Goal: Task Accomplishment & Management: Complete application form

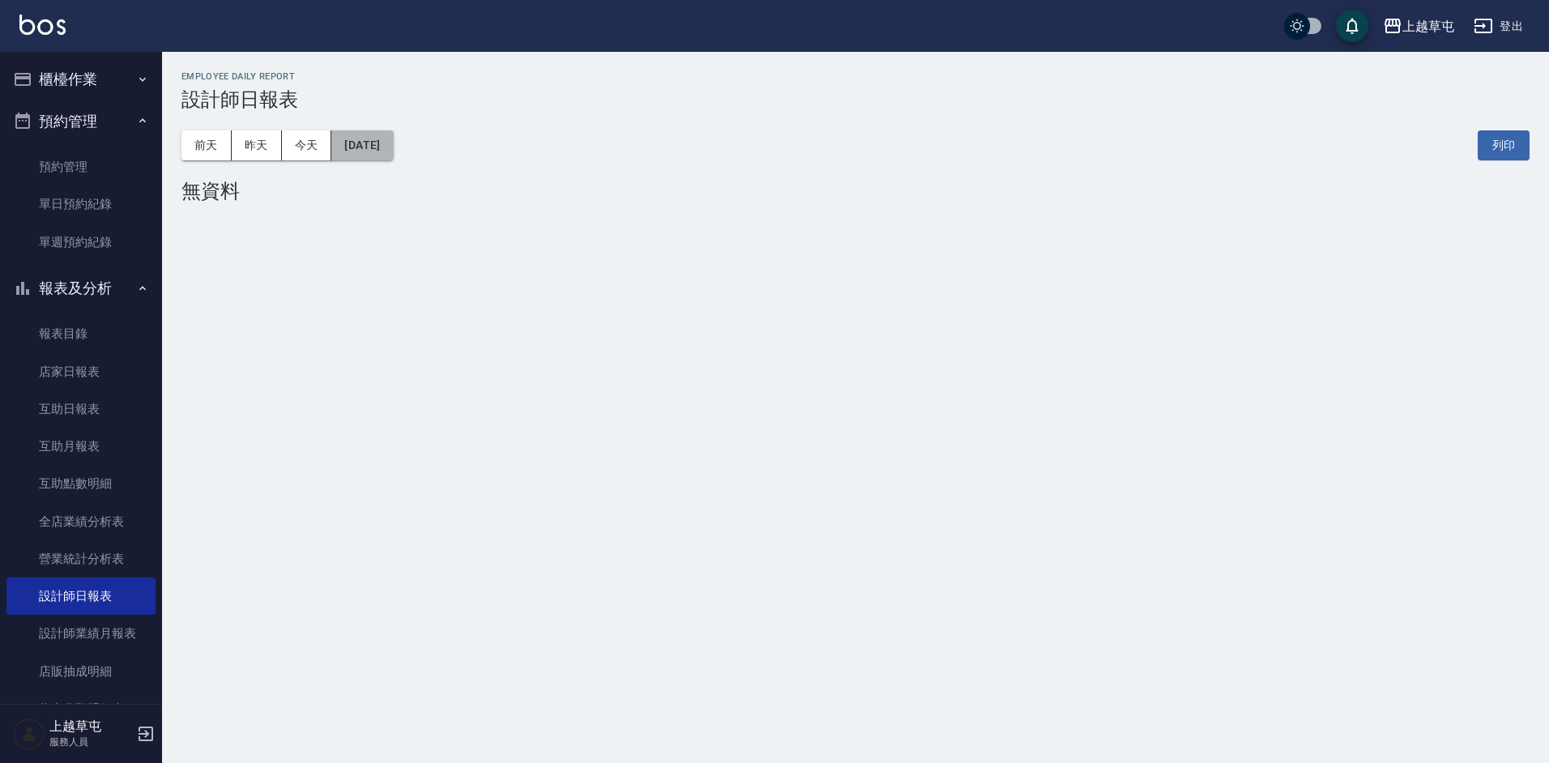
click at [393, 155] on button "[DATE]" at bounding box center [362, 145] width 62 height 30
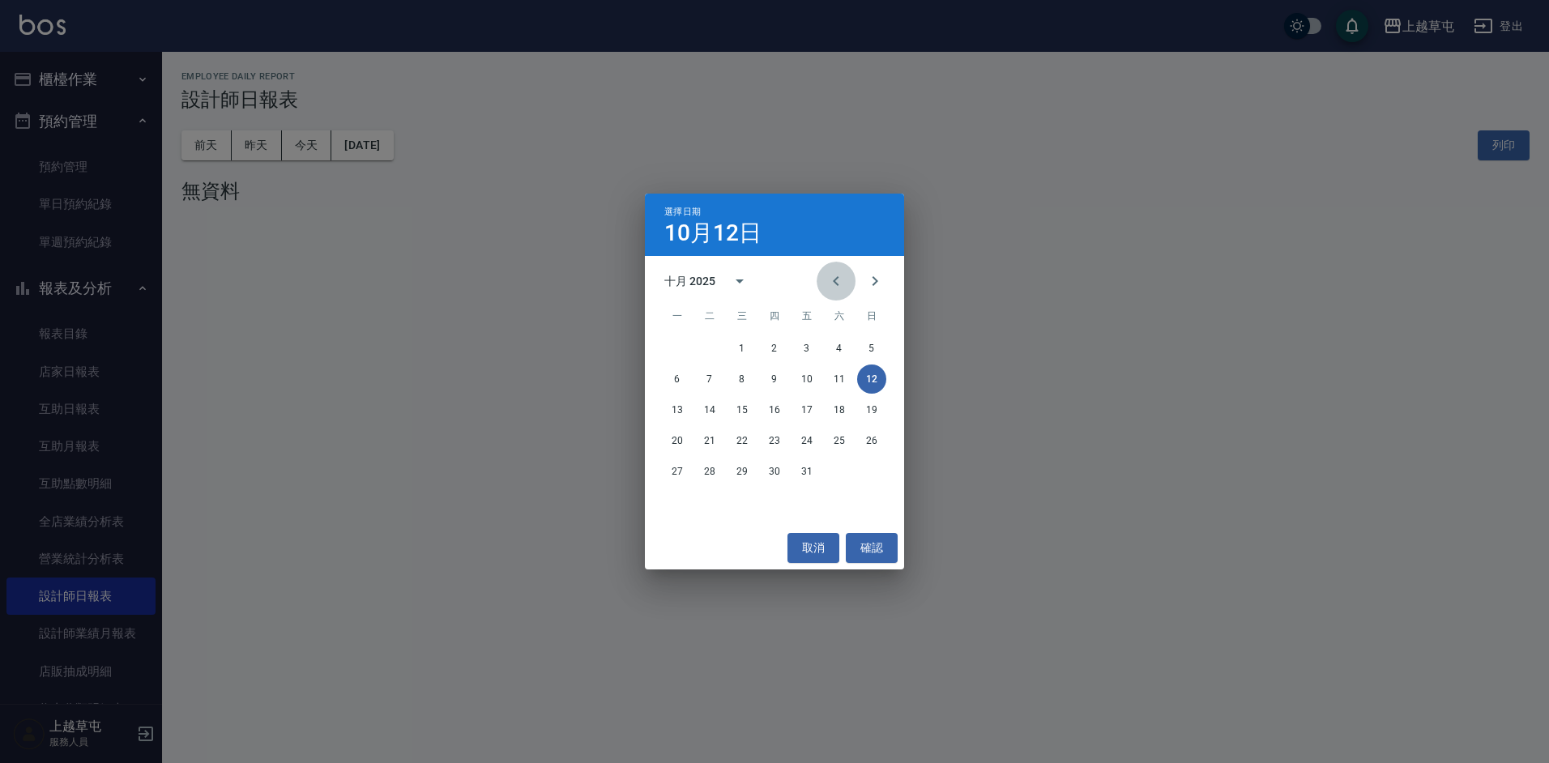
click at [839, 288] on icon "Previous month" at bounding box center [835, 280] width 19 height 19
click at [706, 464] on button "30" at bounding box center [709, 471] width 29 height 29
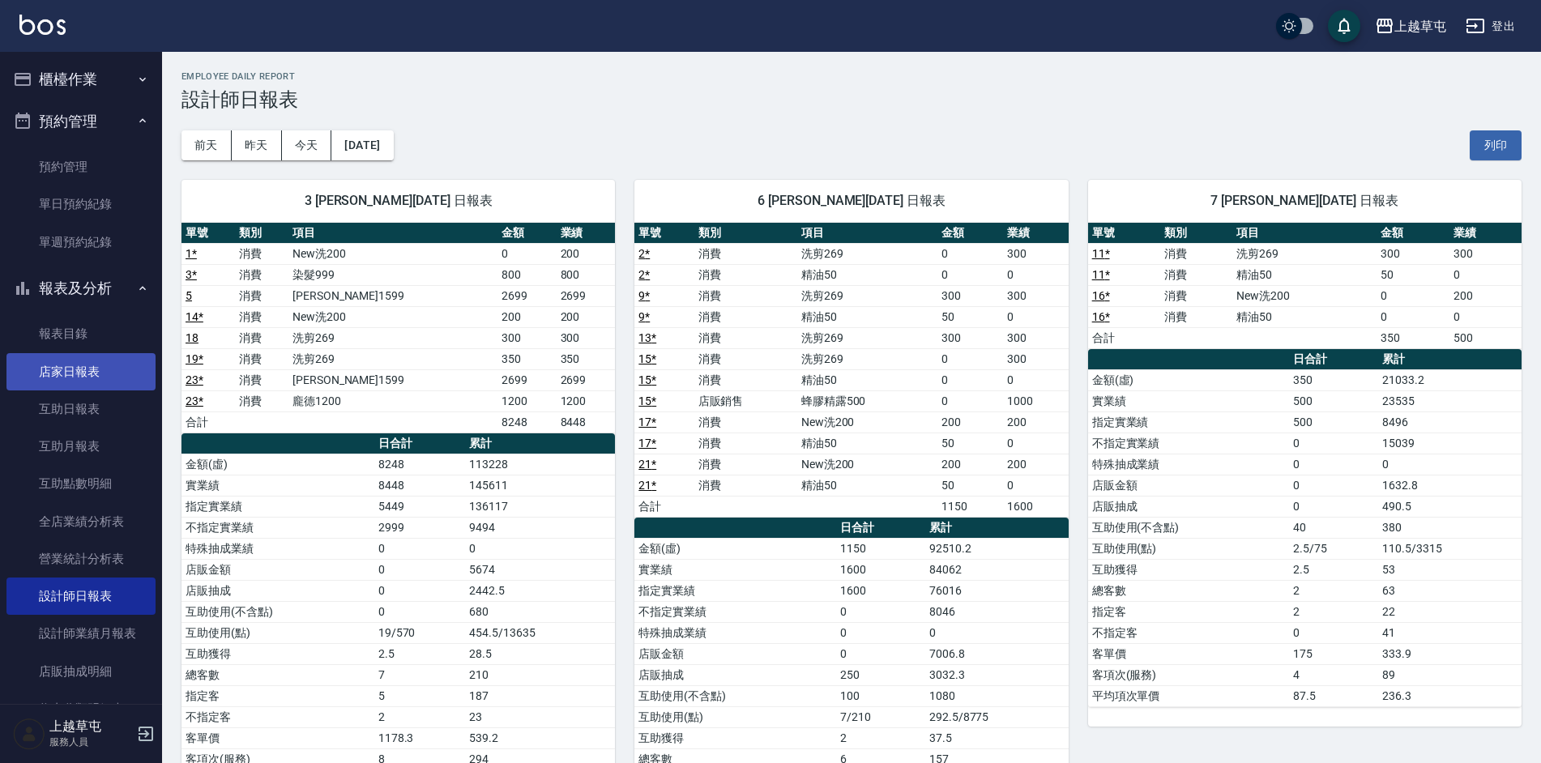
click at [93, 365] on link "店家日報表" at bounding box center [80, 371] width 149 height 37
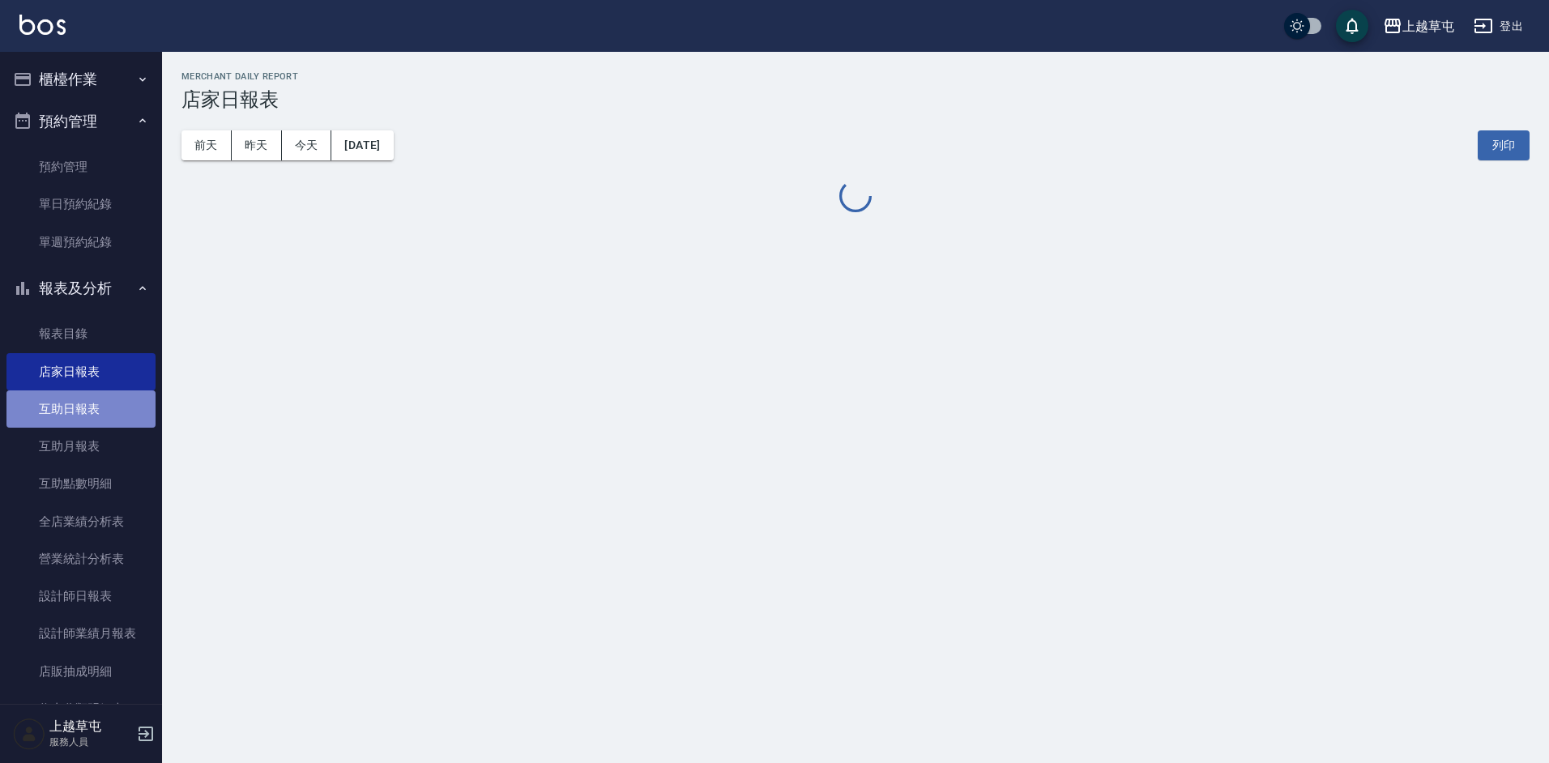
click at [92, 399] on link "互助日報表" at bounding box center [80, 409] width 149 height 37
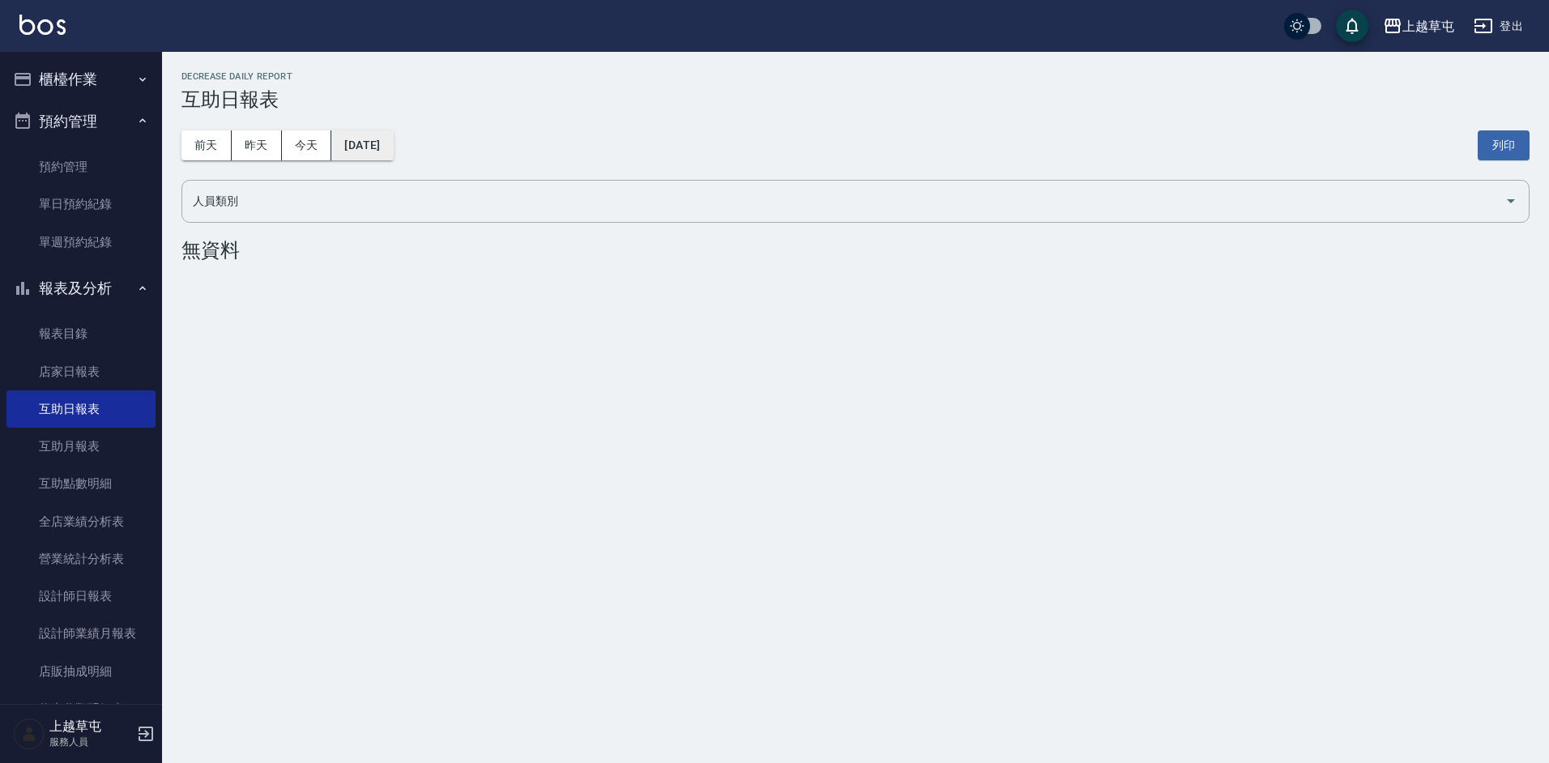
click at [349, 143] on button "[DATE]" at bounding box center [362, 145] width 62 height 30
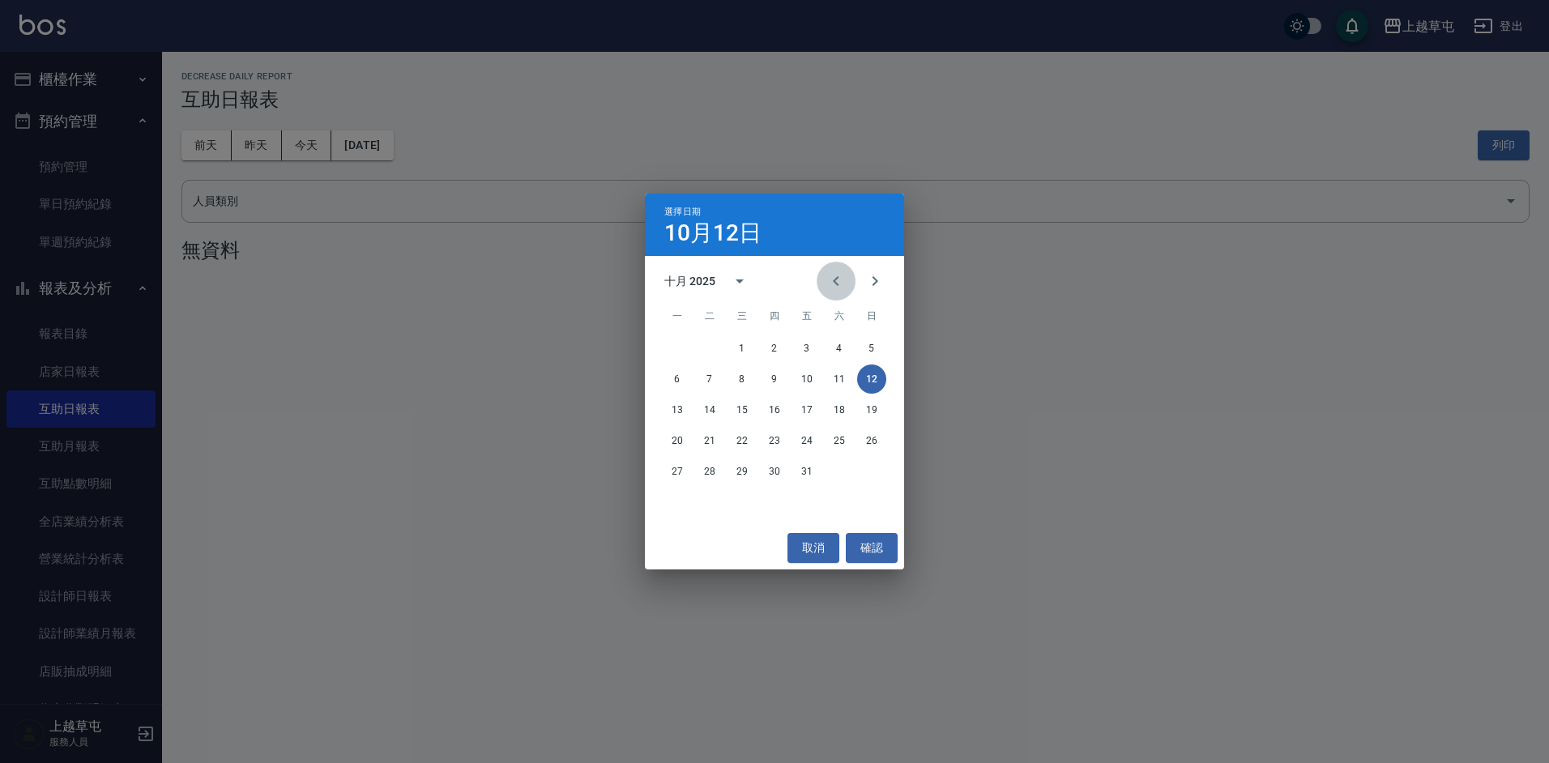
click at [834, 286] on icon "Previous month" at bounding box center [835, 280] width 19 height 19
click at [711, 467] on button "30" at bounding box center [709, 471] width 29 height 29
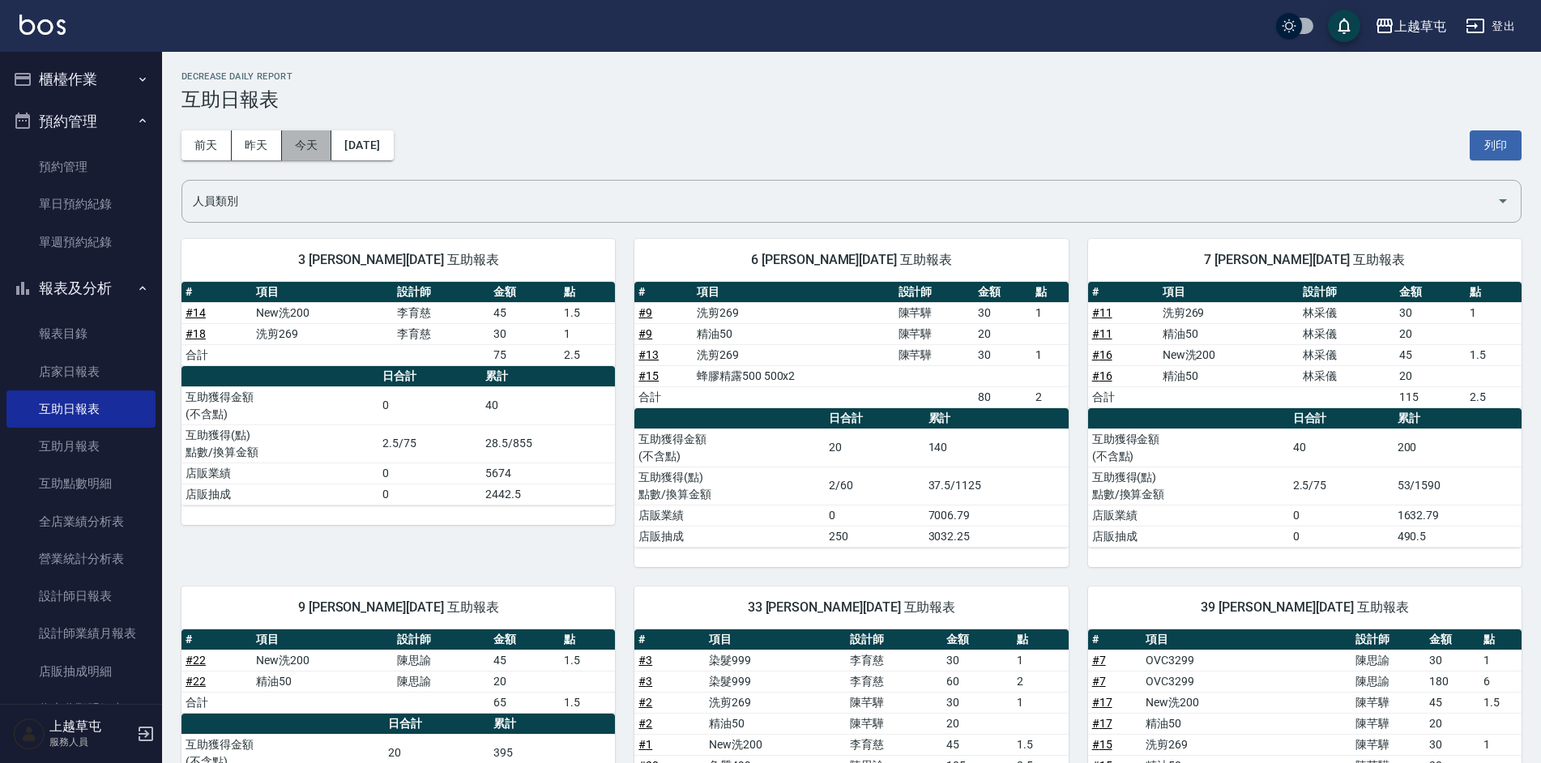
click at [313, 146] on button "今天" at bounding box center [307, 145] width 50 height 30
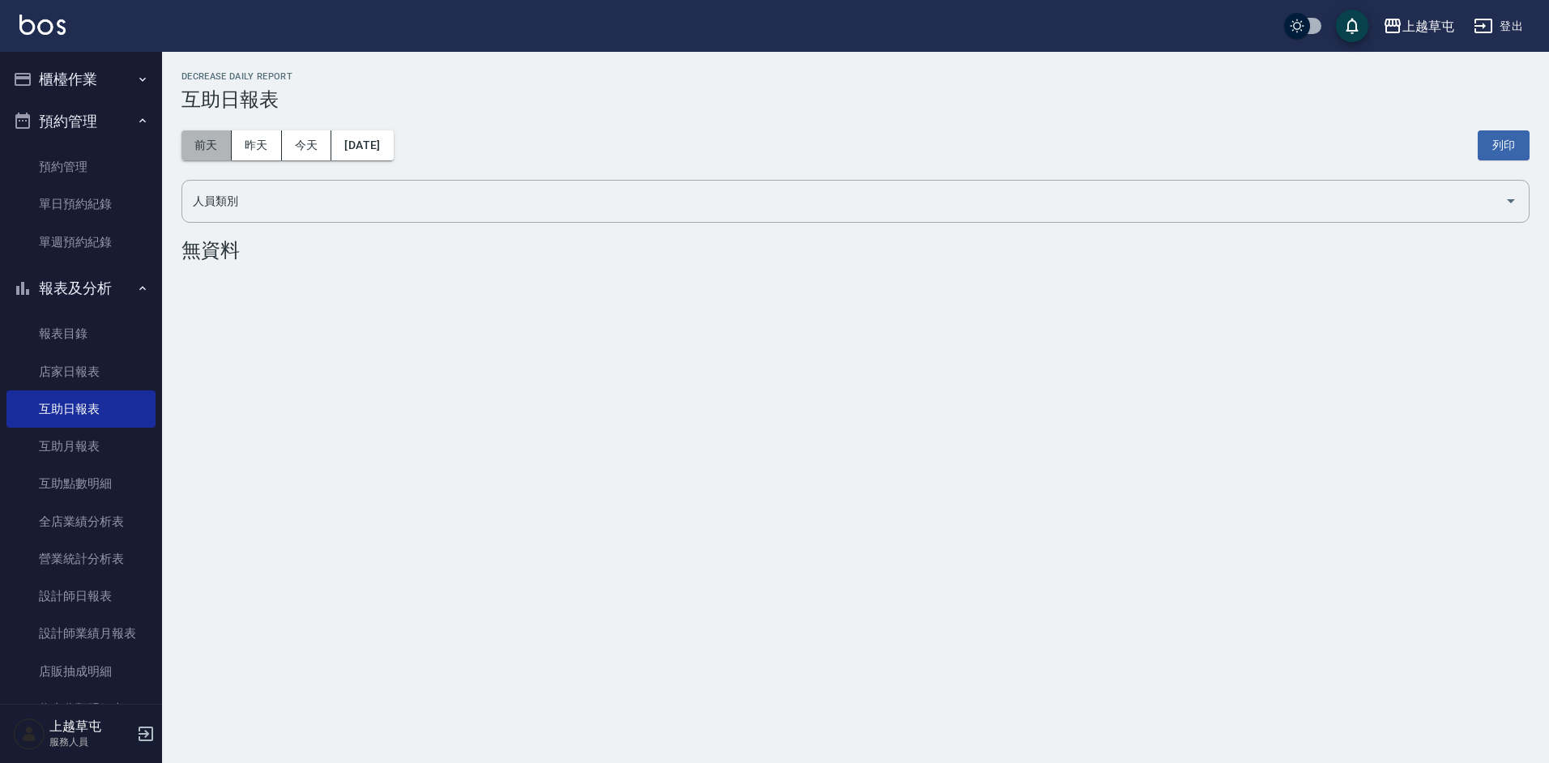
click at [219, 139] on button "前天" at bounding box center [206, 145] width 50 height 30
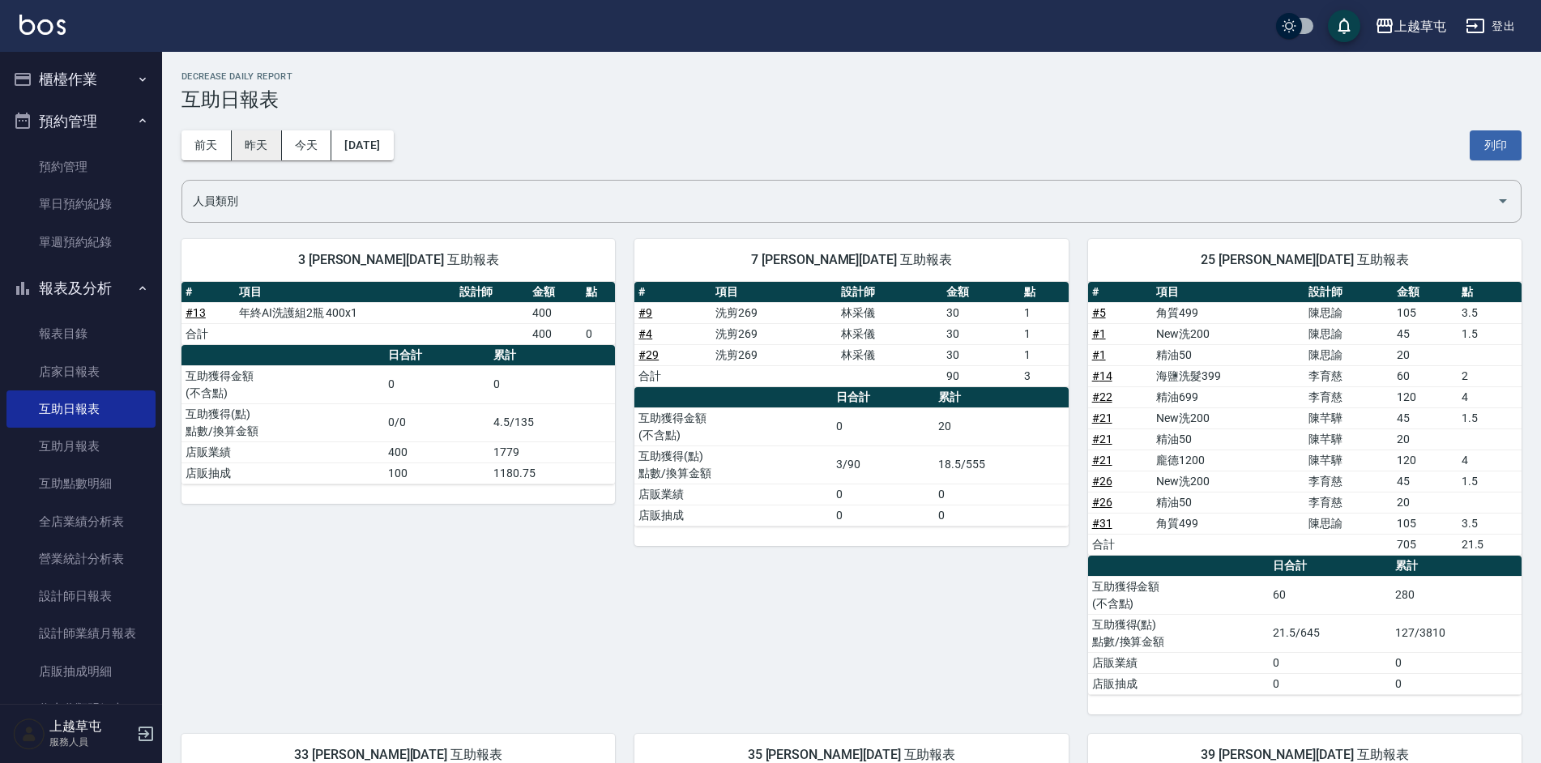
click at [257, 142] on button "昨天" at bounding box center [257, 145] width 50 height 30
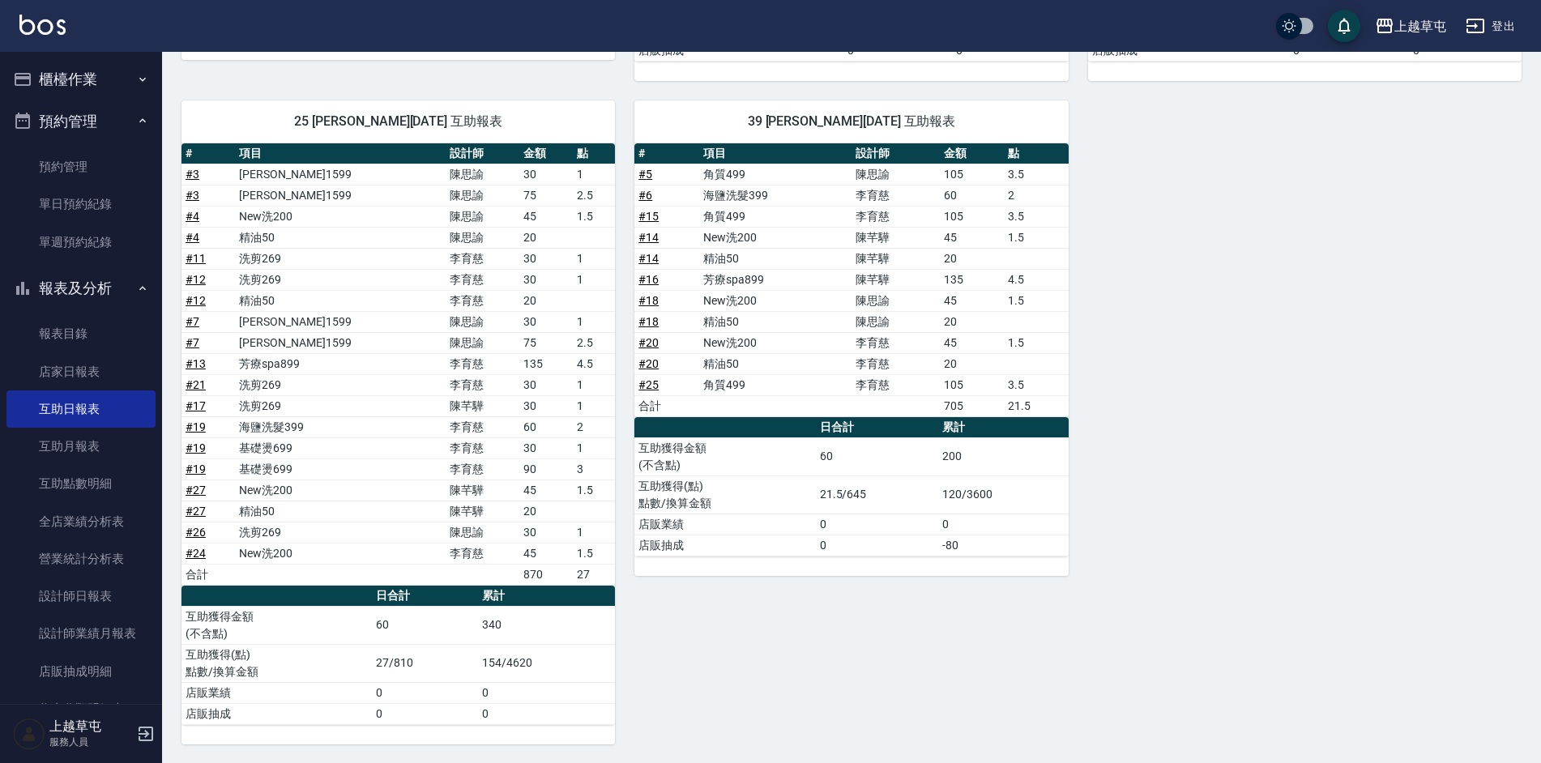
scroll to position [445, 0]
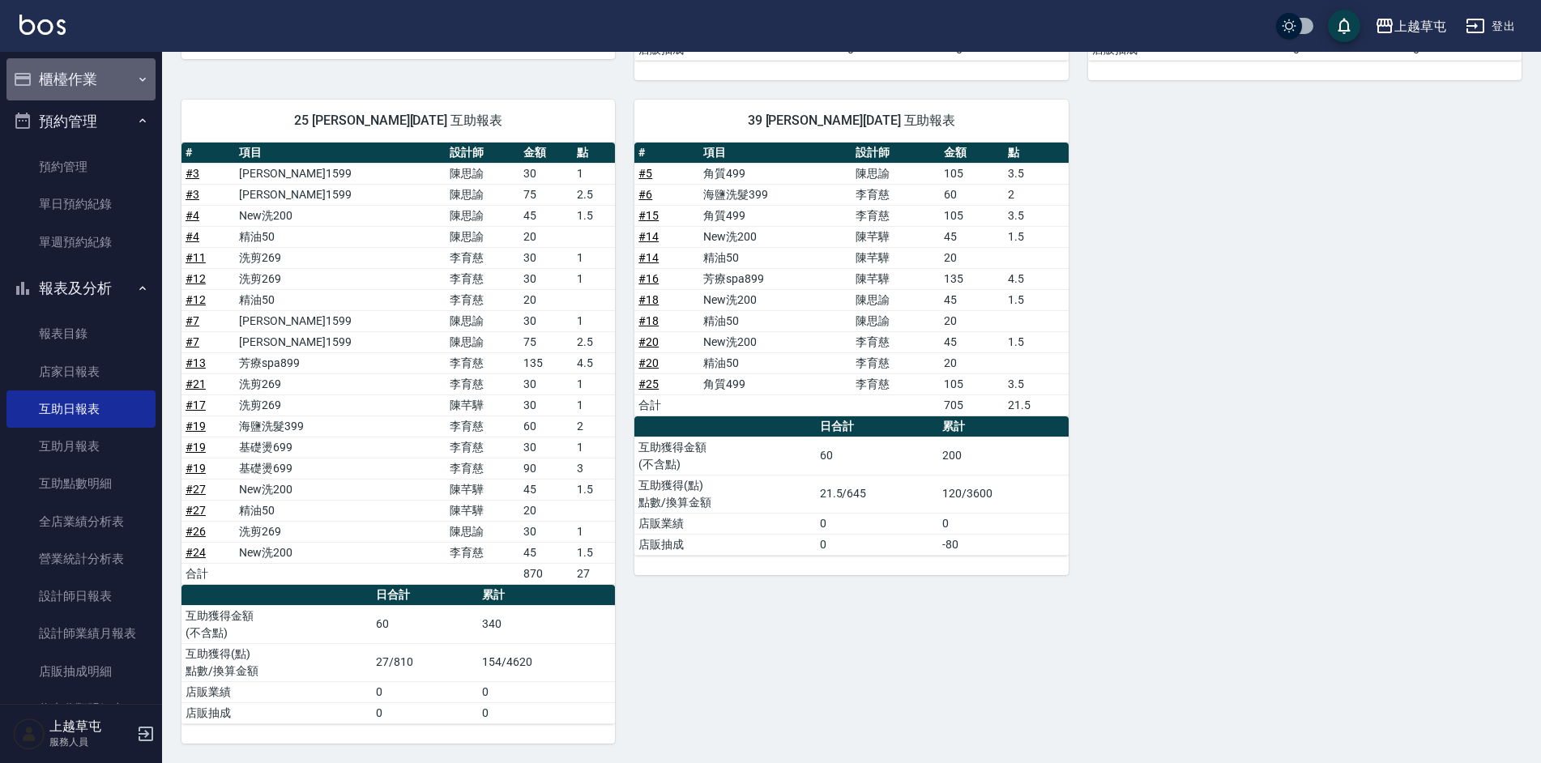
click at [107, 83] on button "櫃檯作業" at bounding box center [80, 79] width 149 height 42
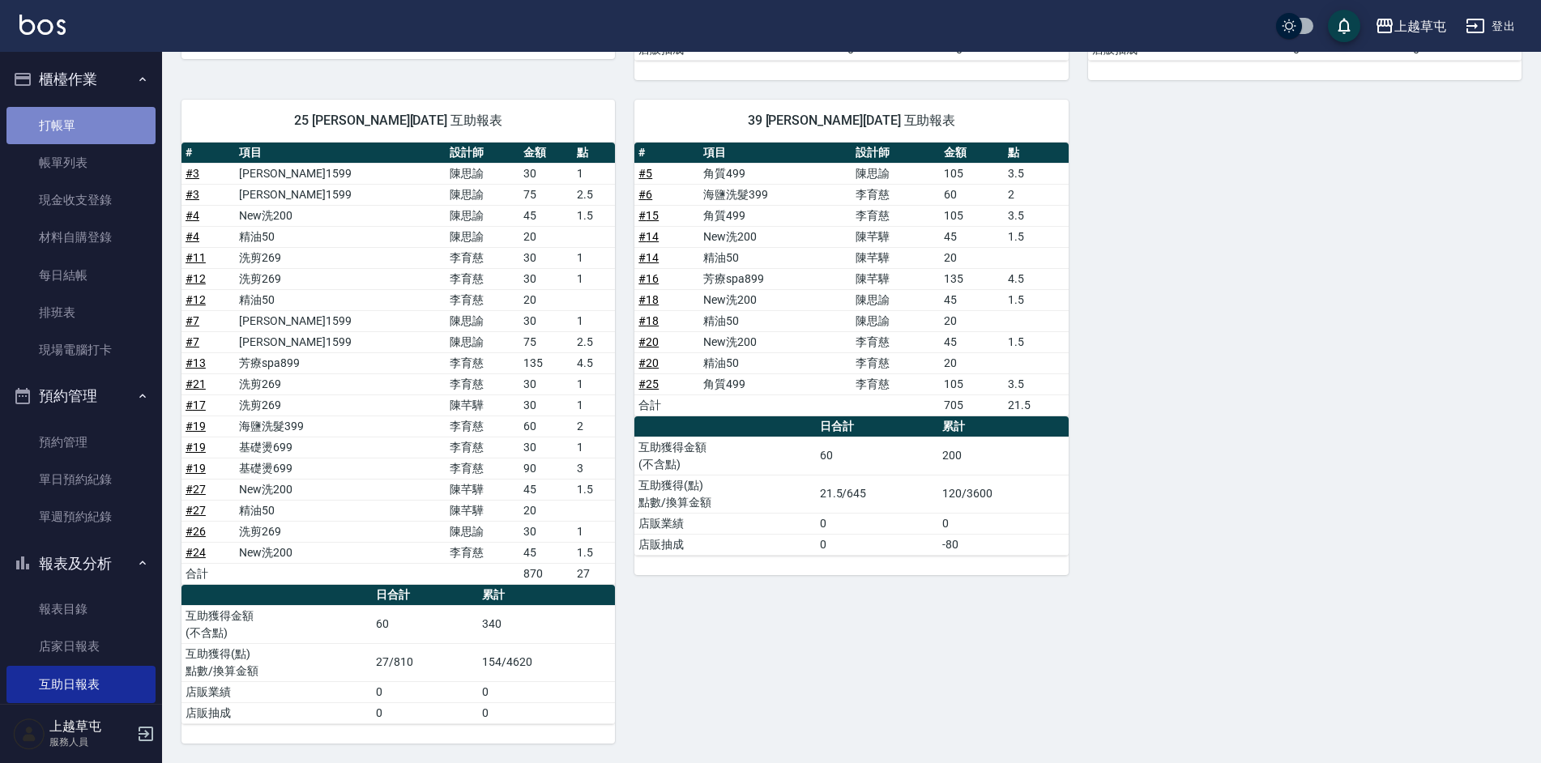
click at [106, 122] on link "打帳單" at bounding box center [80, 125] width 149 height 37
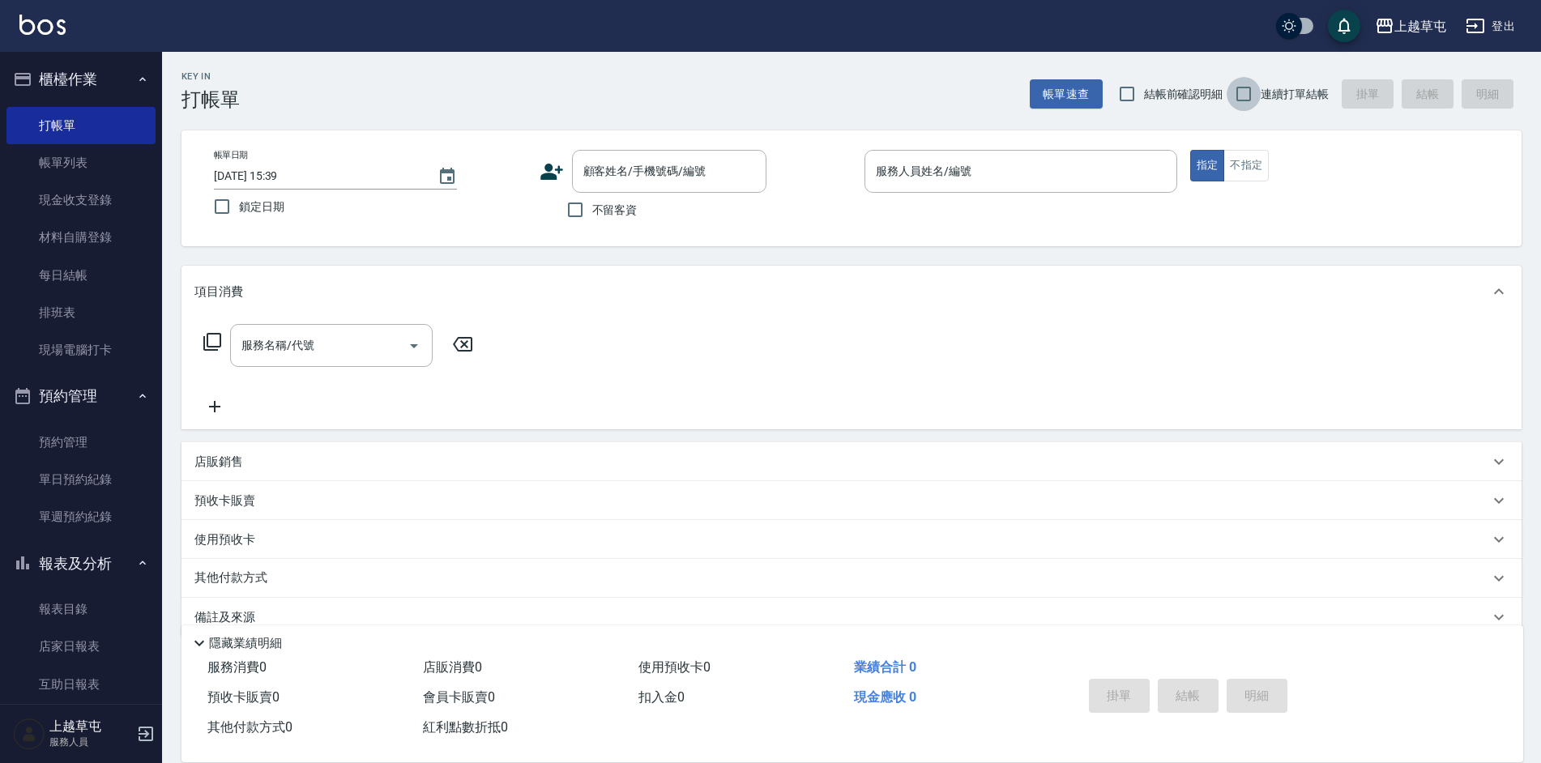
click at [1248, 93] on input "連續打單結帳" at bounding box center [1244, 94] width 34 height 34
checkbox input "true"
click at [578, 209] on input "不留客資" at bounding box center [575, 210] width 34 height 34
checkbox input "true"
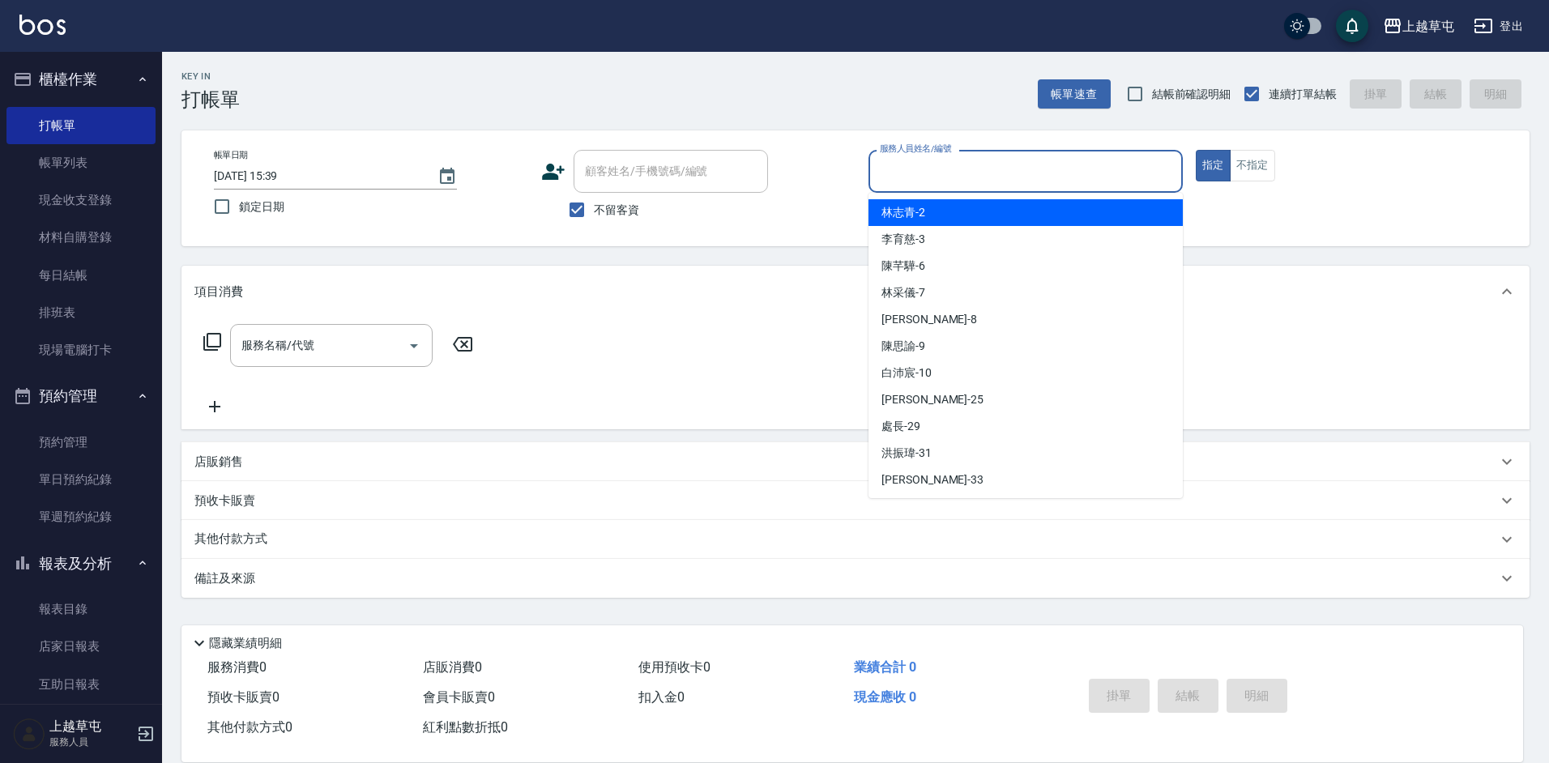
click at [1004, 169] on input "服務人員姓名/編號" at bounding box center [1026, 171] width 300 height 28
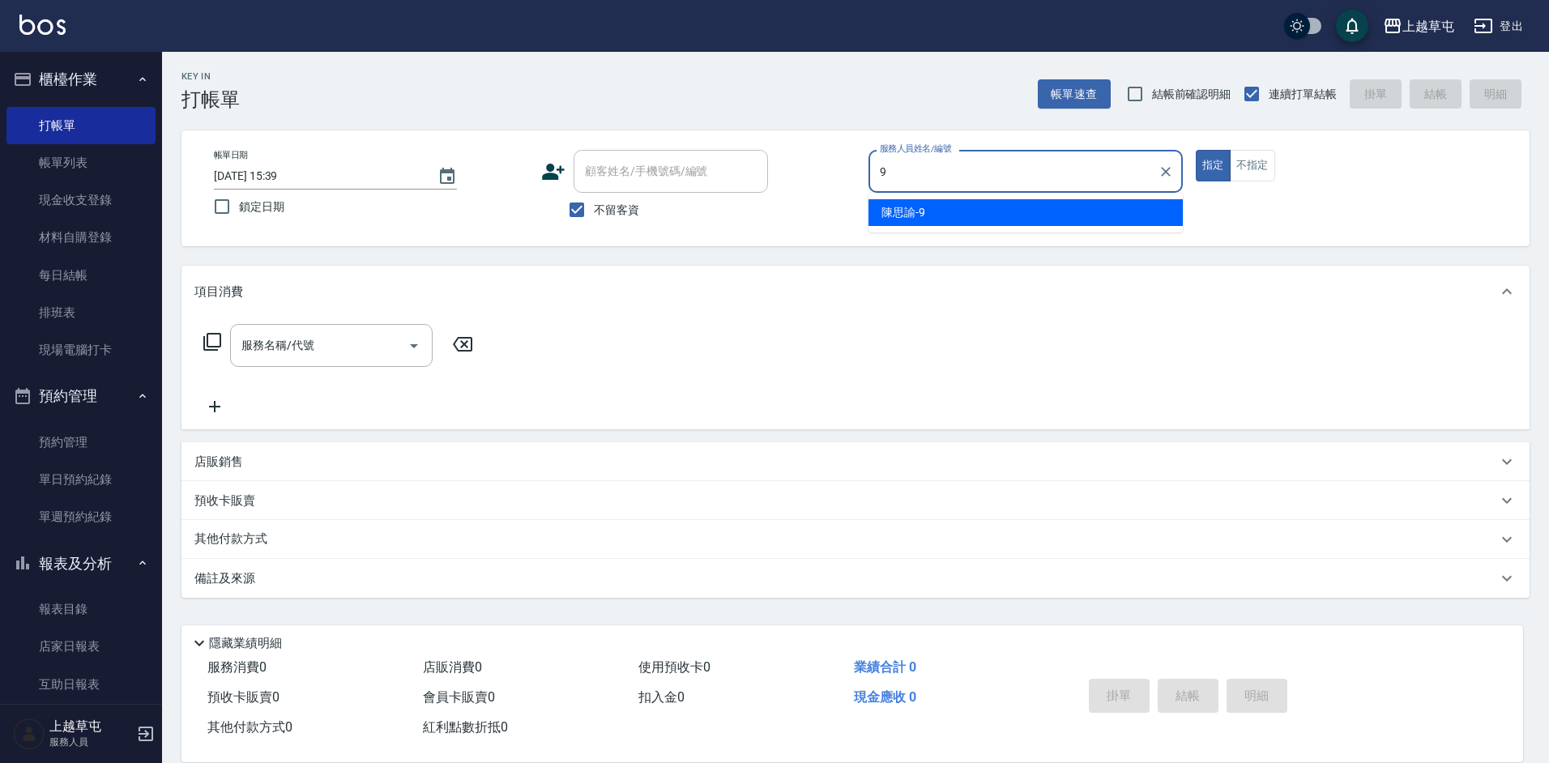
type input "[PERSON_NAME]-9"
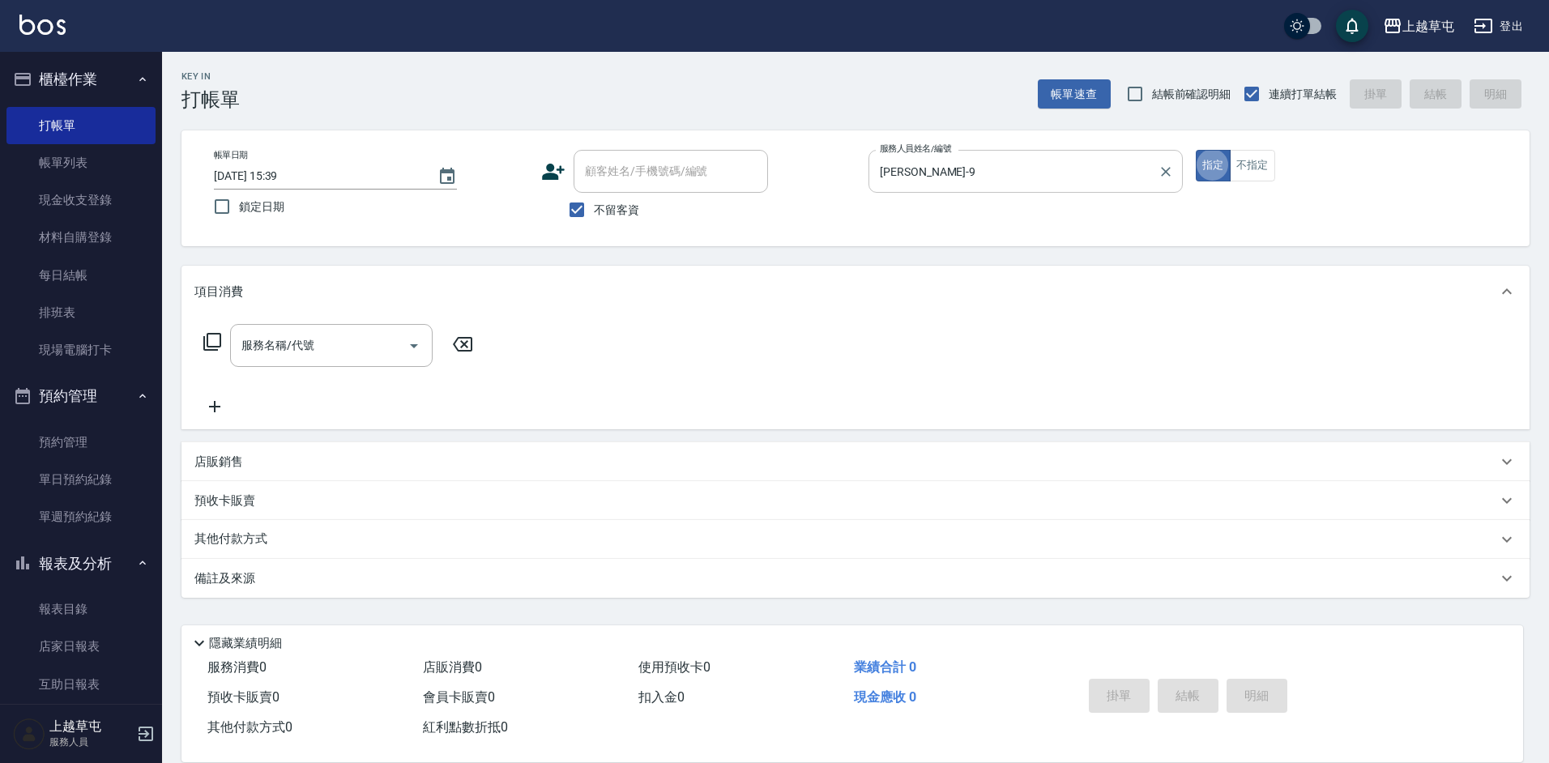
type button "true"
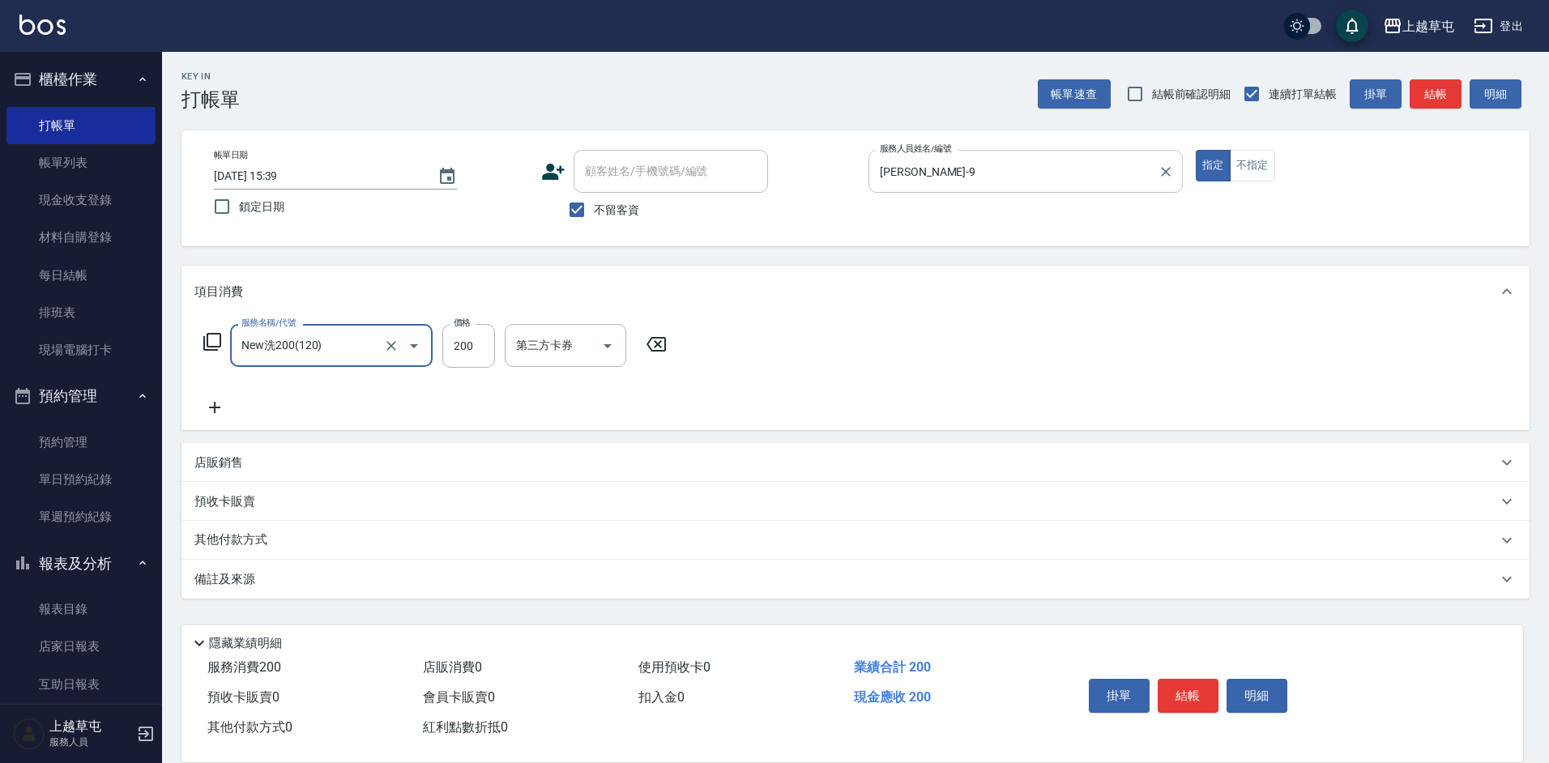
type input "New洗200(120)"
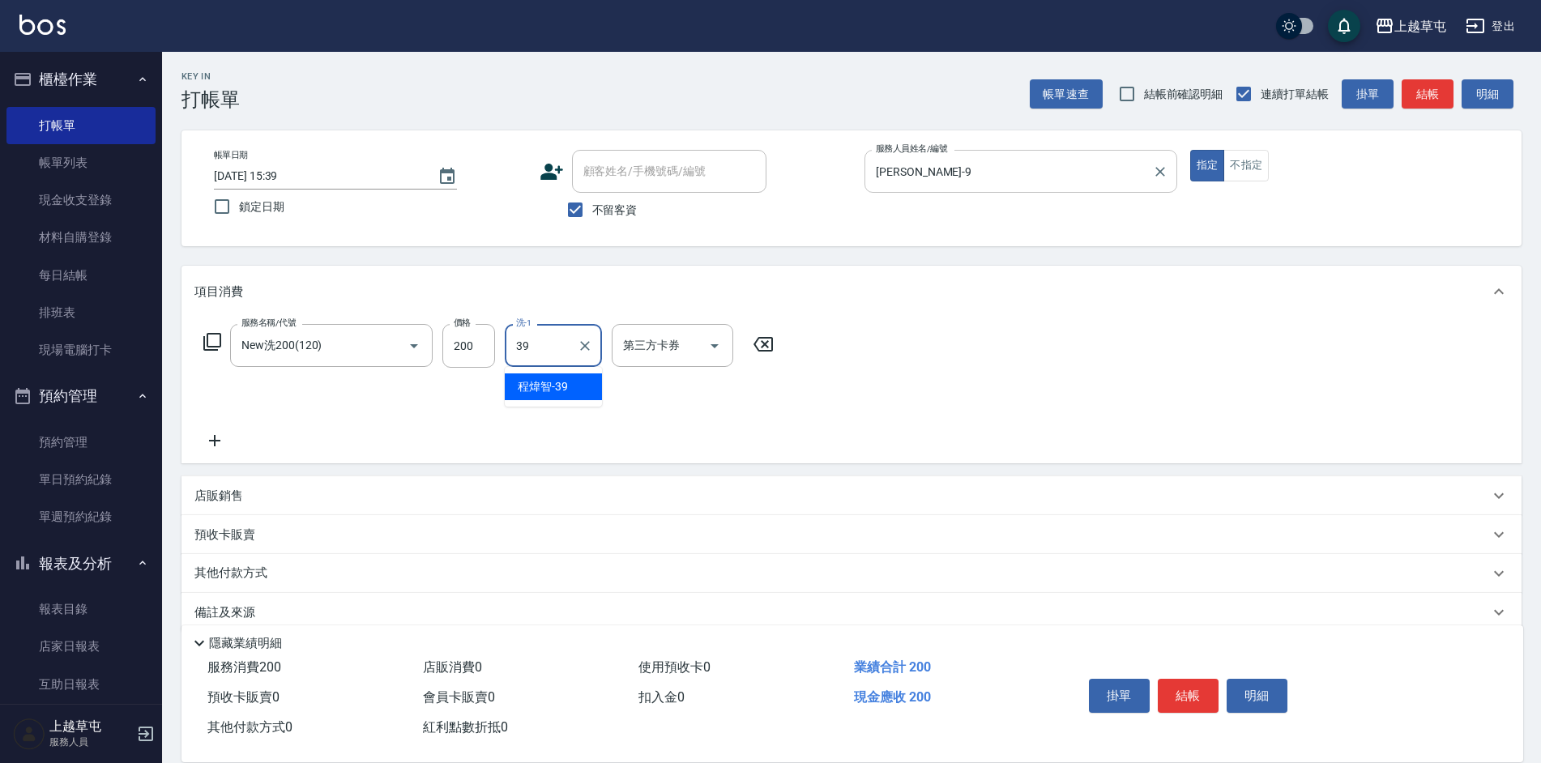
type input "[PERSON_NAME]-39"
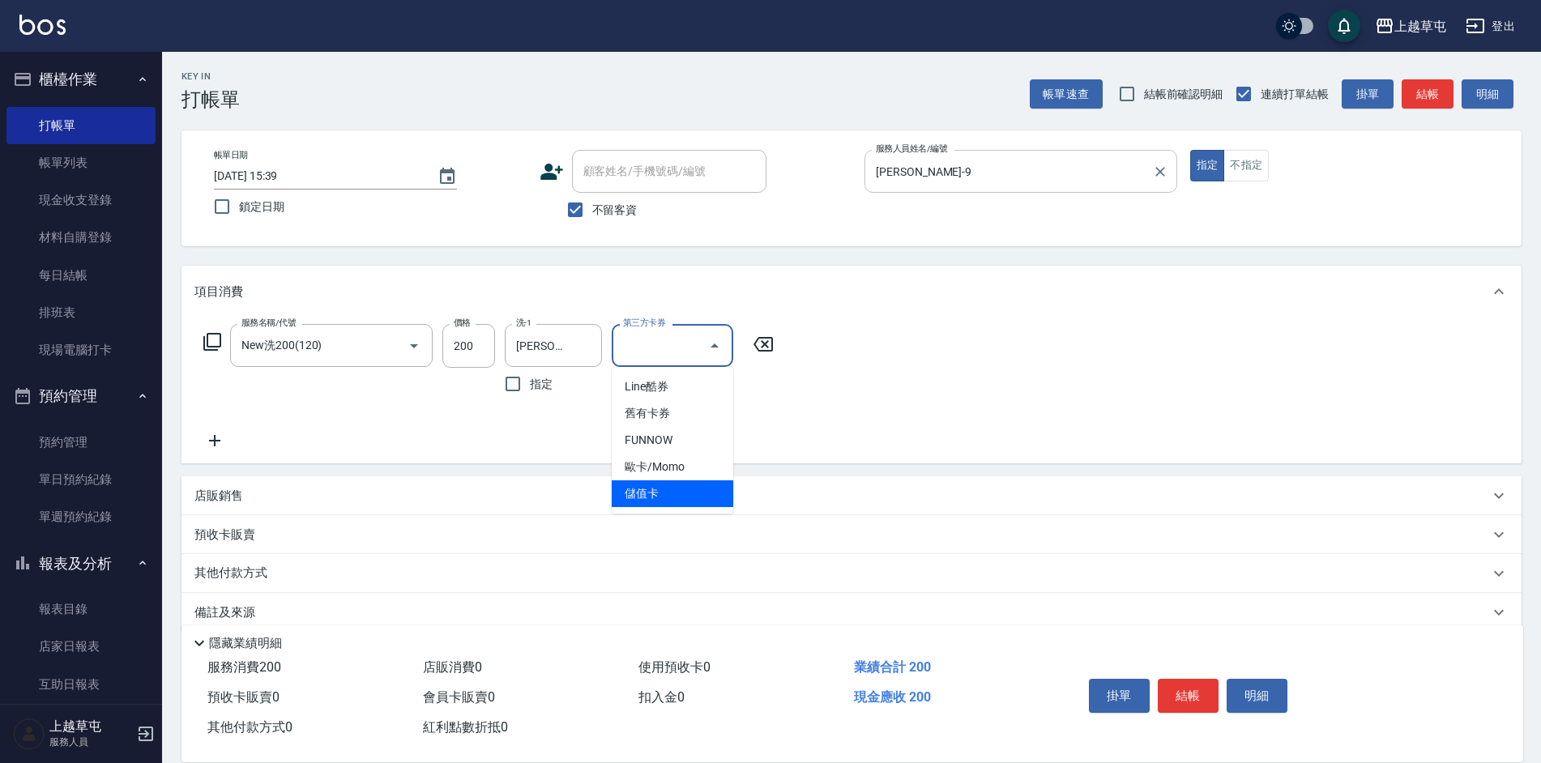
type input "儲值卡"
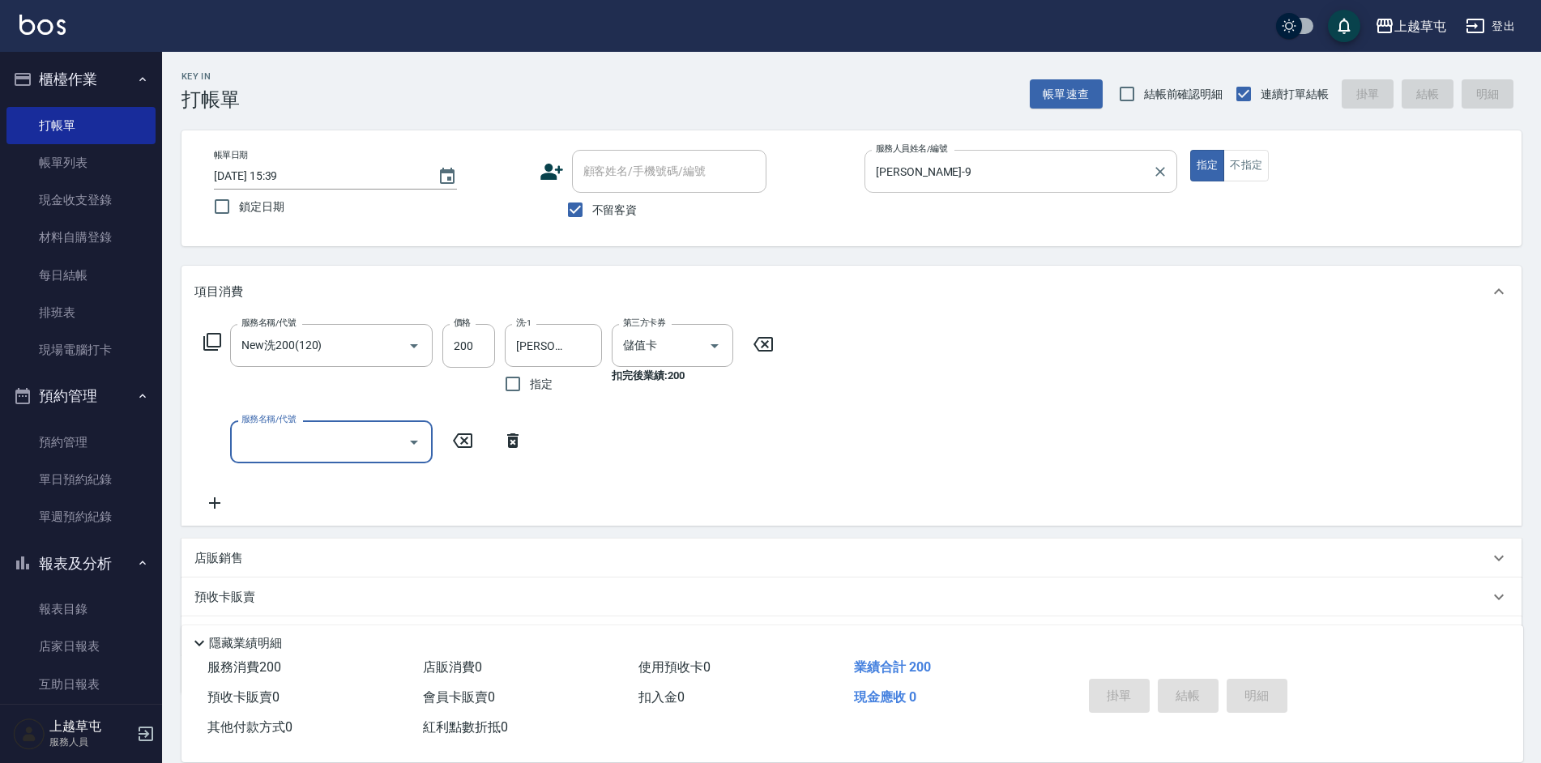
type input "[DATE] 15:58"
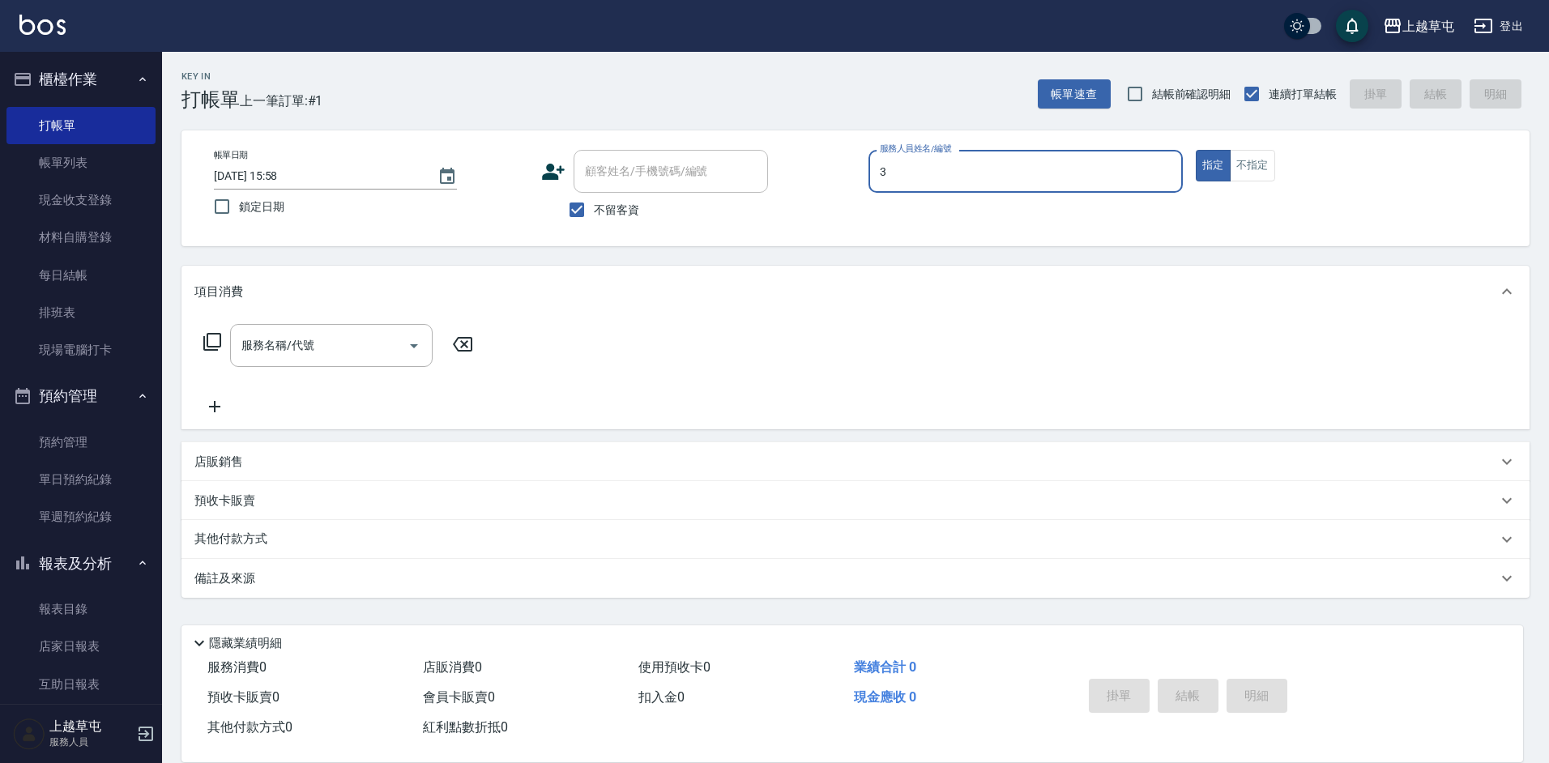
type input "[PERSON_NAME]-3"
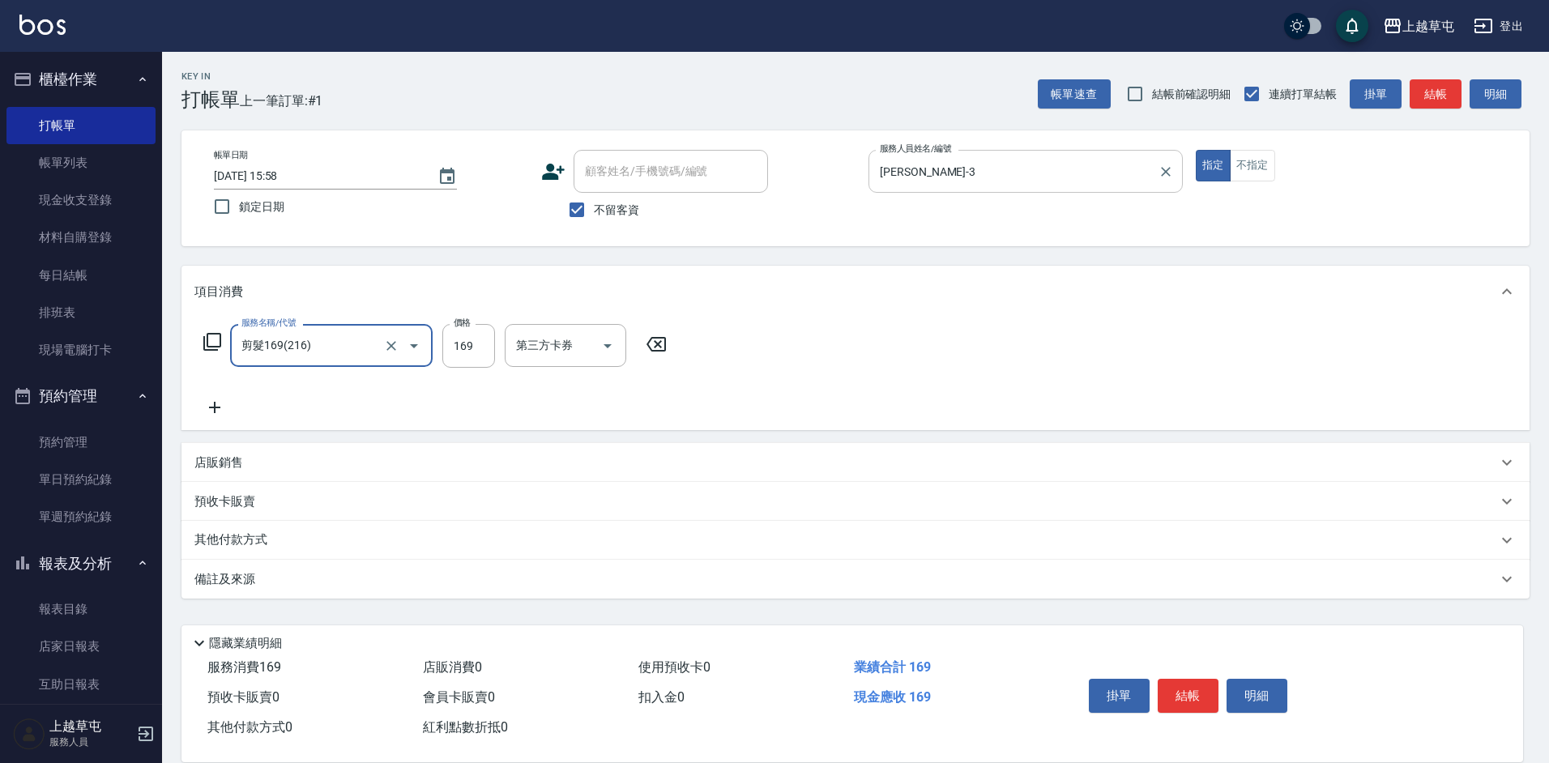
type input "剪髮169(216)"
type input "250"
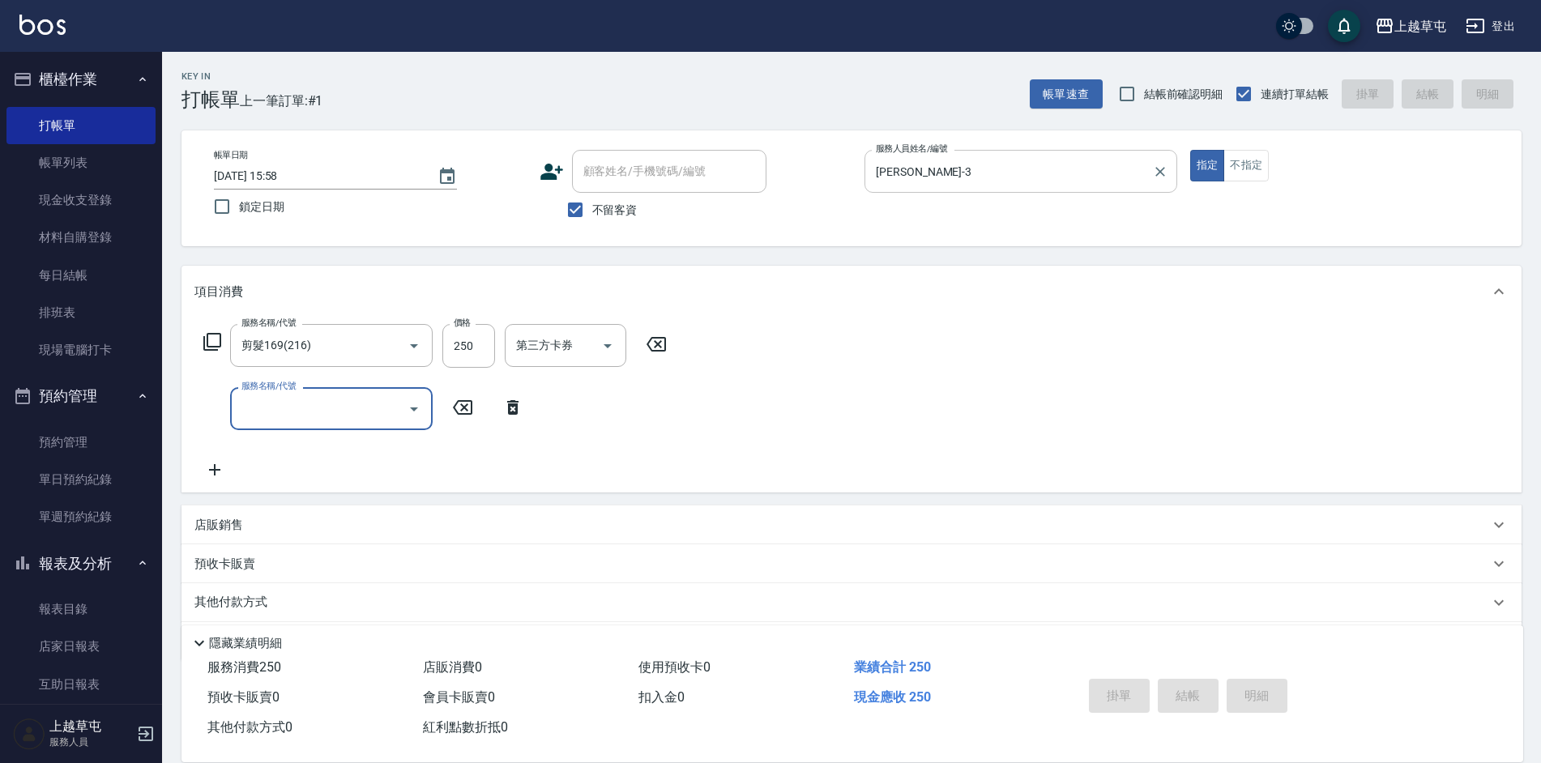
type input "[DATE] 15:59"
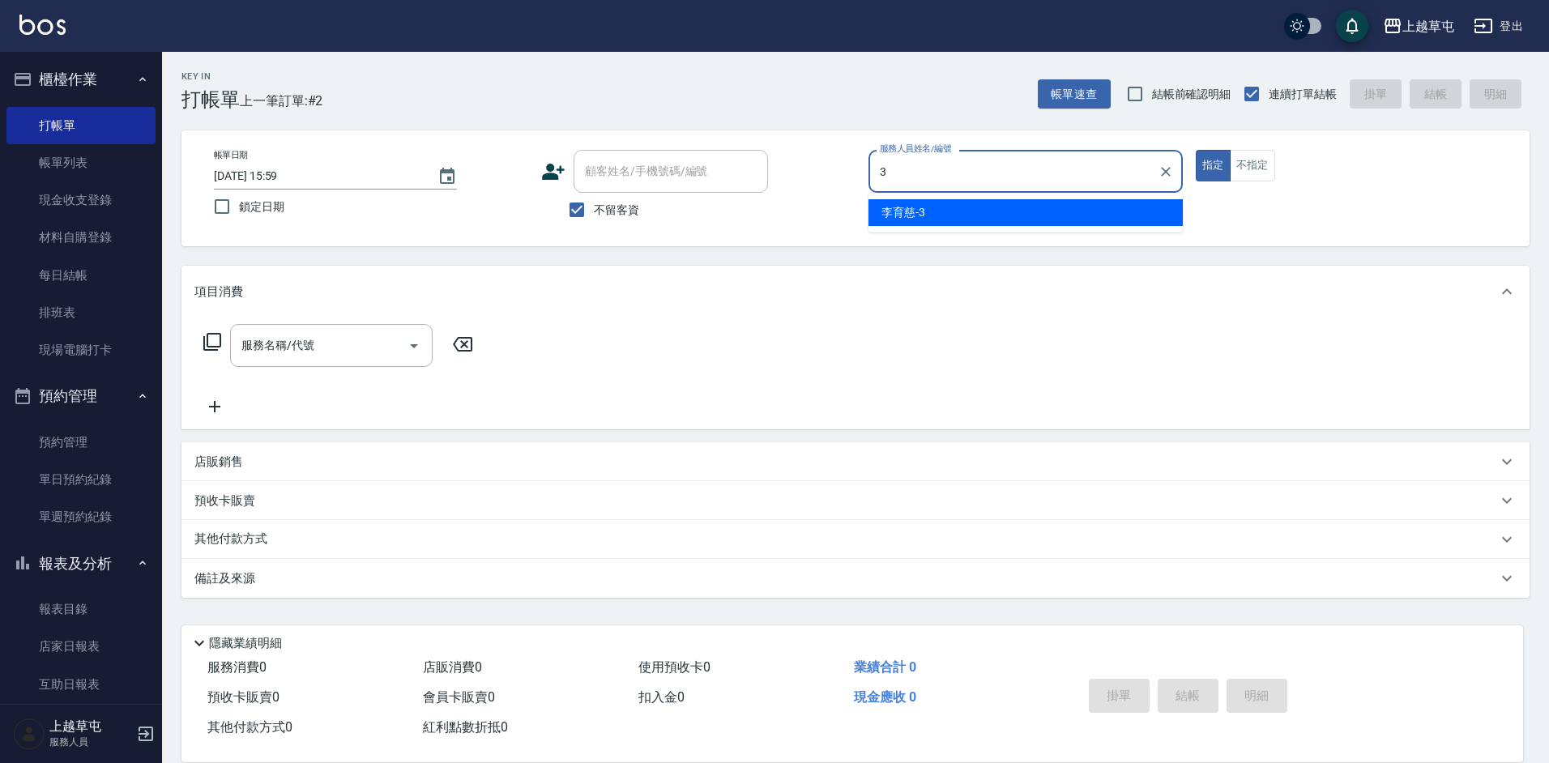
type input "[PERSON_NAME]-3"
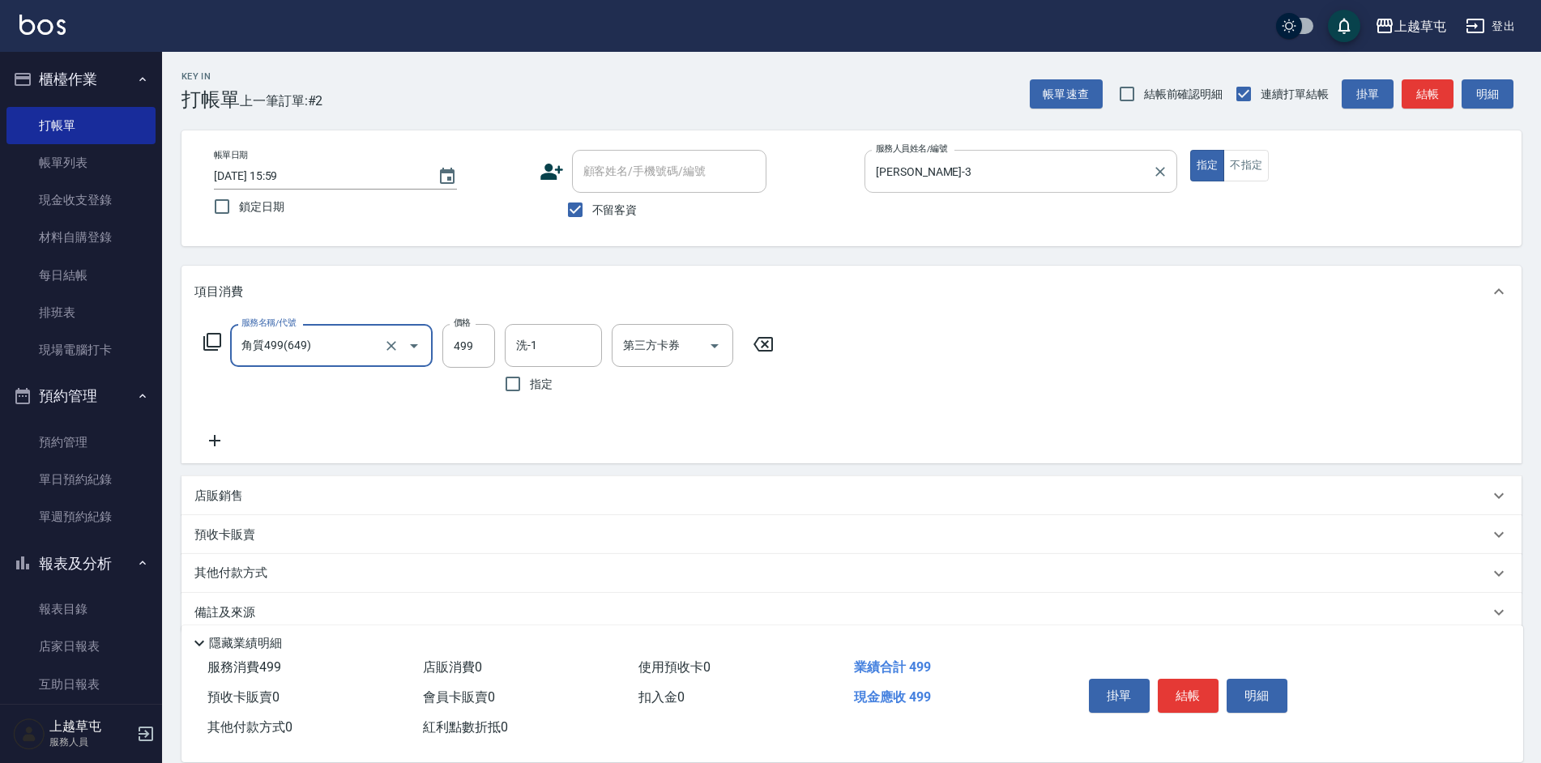
type input "角質499(649)"
type input "[PERSON_NAME]25"
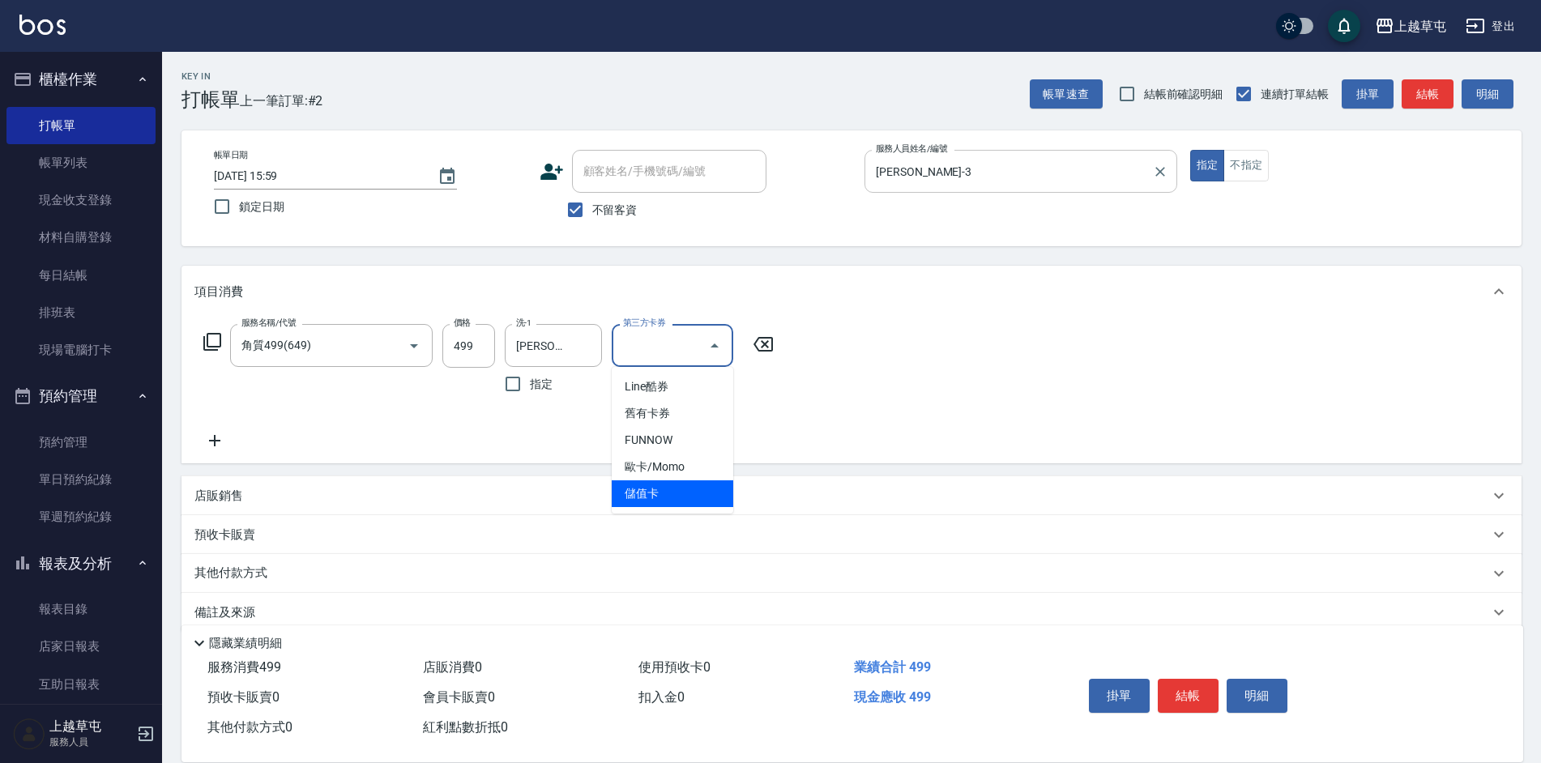
type input "儲值卡"
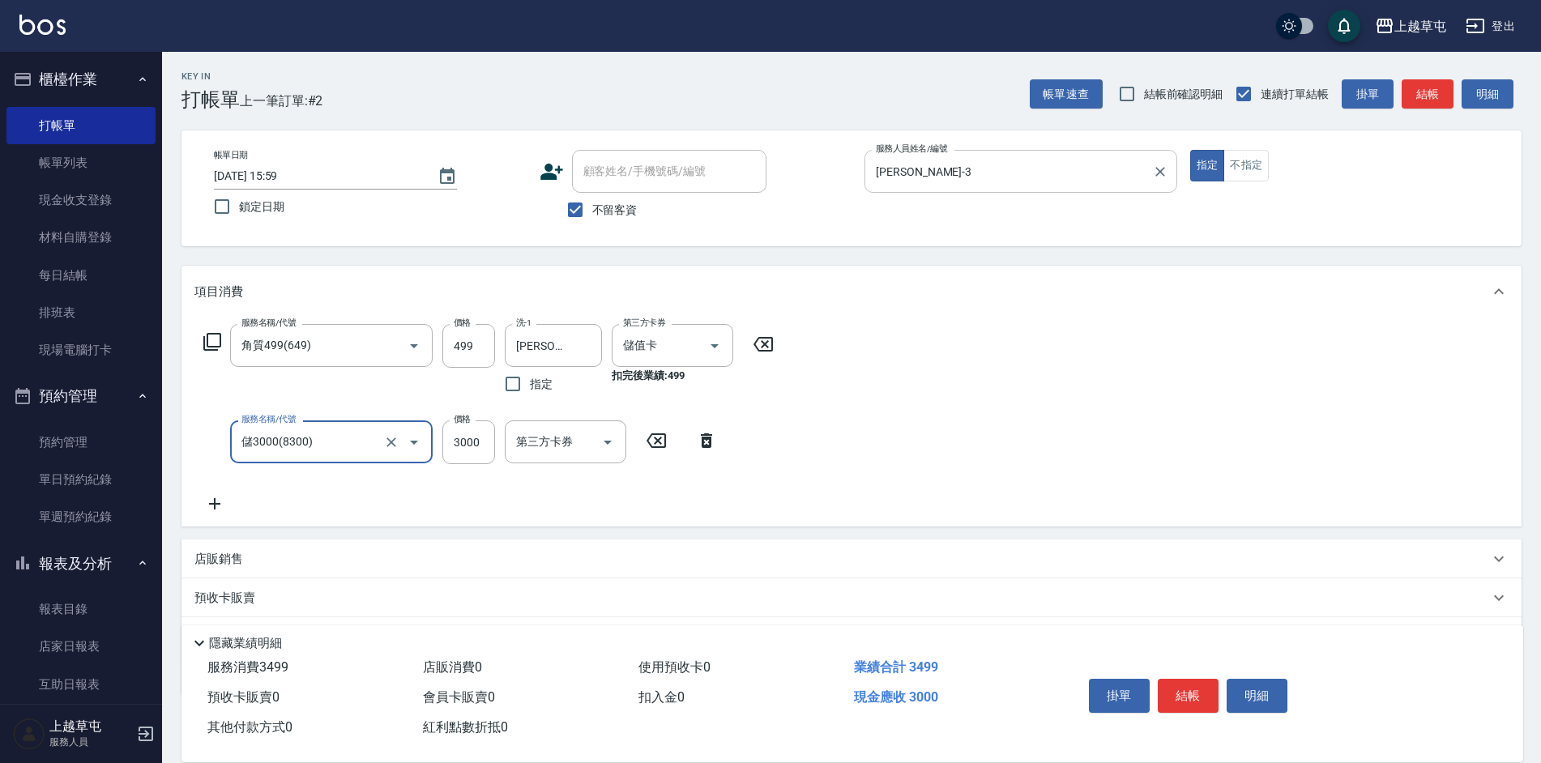
type input "儲3000(8300)"
type input "2000"
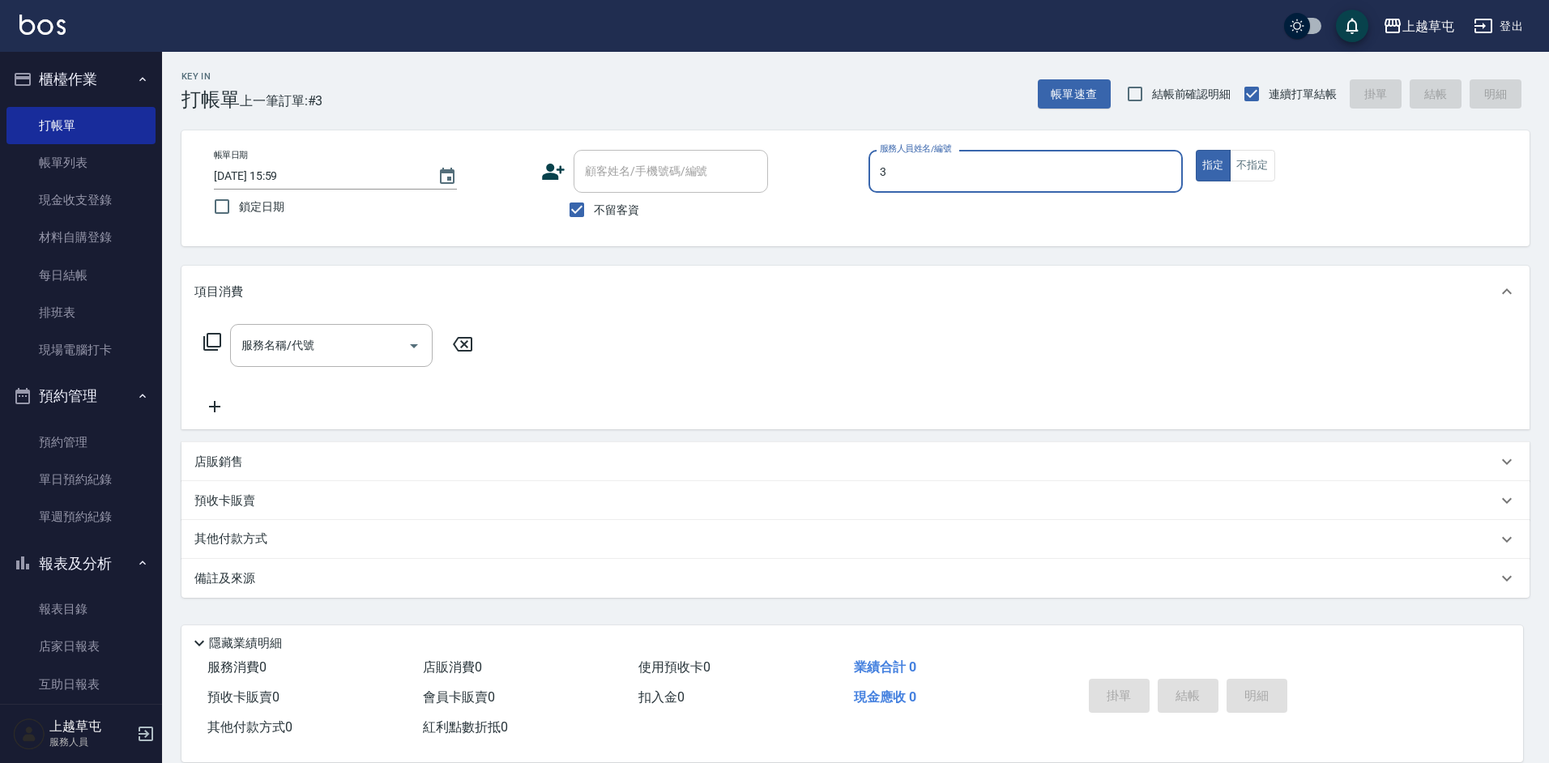
type input "[PERSON_NAME]-3"
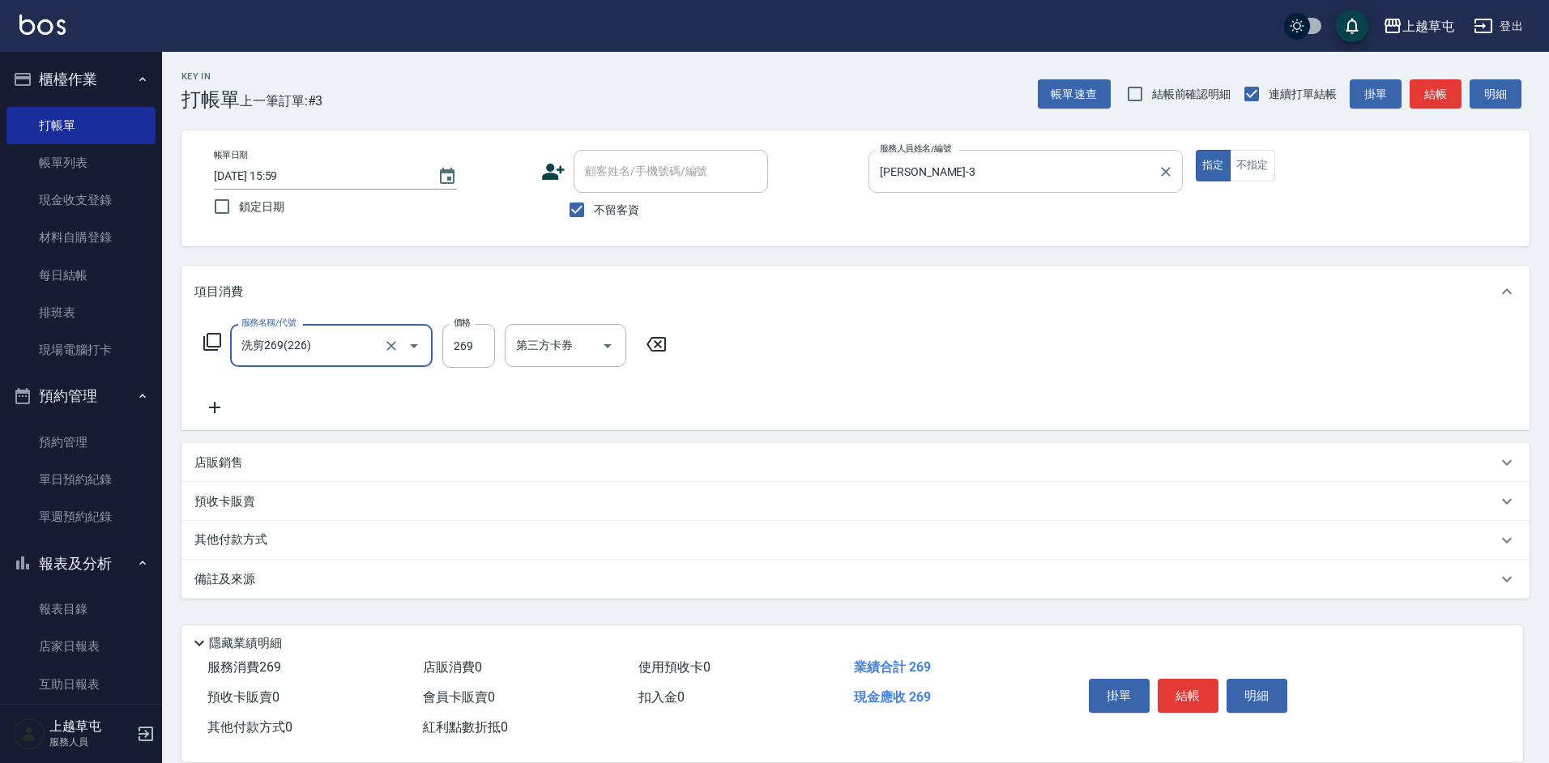
type input "洗剪269(226)"
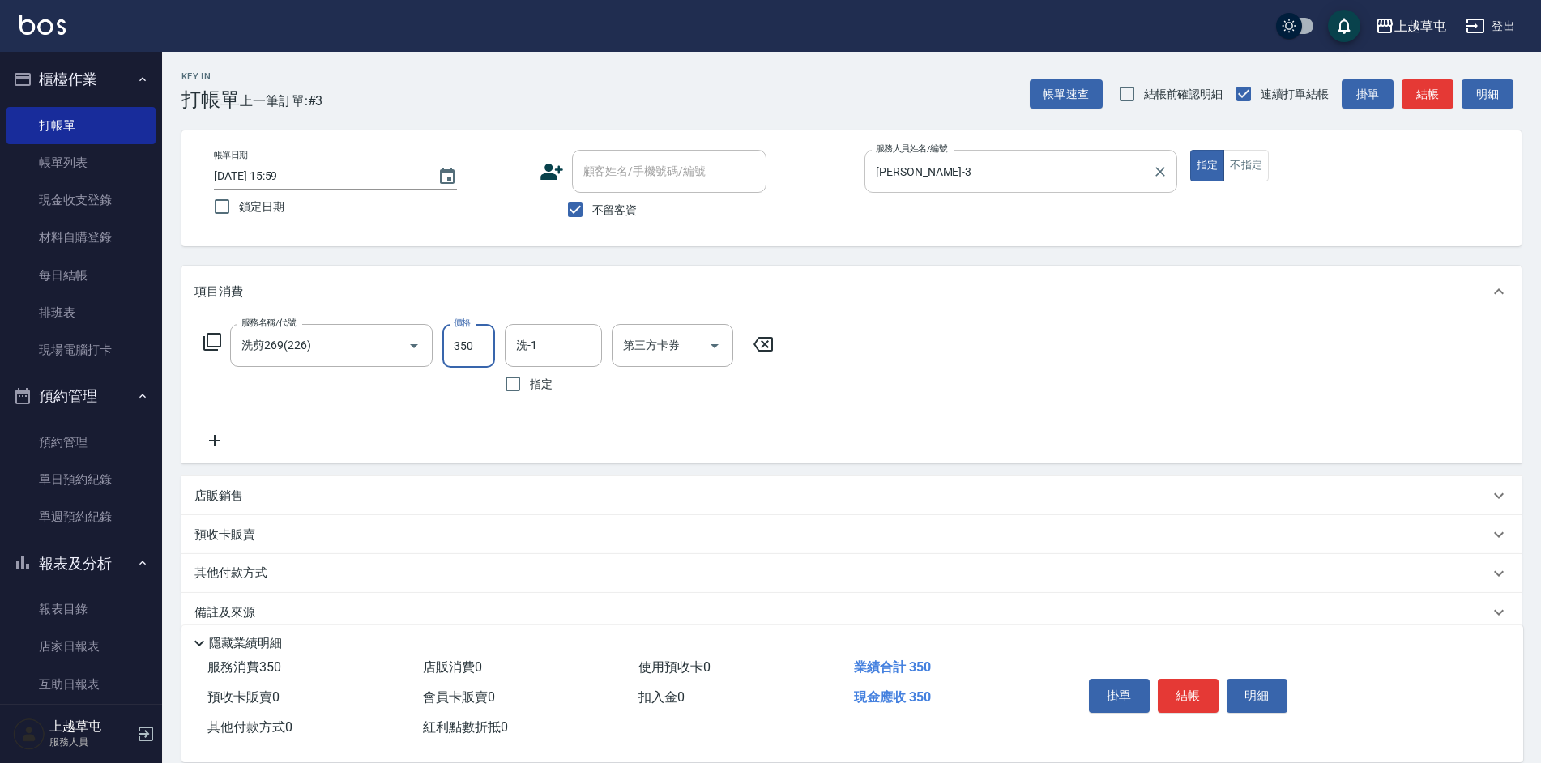
type input "350"
type input "[PERSON_NAME]-39"
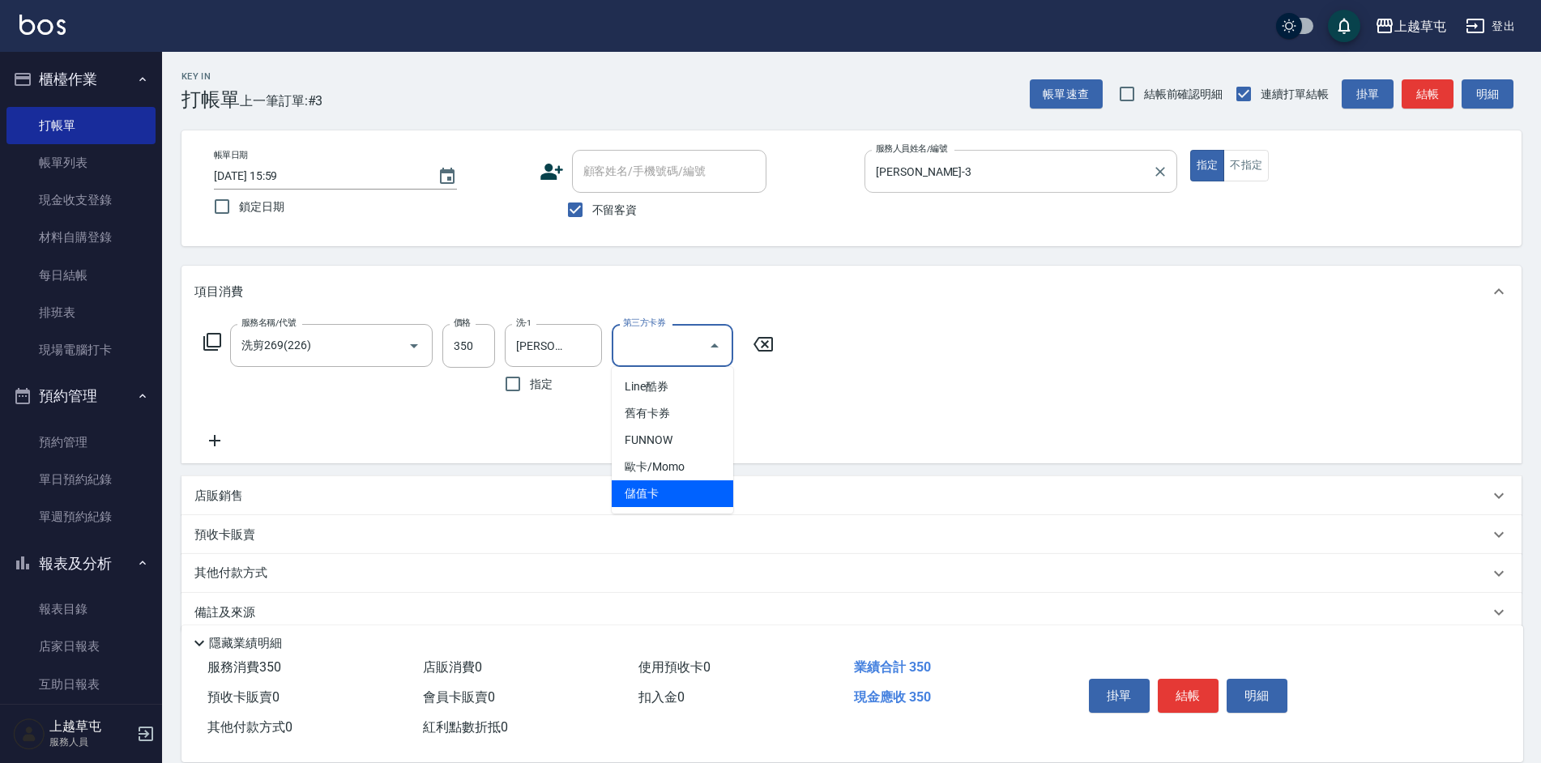
type input "儲值卡"
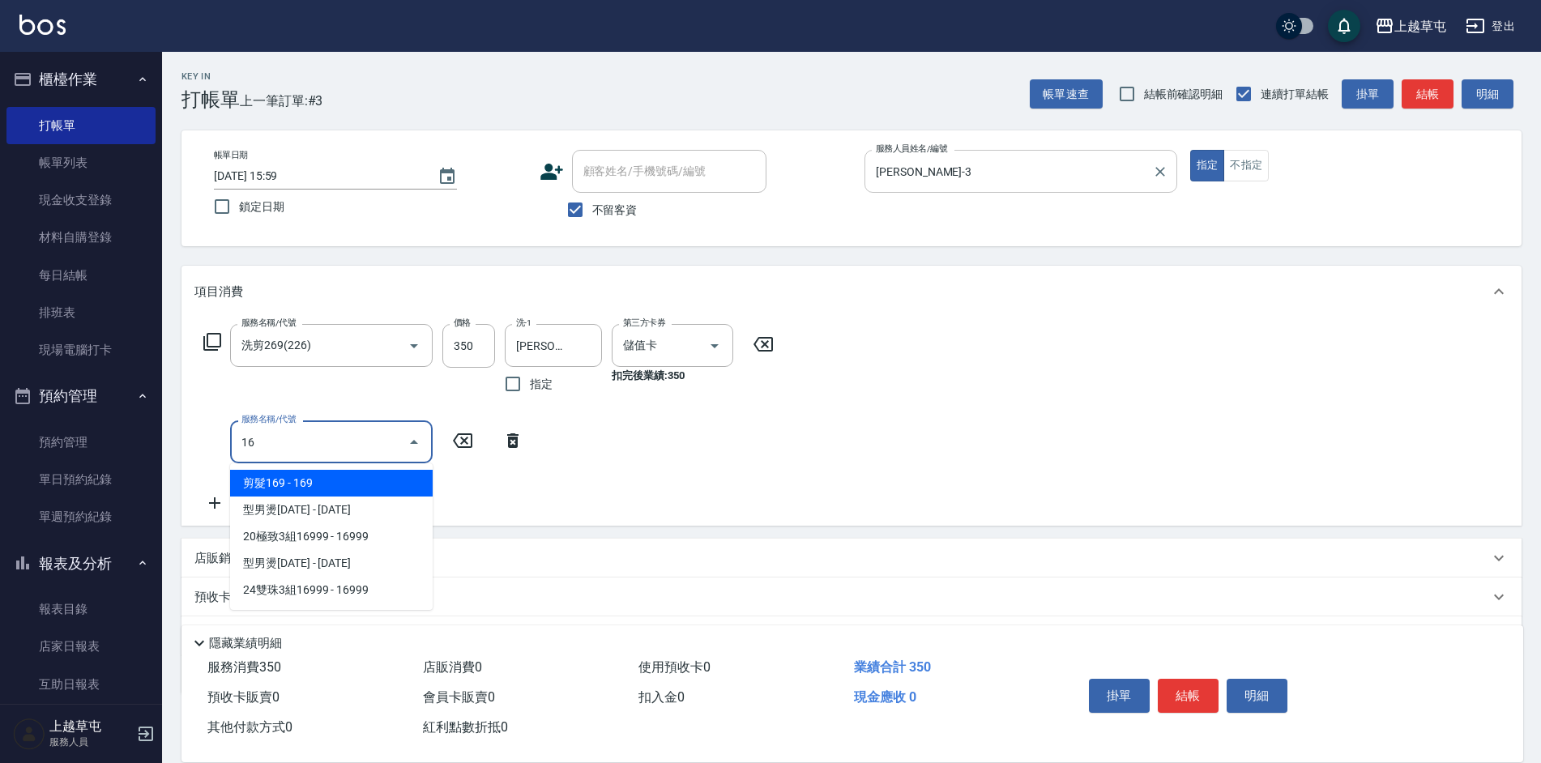
type input "1"
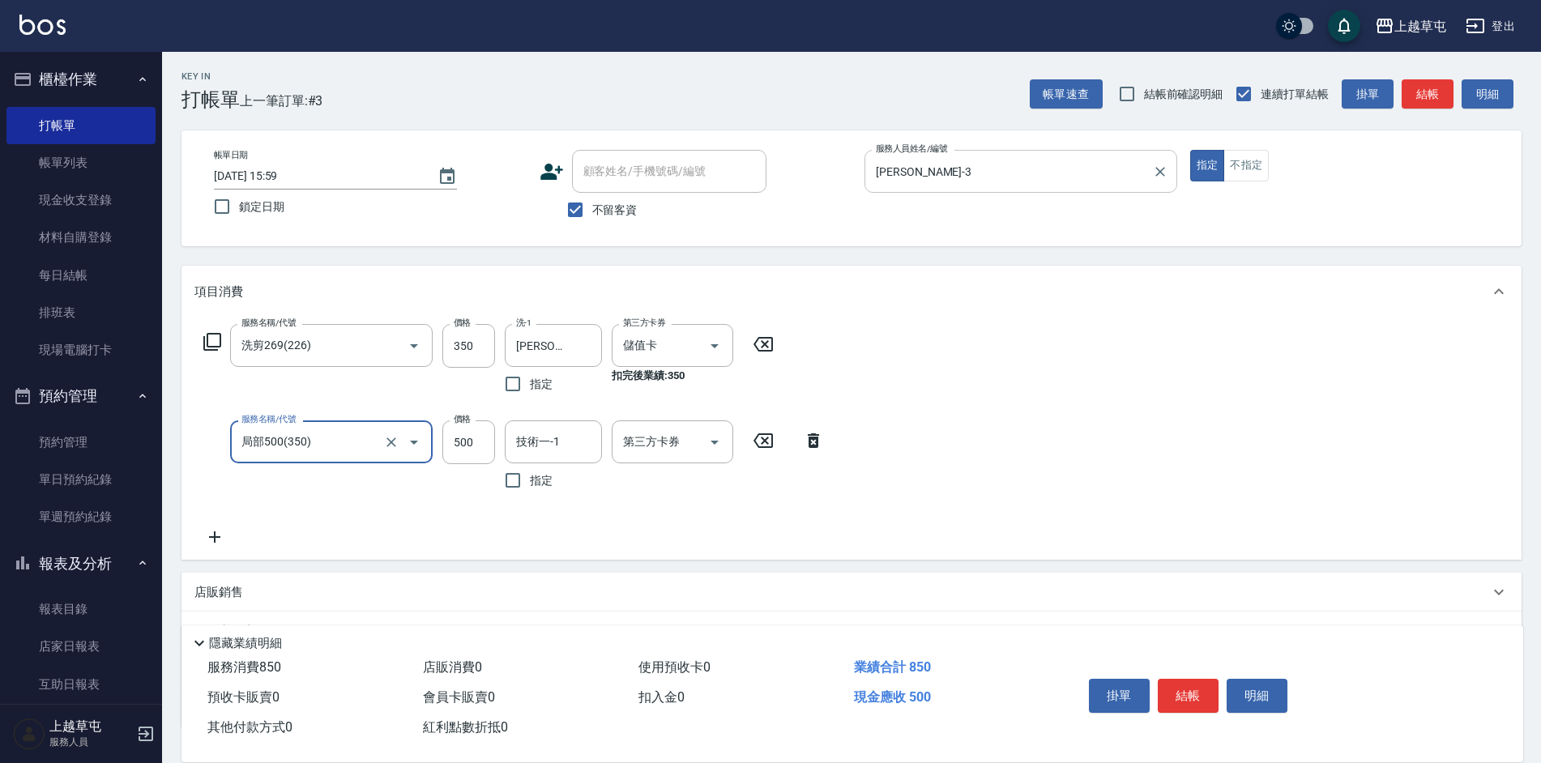
type input "局部500(350)"
type input "[PERSON_NAME]-39"
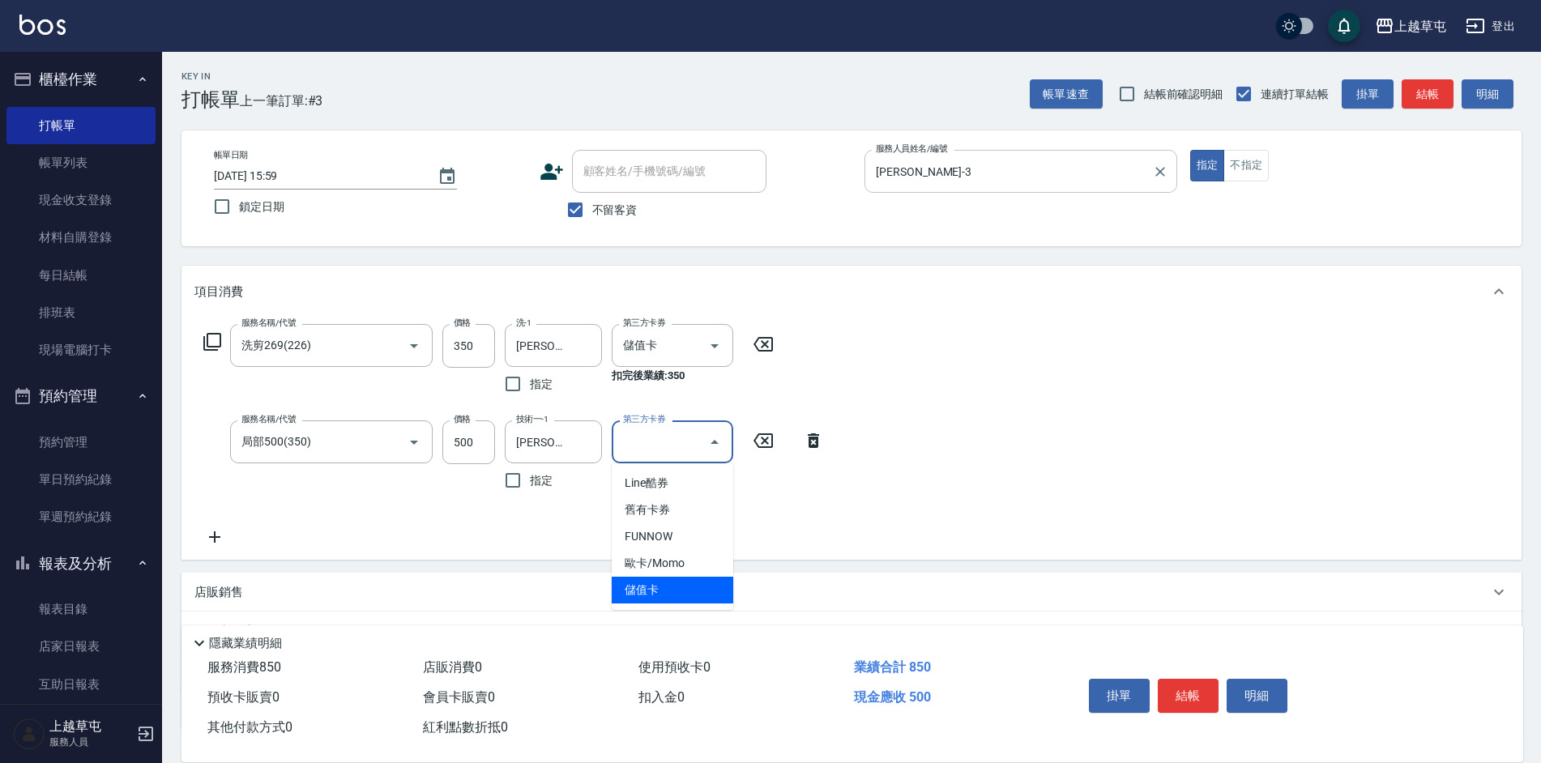
type input "儲值卡"
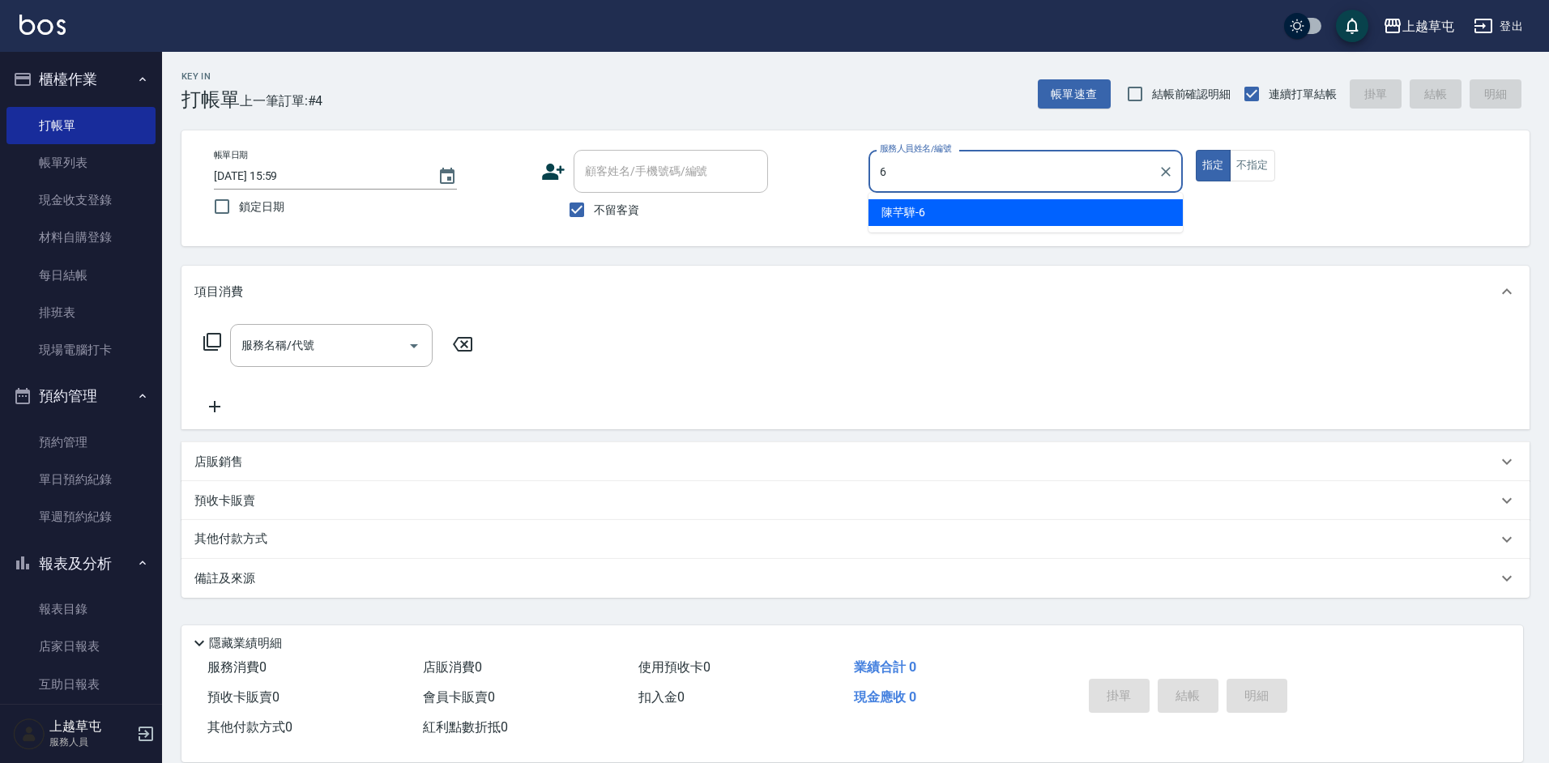
type input "[PERSON_NAME]-6"
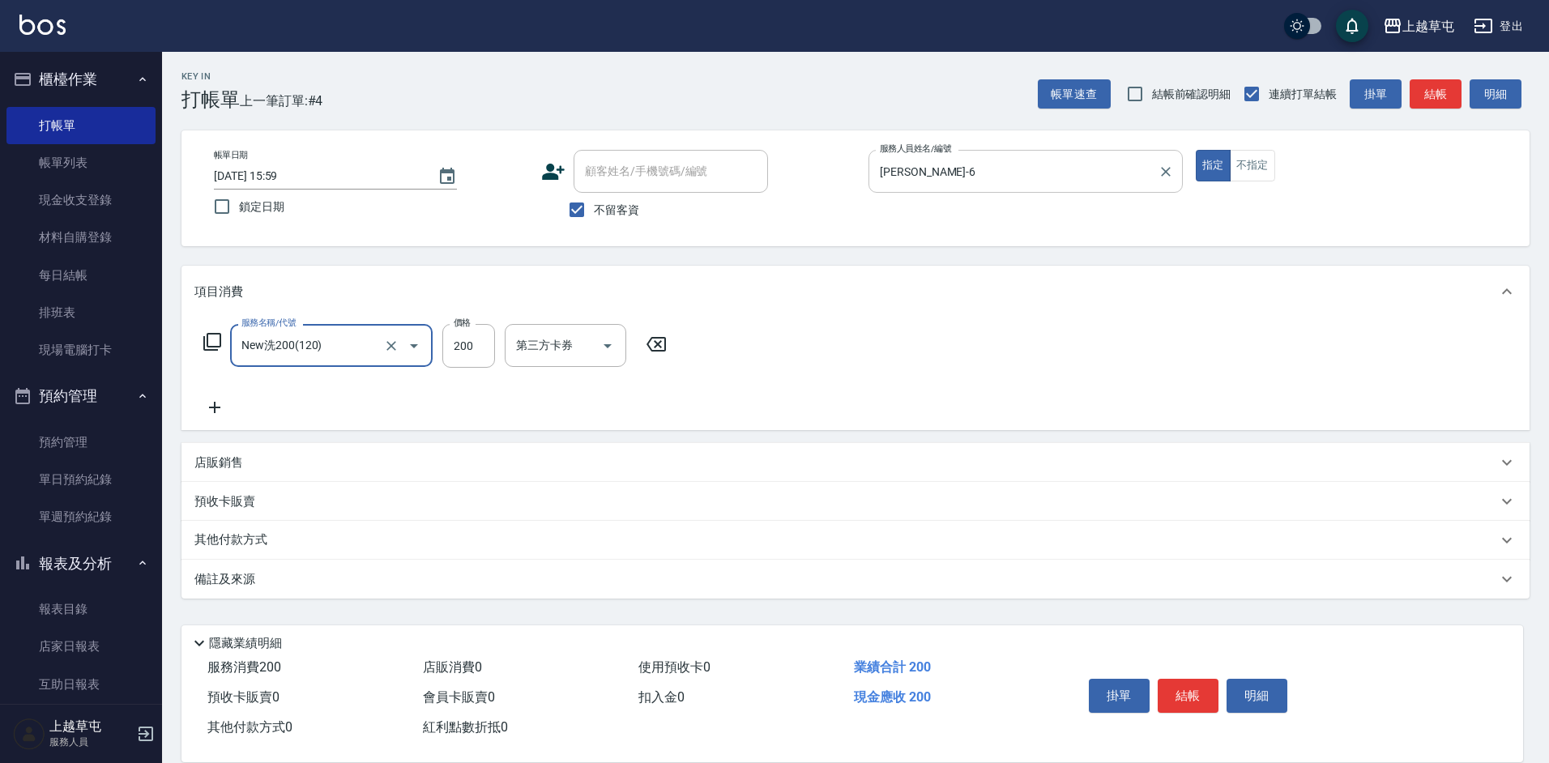
type input "New洗200(120)"
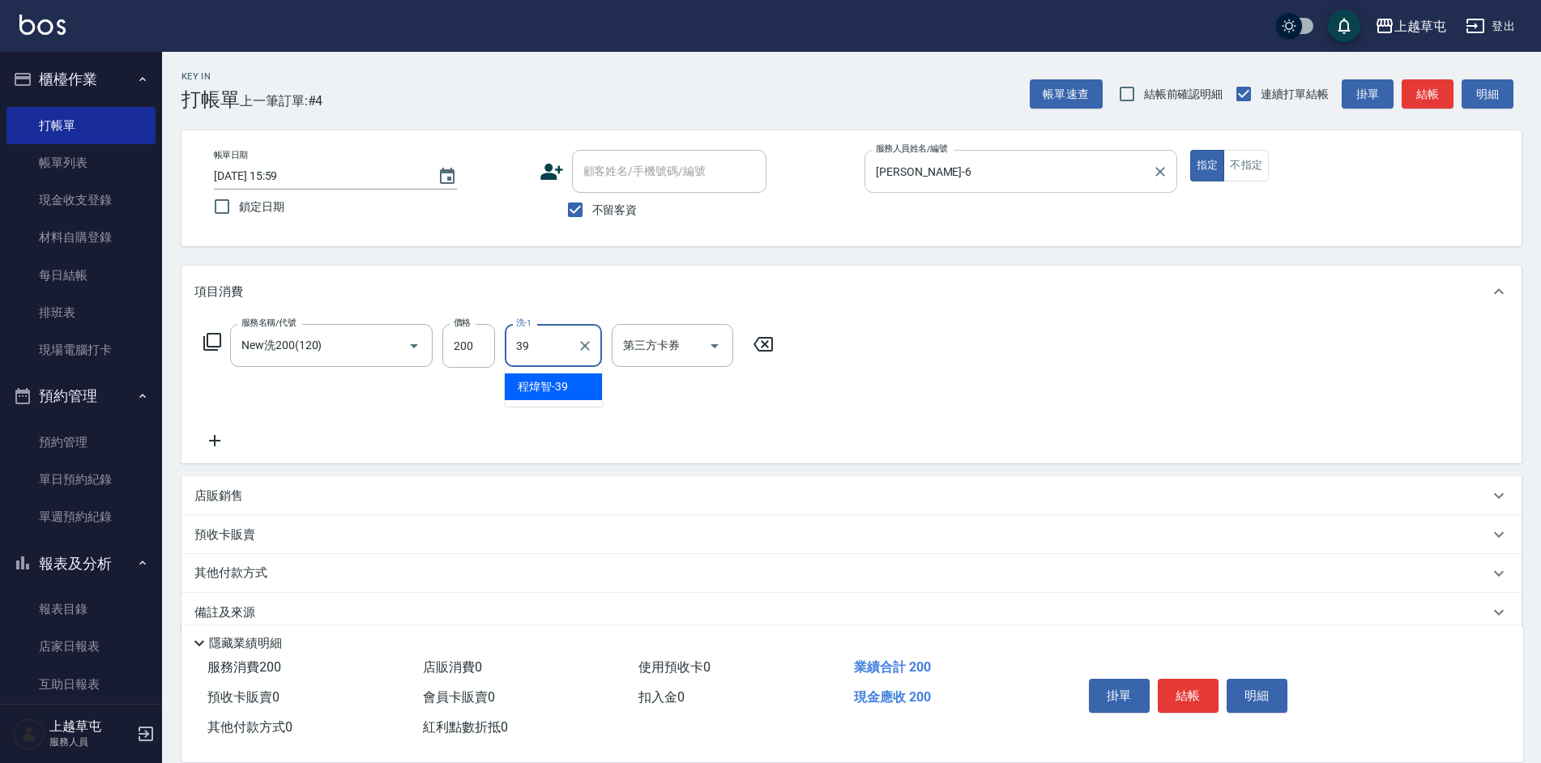
type input "[PERSON_NAME]-39"
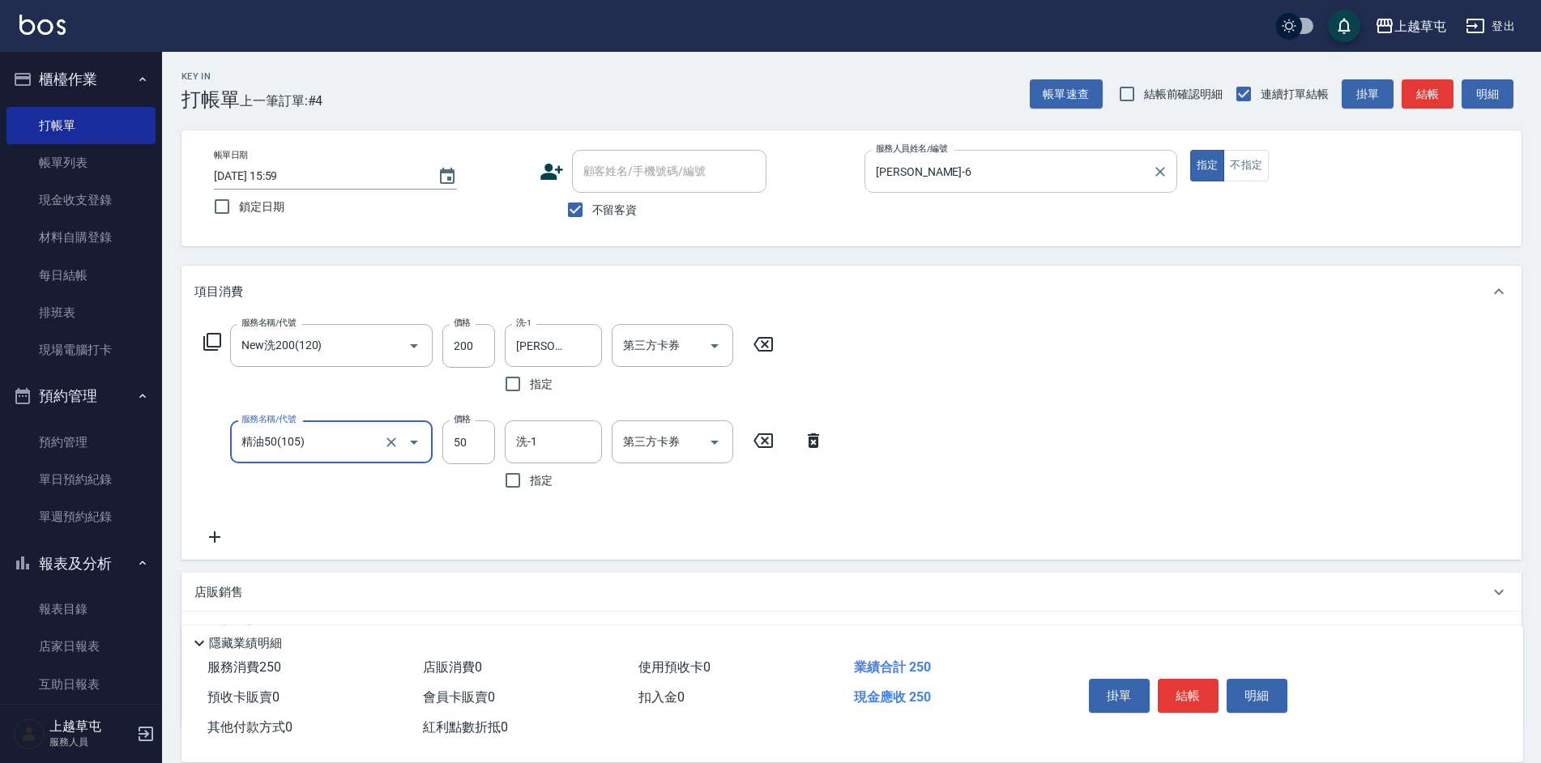
type input "精油50(105)"
type input "[PERSON_NAME]-39"
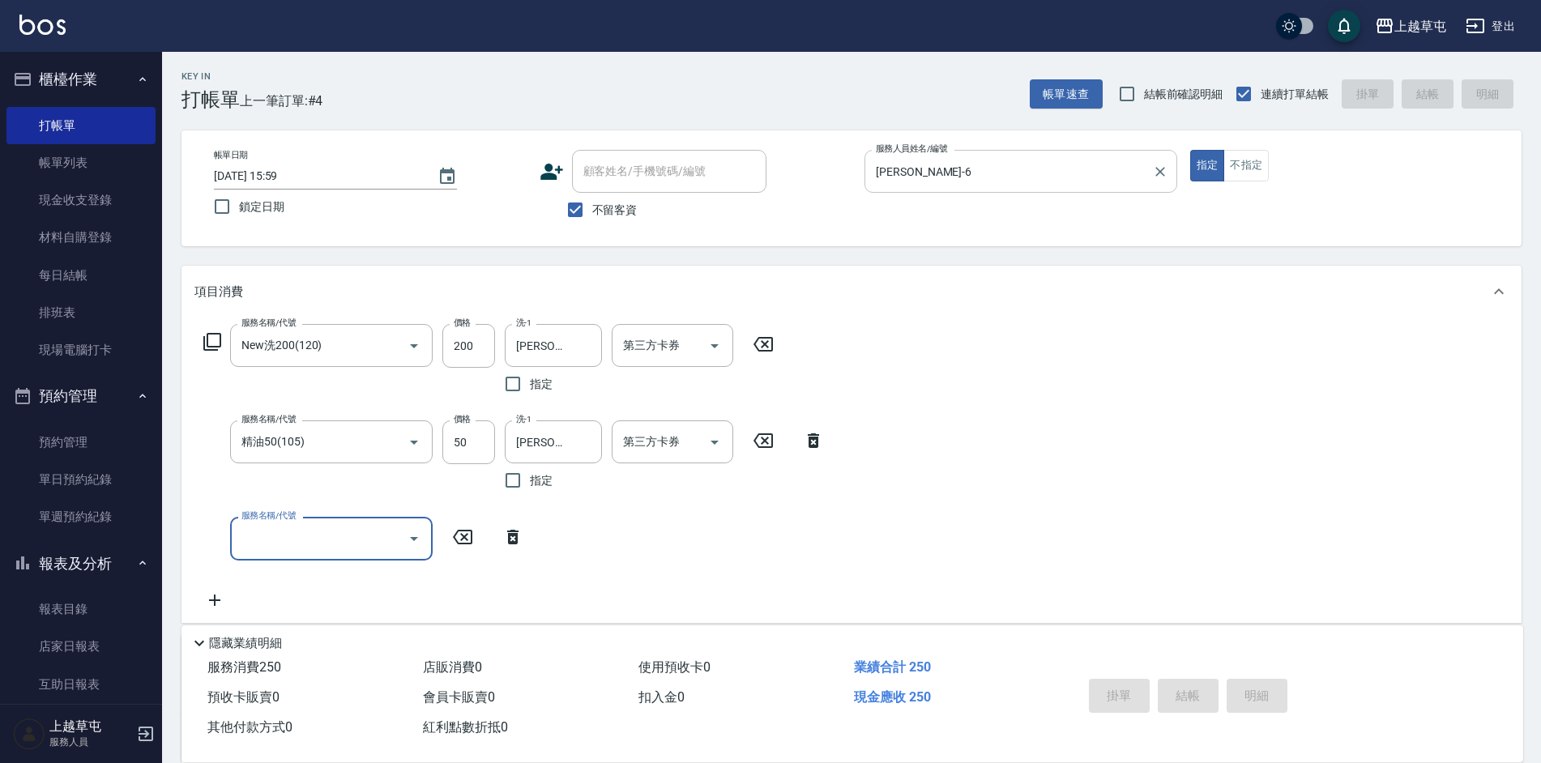
type input "[DATE] 16:00"
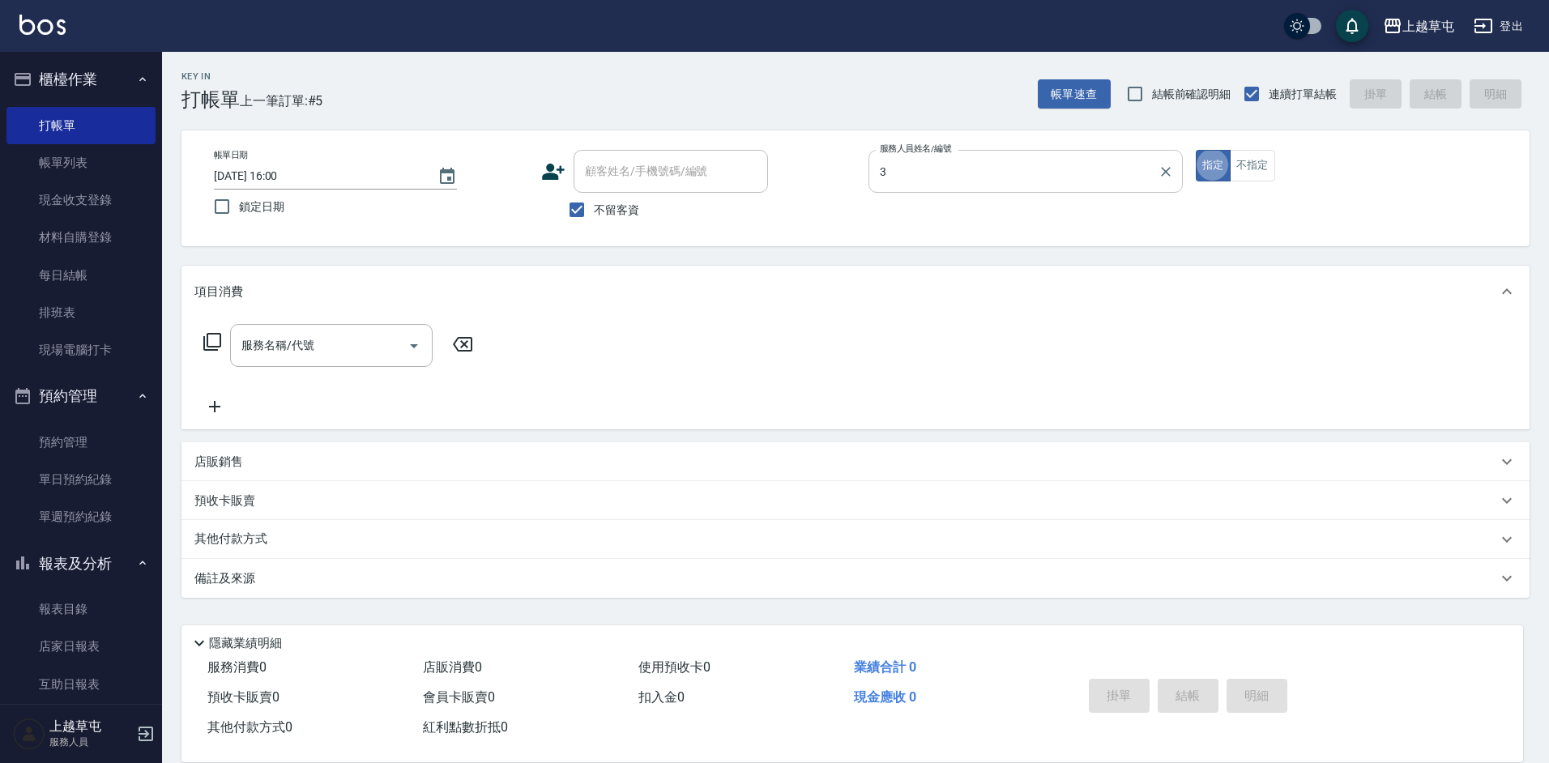
type input "[PERSON_NAME]-3"
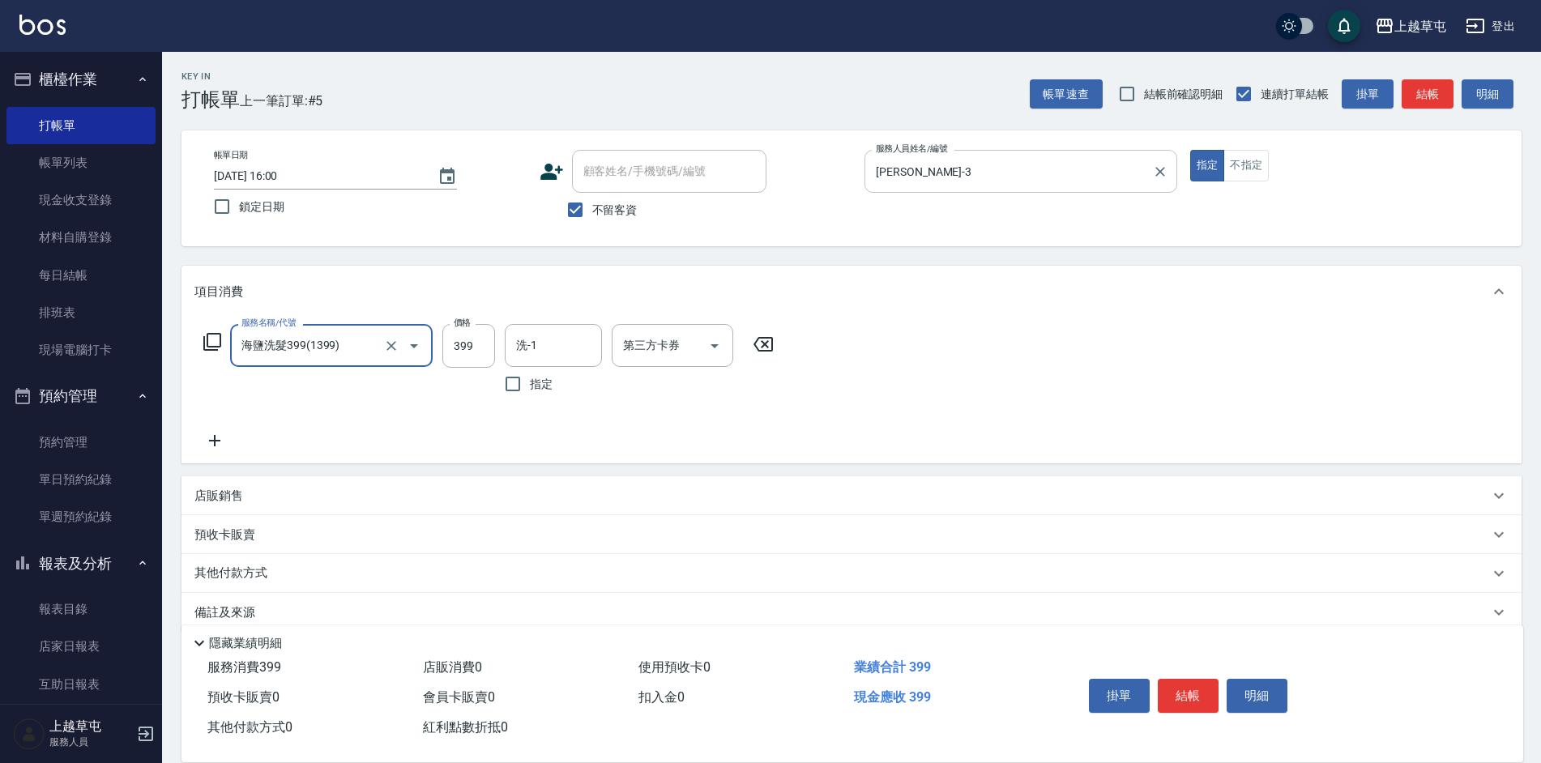
type input "海鹽洗髮399(1399)"
type input "[PERSON_NAME]25"
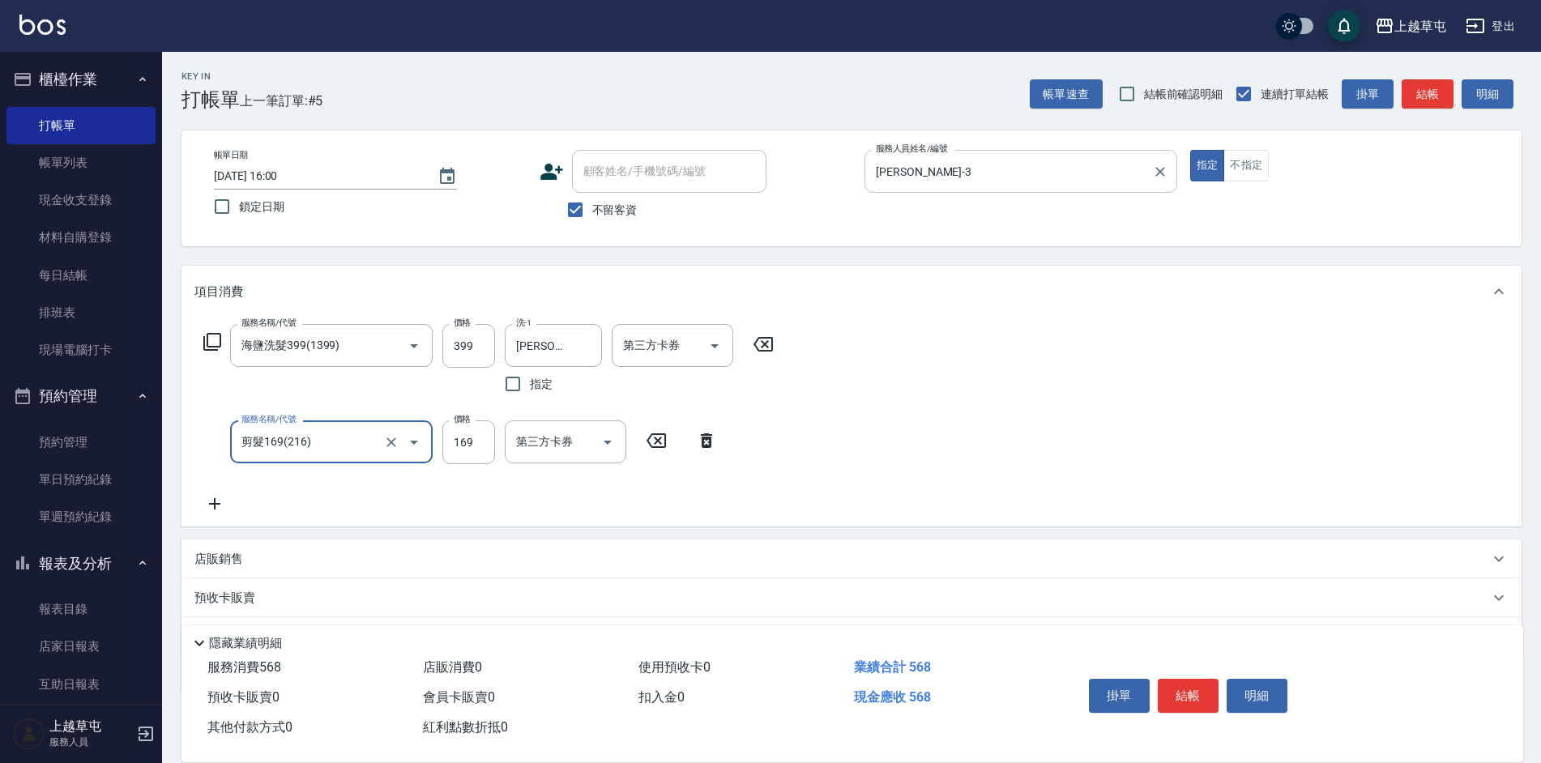
type input "剪髮169(216)"
type input "250"
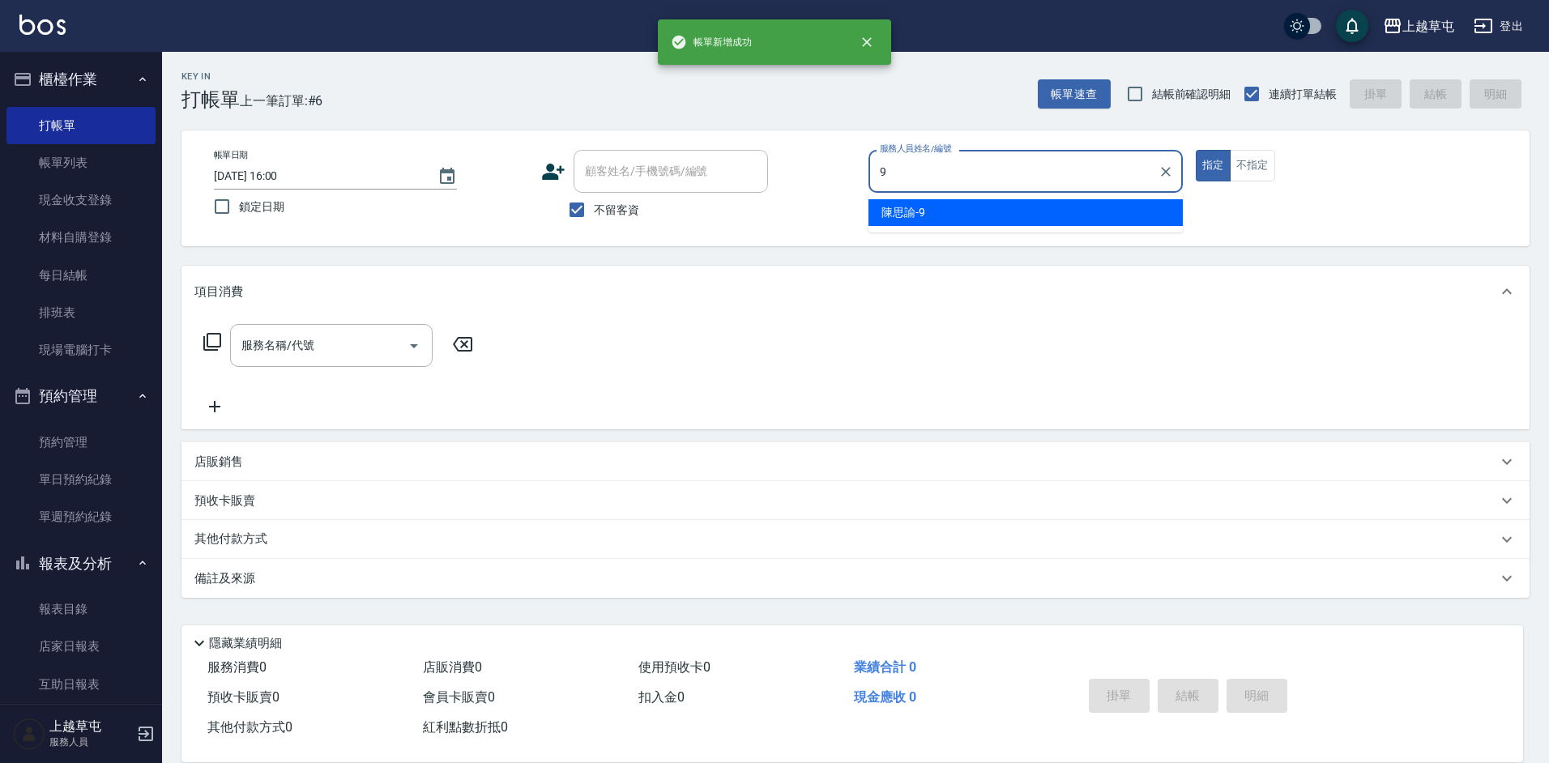
type input "[PERSON_NAME]-9"
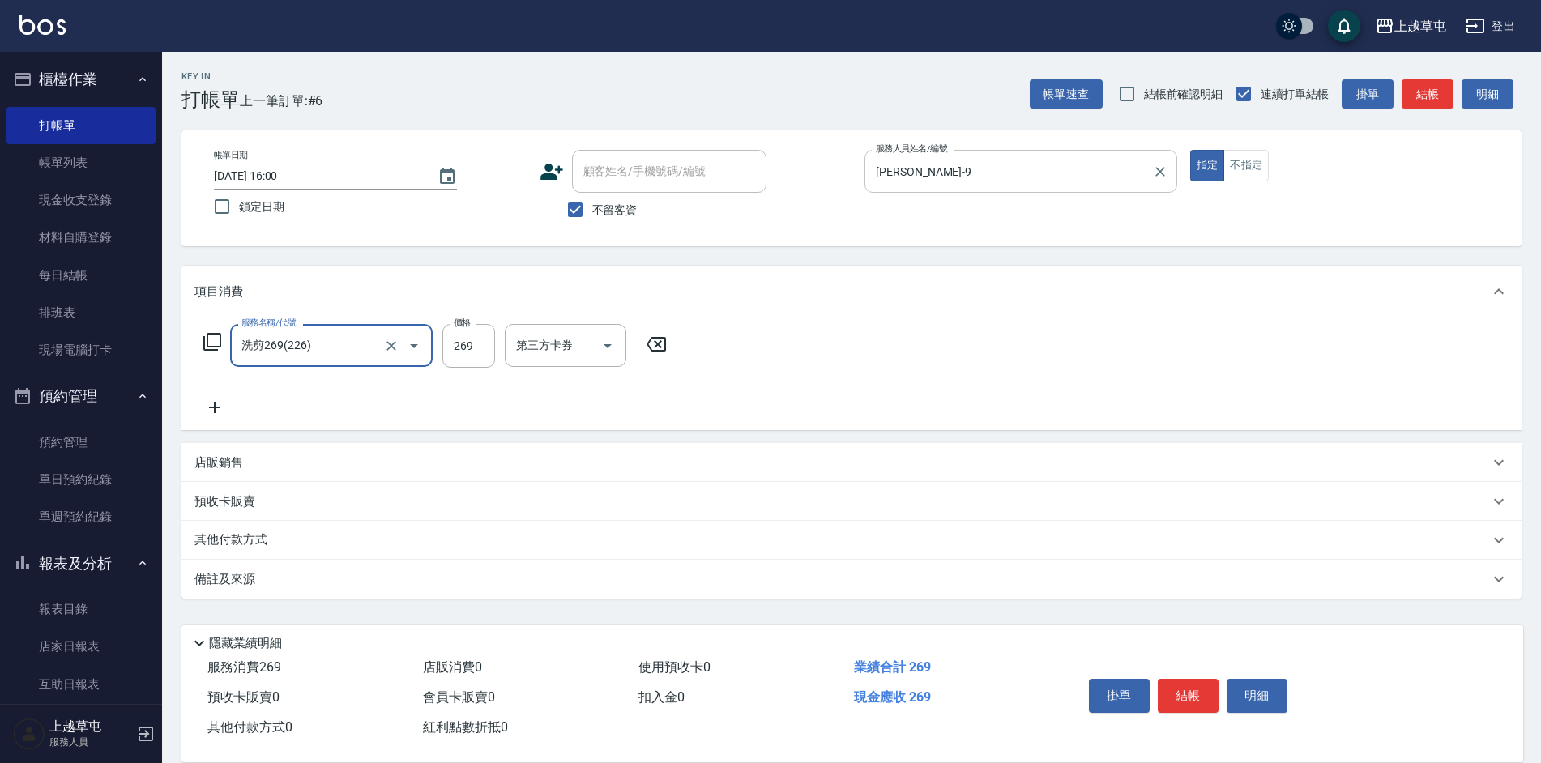
type input "洗剪269(226)"
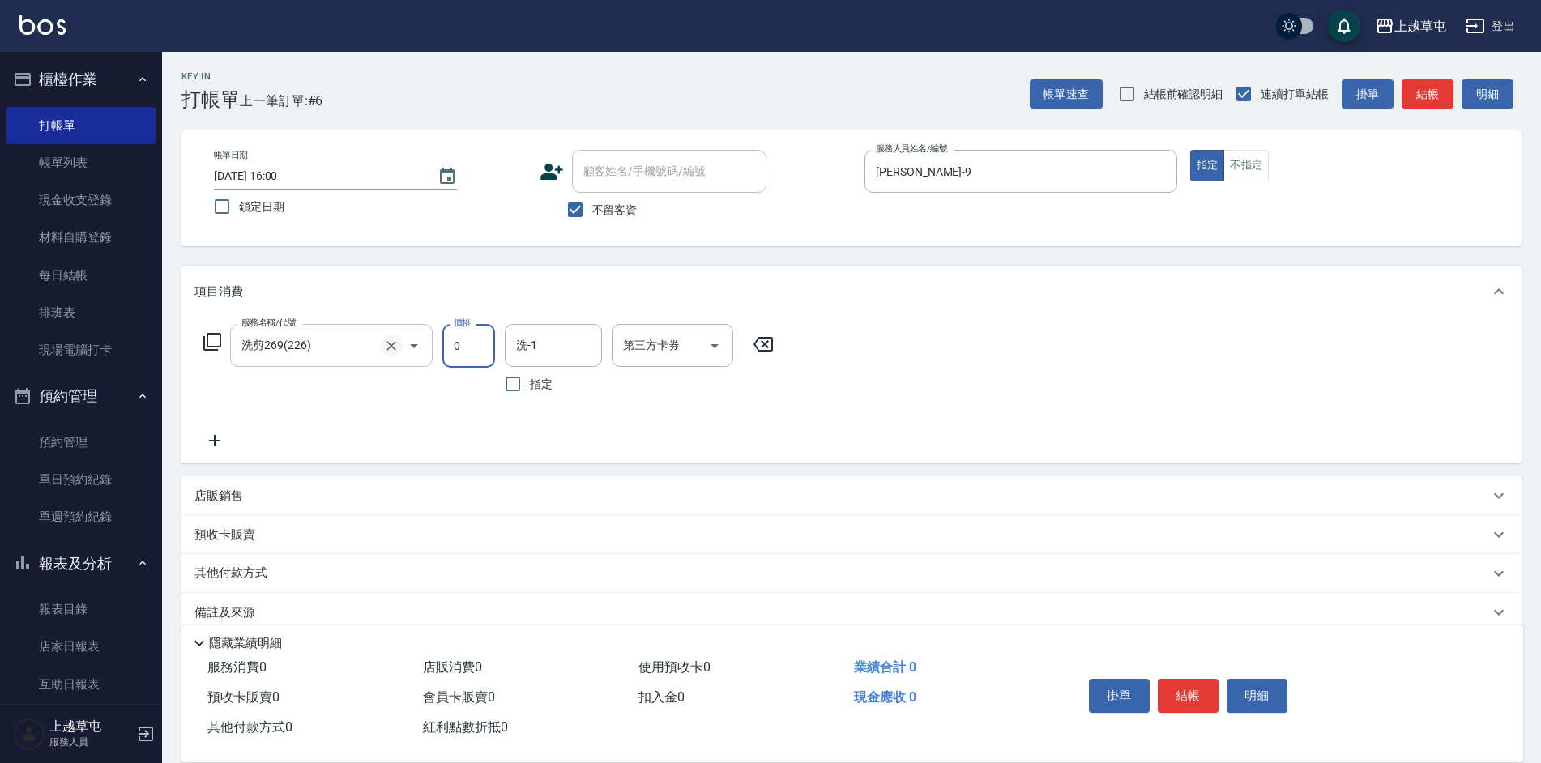
click at [386, 344] on icon "Clear" at bounding box center [391, 346] width 16 height 16
type input "0"
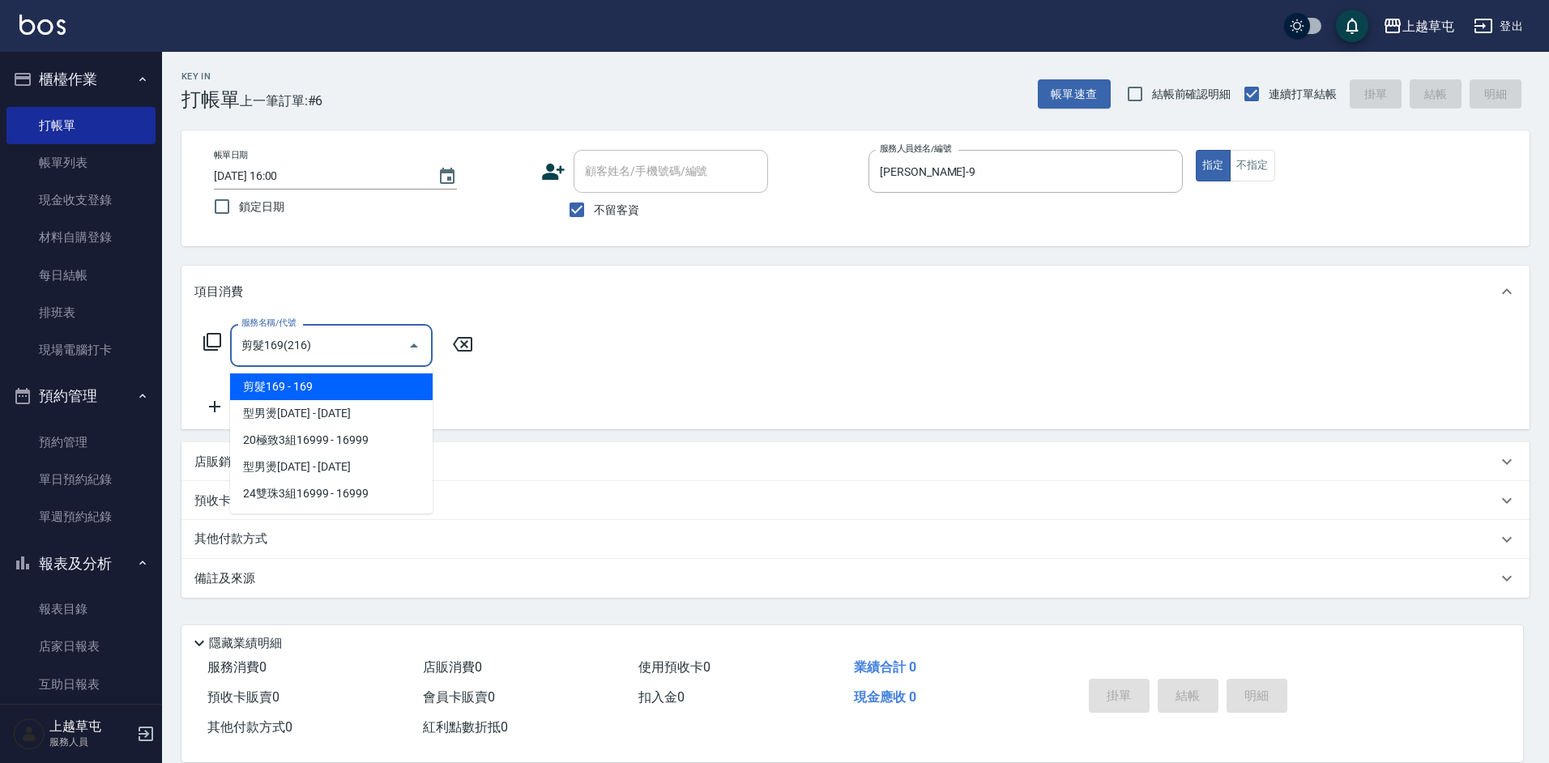
type input "剪髮169(216)"
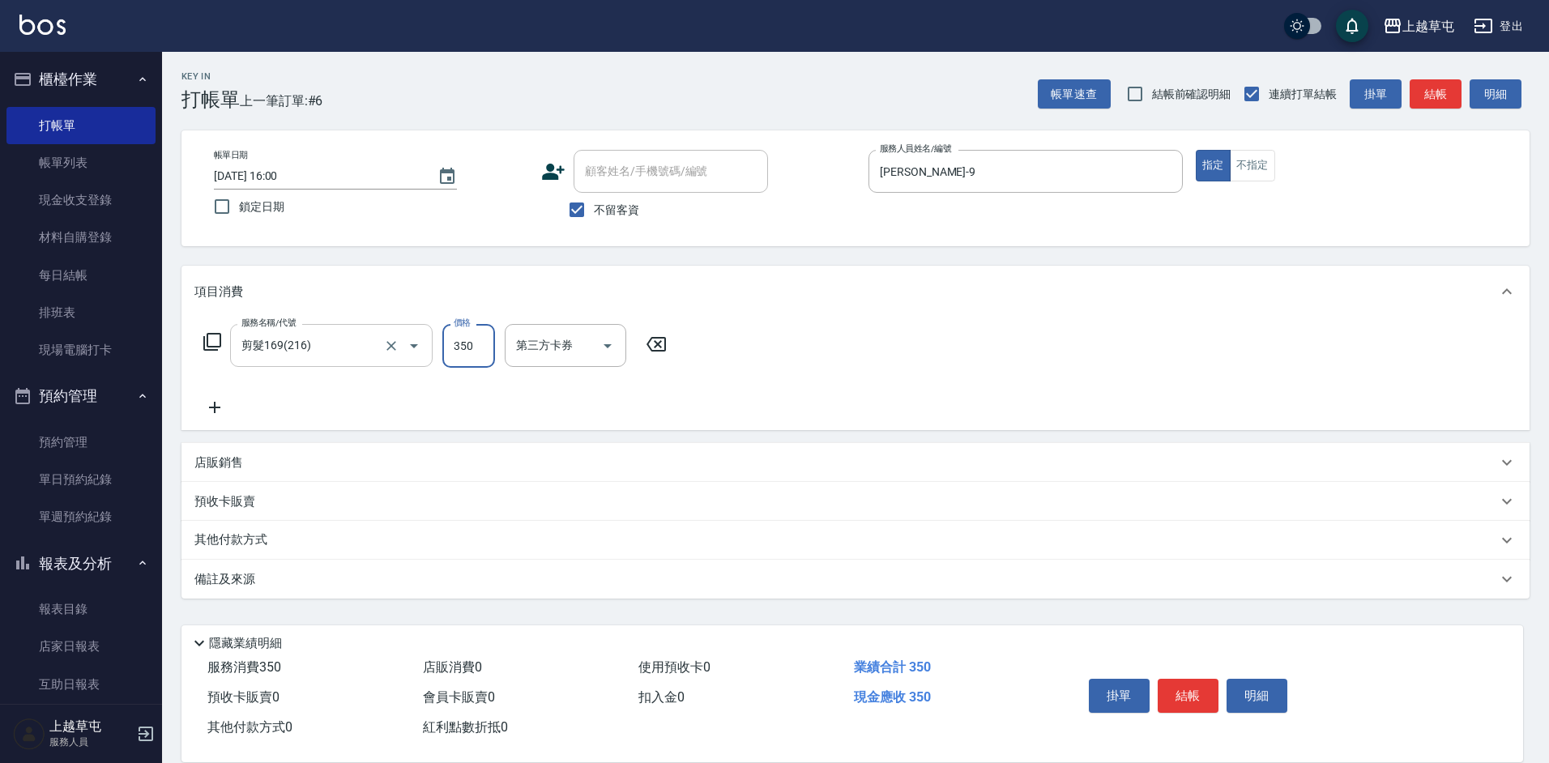
type input "350"
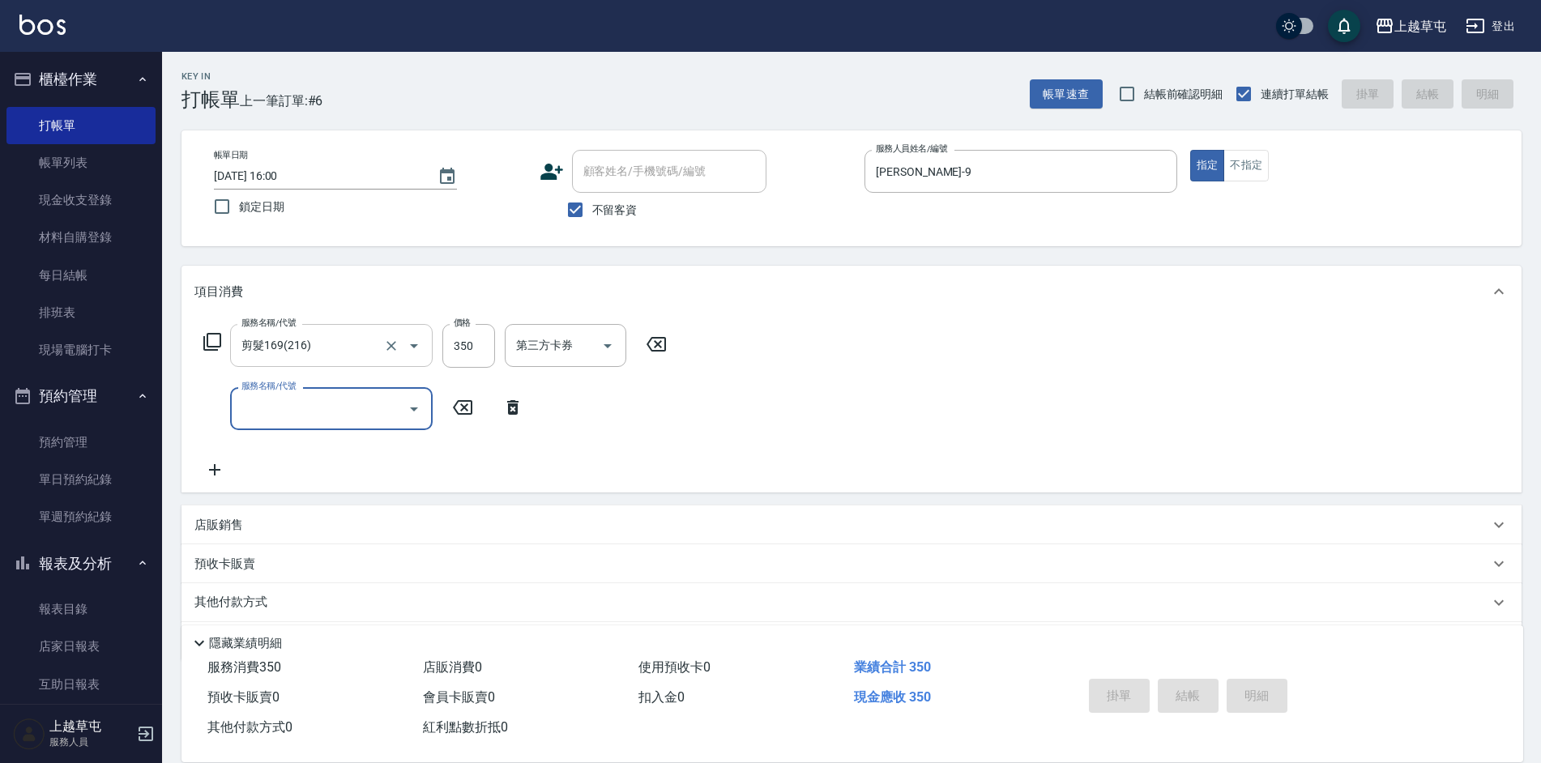
type input "[DATE] 16:01"
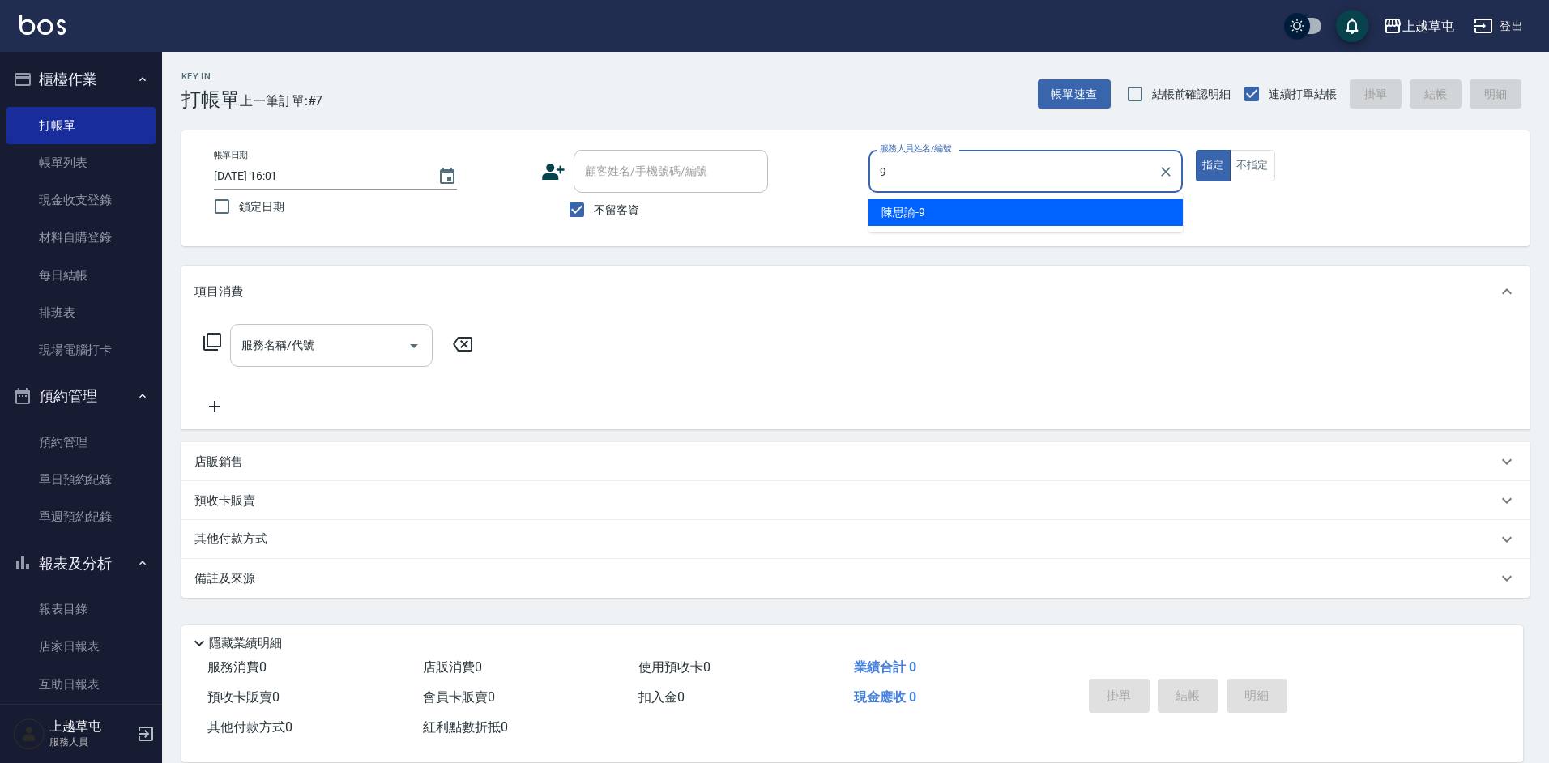
type input "[PERSON_NAME]-9"
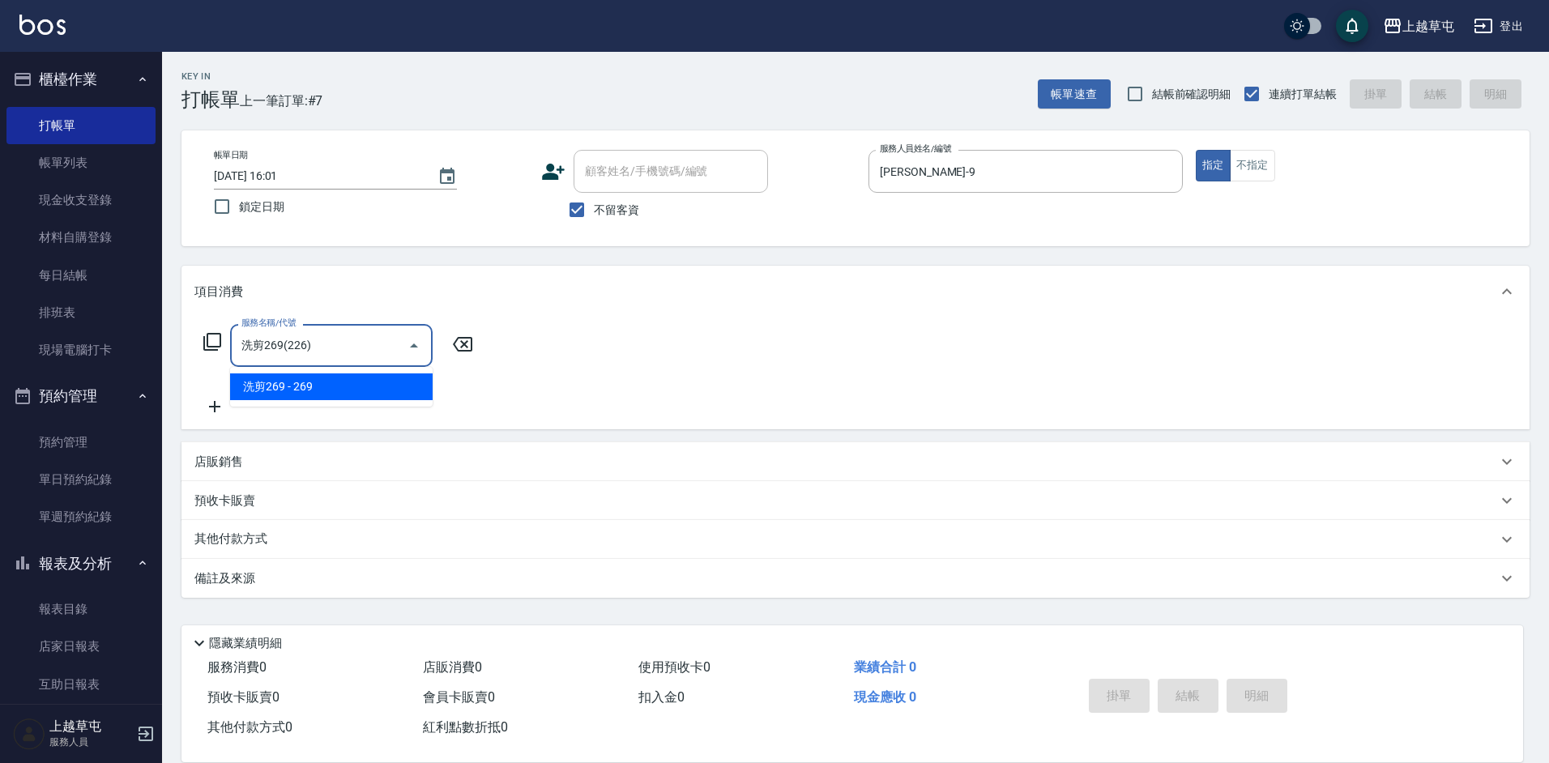
type input "洗剪269(226)"
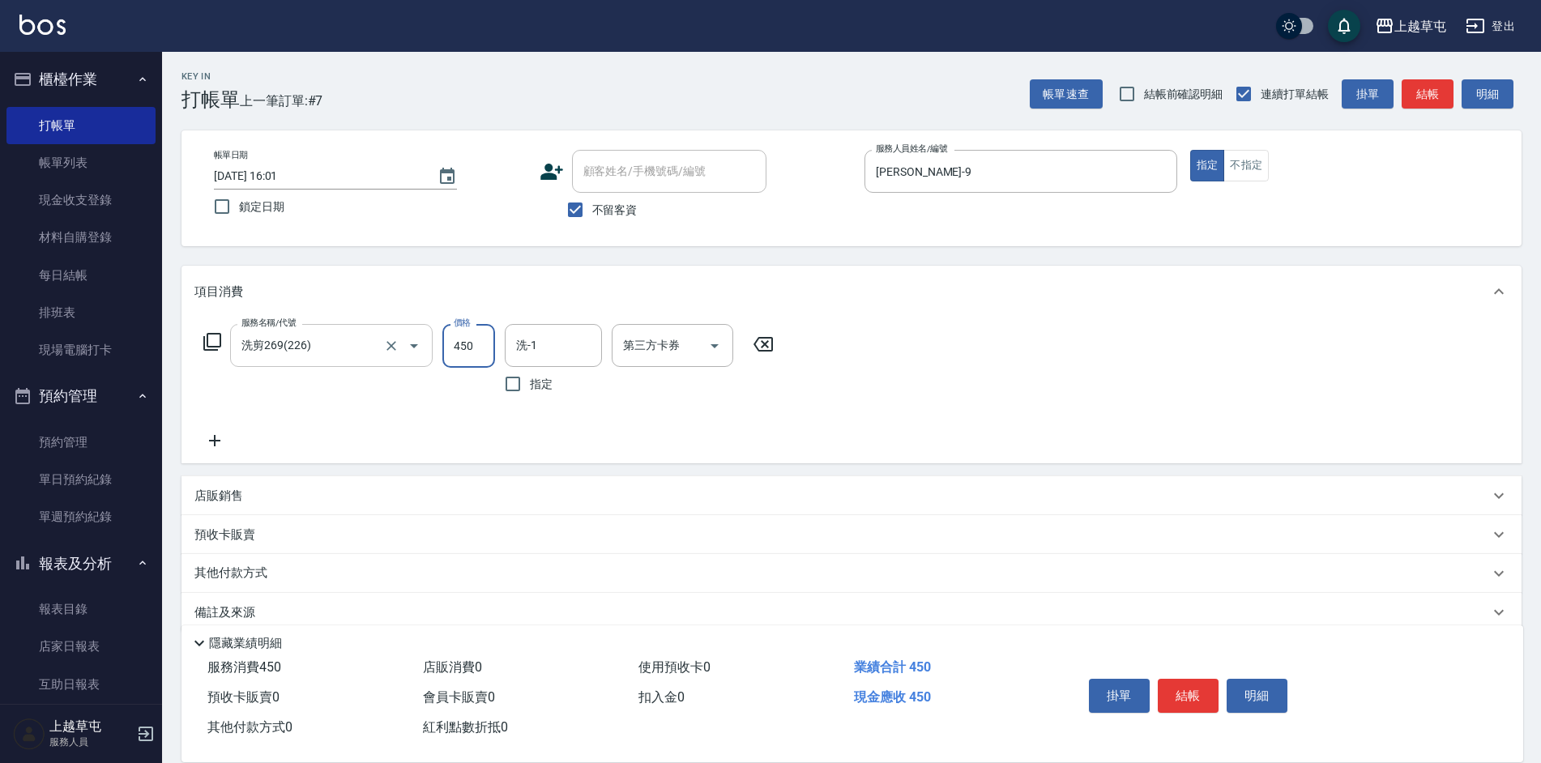
type input "450"
type input "[PERSON_NAME]25"
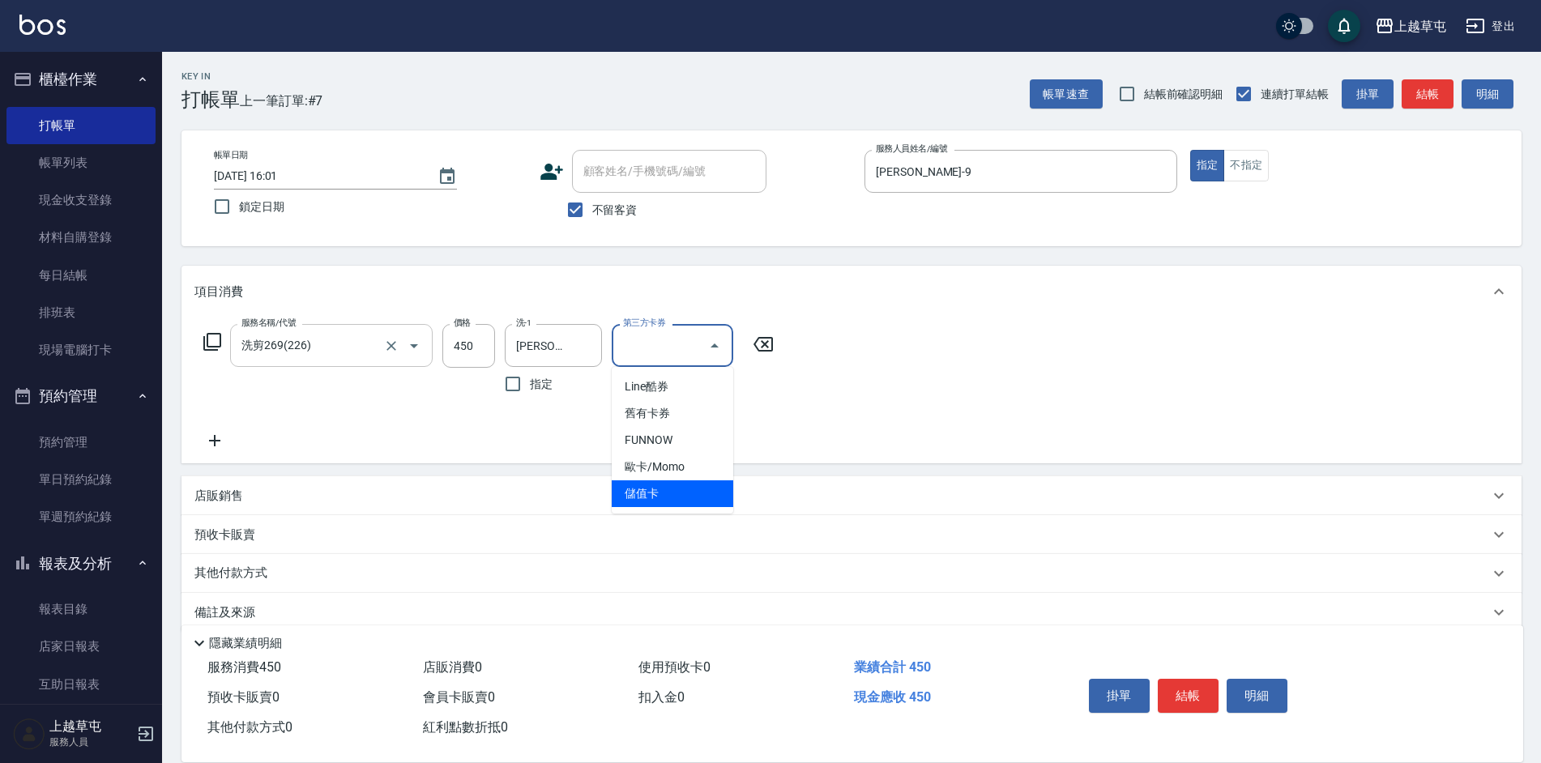
type input "儲值卡"
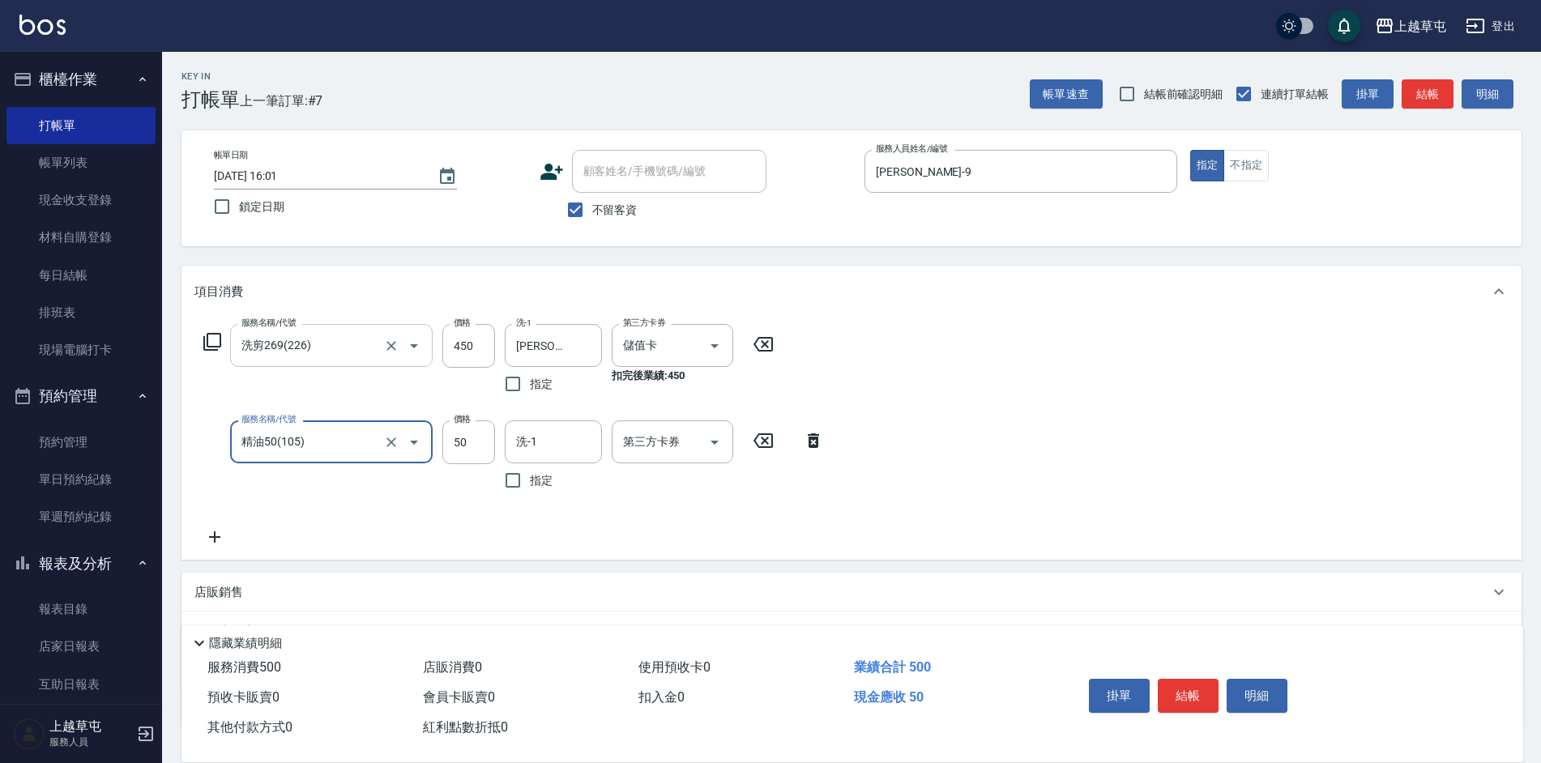
type input "精油50(105)"
drag, startPoint x: 572, startPoint y: 433, endPoint x: 572, endPoint y: 443, distance: 9.7
click at [572, 438] on input "洗-1" at bounding box center [553, 442] width 83 height 28
type input "[PERSON_NAME]25"
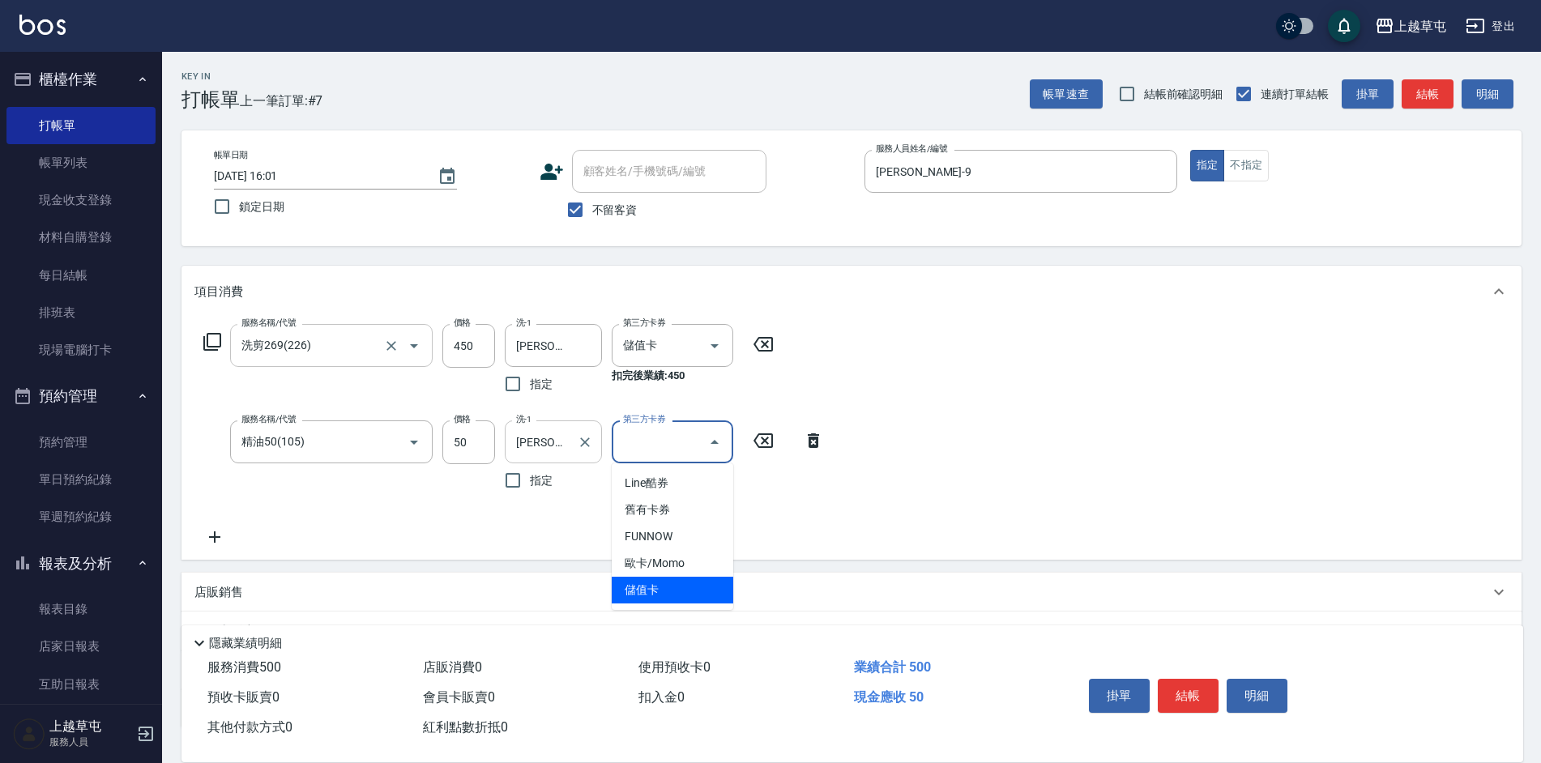
type input "儲值卡"
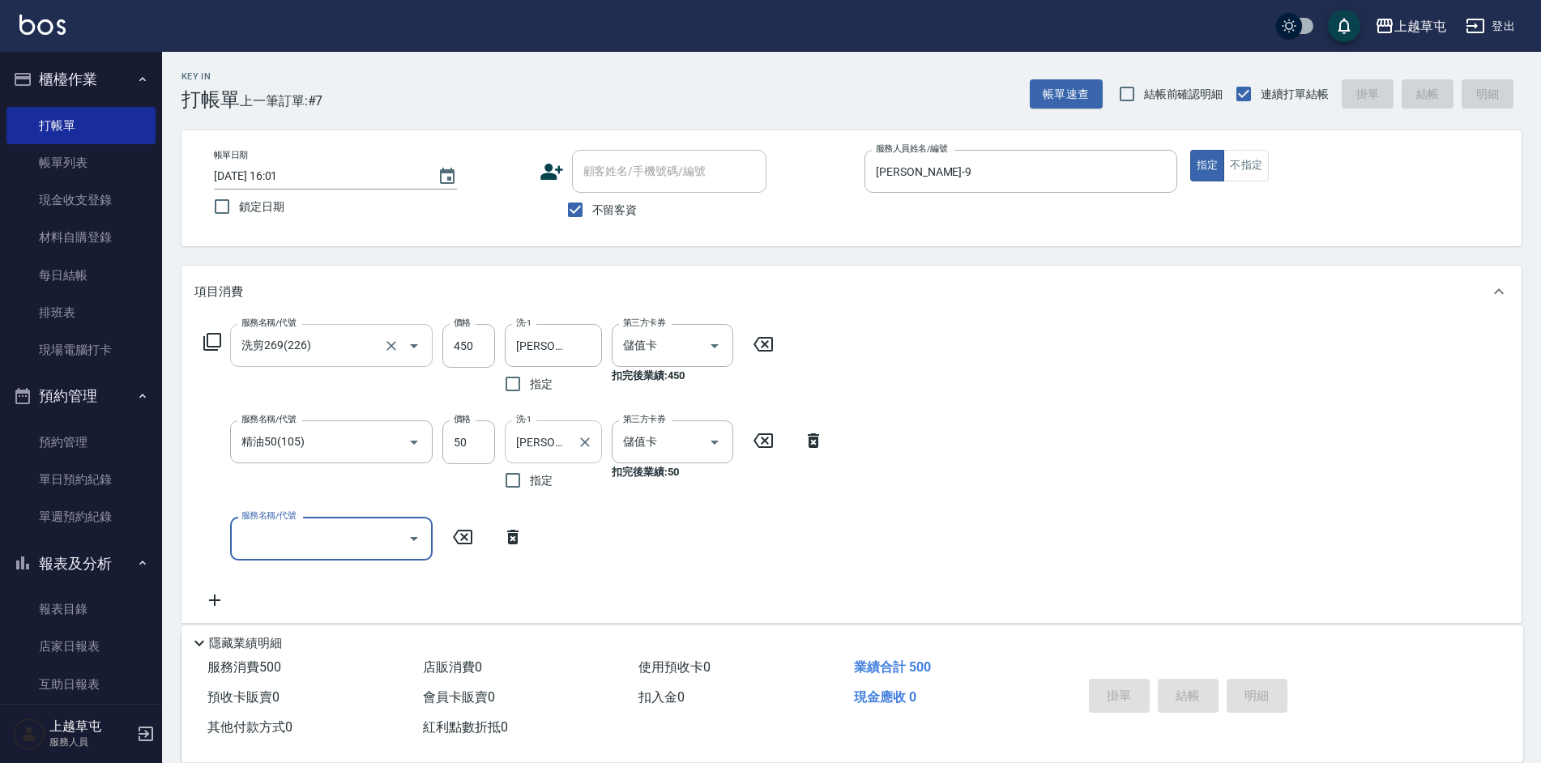
type input "[DATE] 16:03"
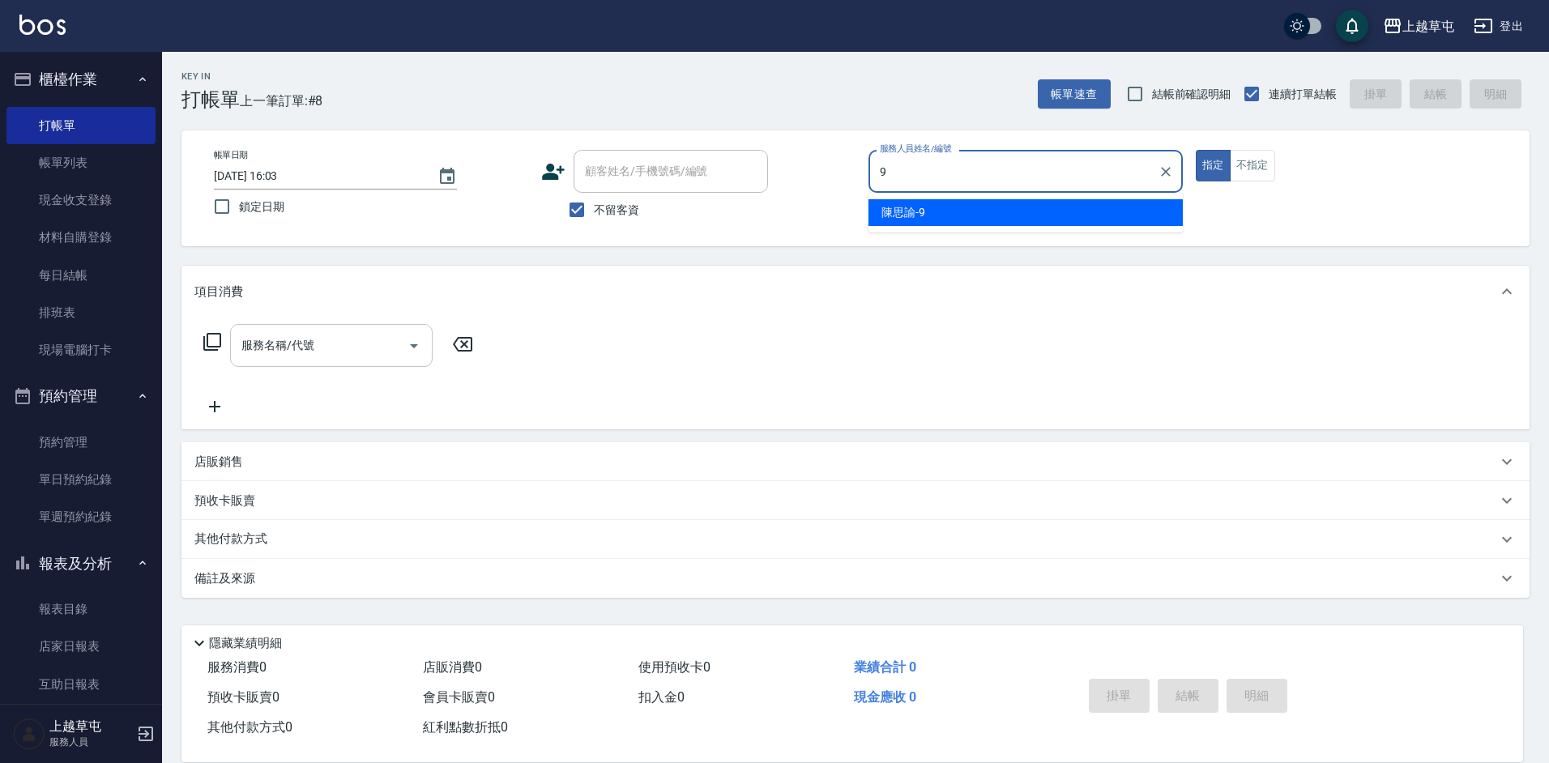
type input "[PERSON_NAME]-9"
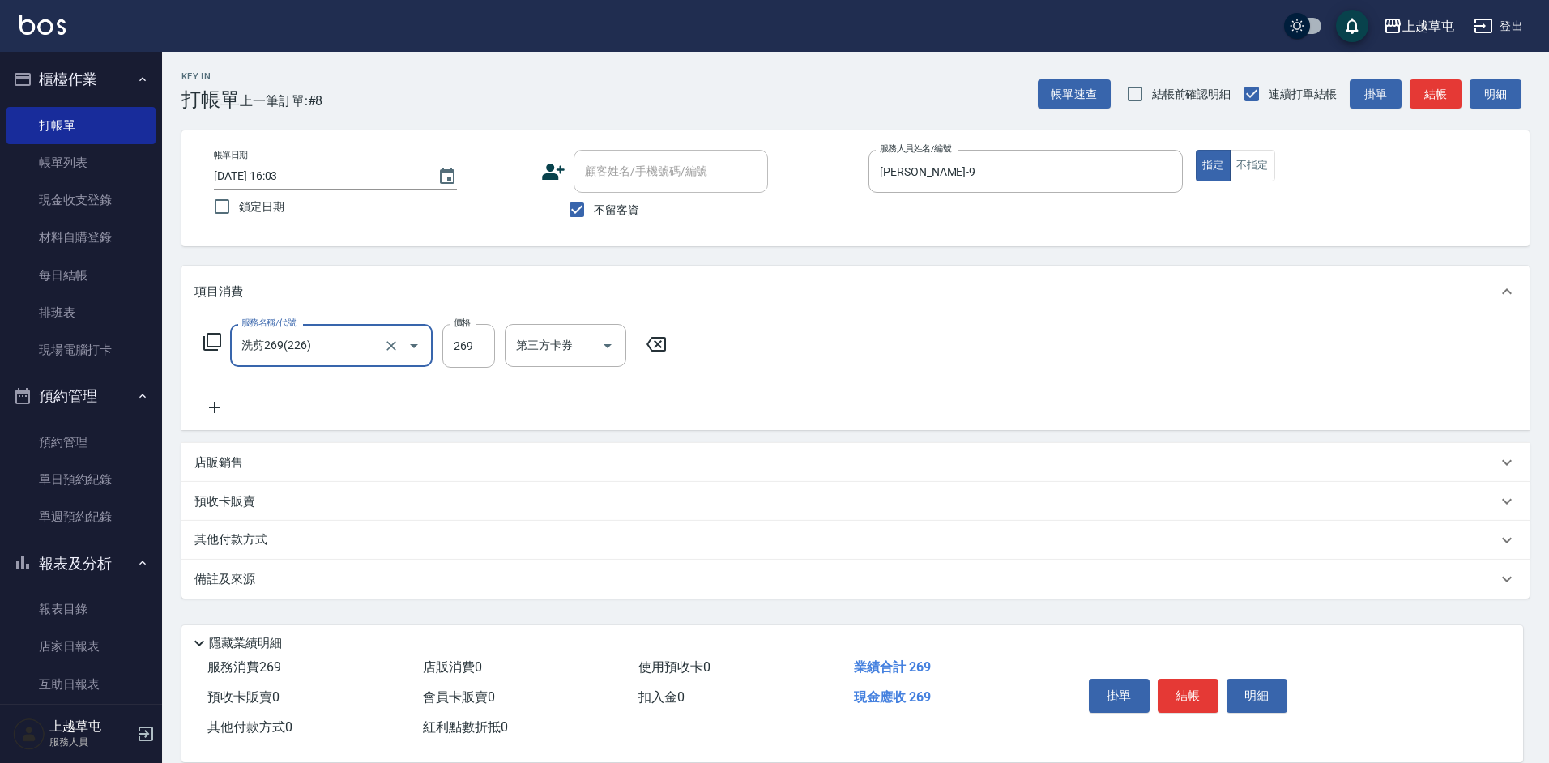
type input "洗剪269(226)"
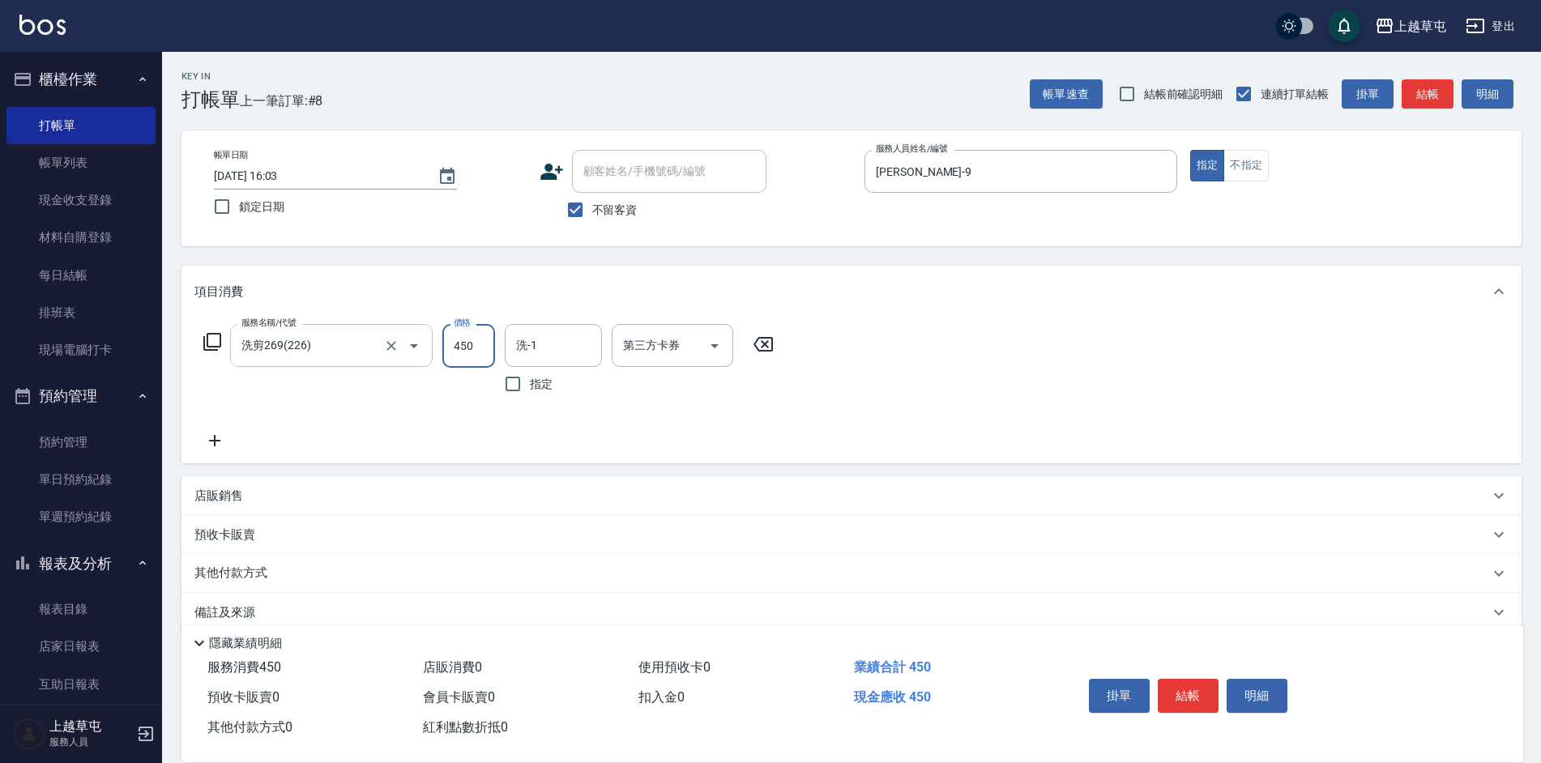
type input "450"
type input "[PERSON_NAME]25"
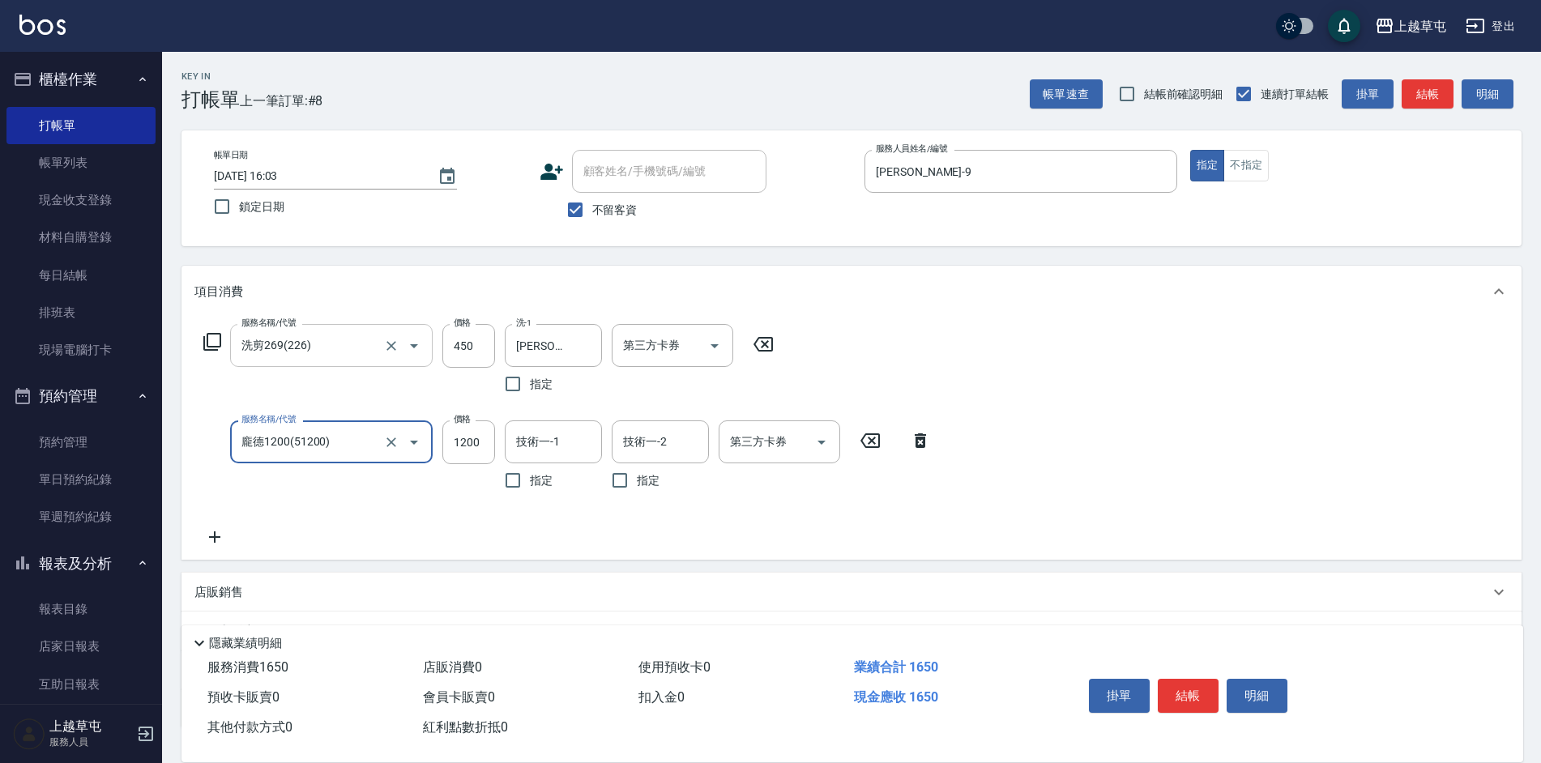
type input "龐德1200(51200)"
type input "[PERSON_NAME]25"
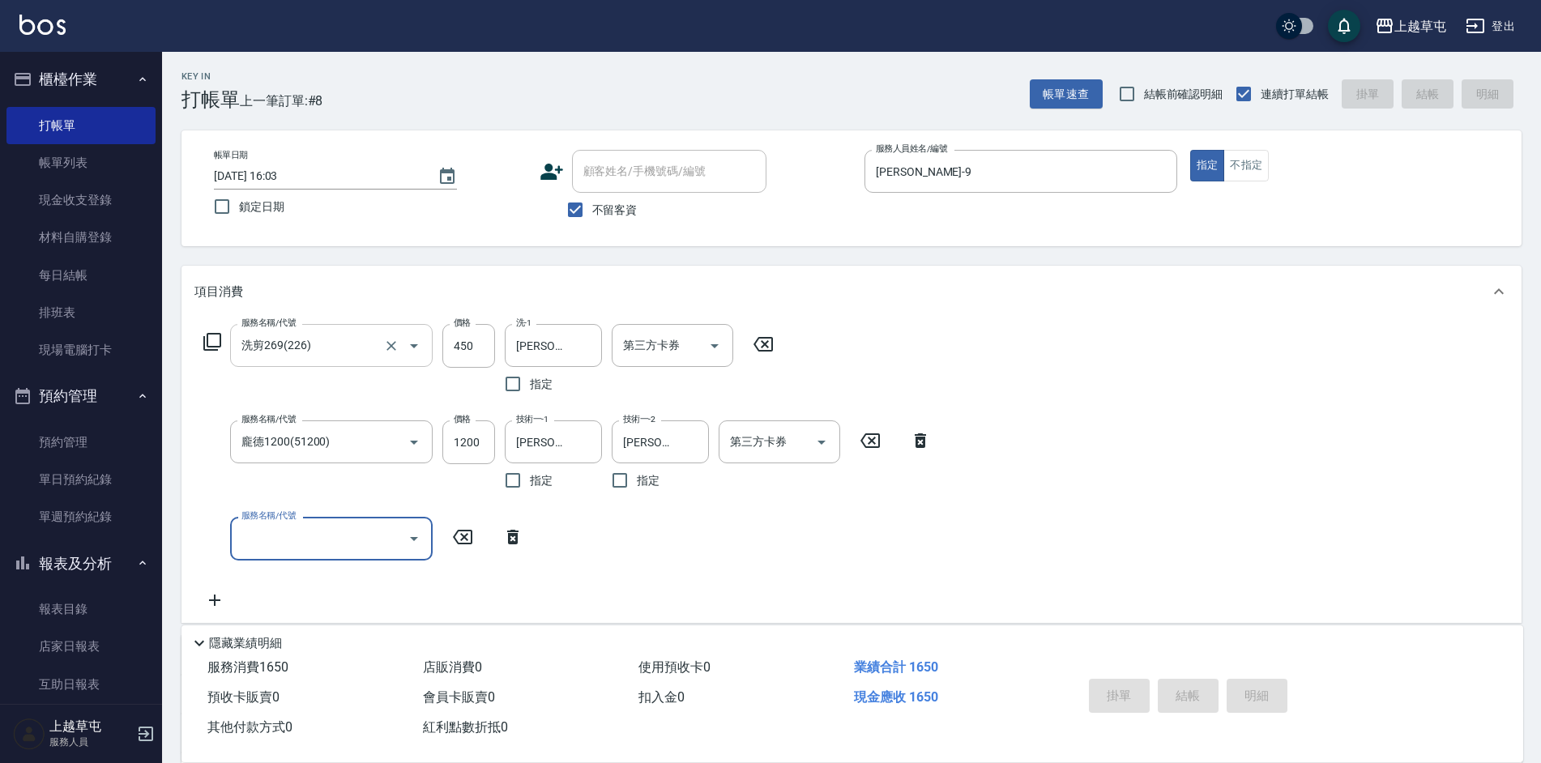
type input "[DATE] 16:04"
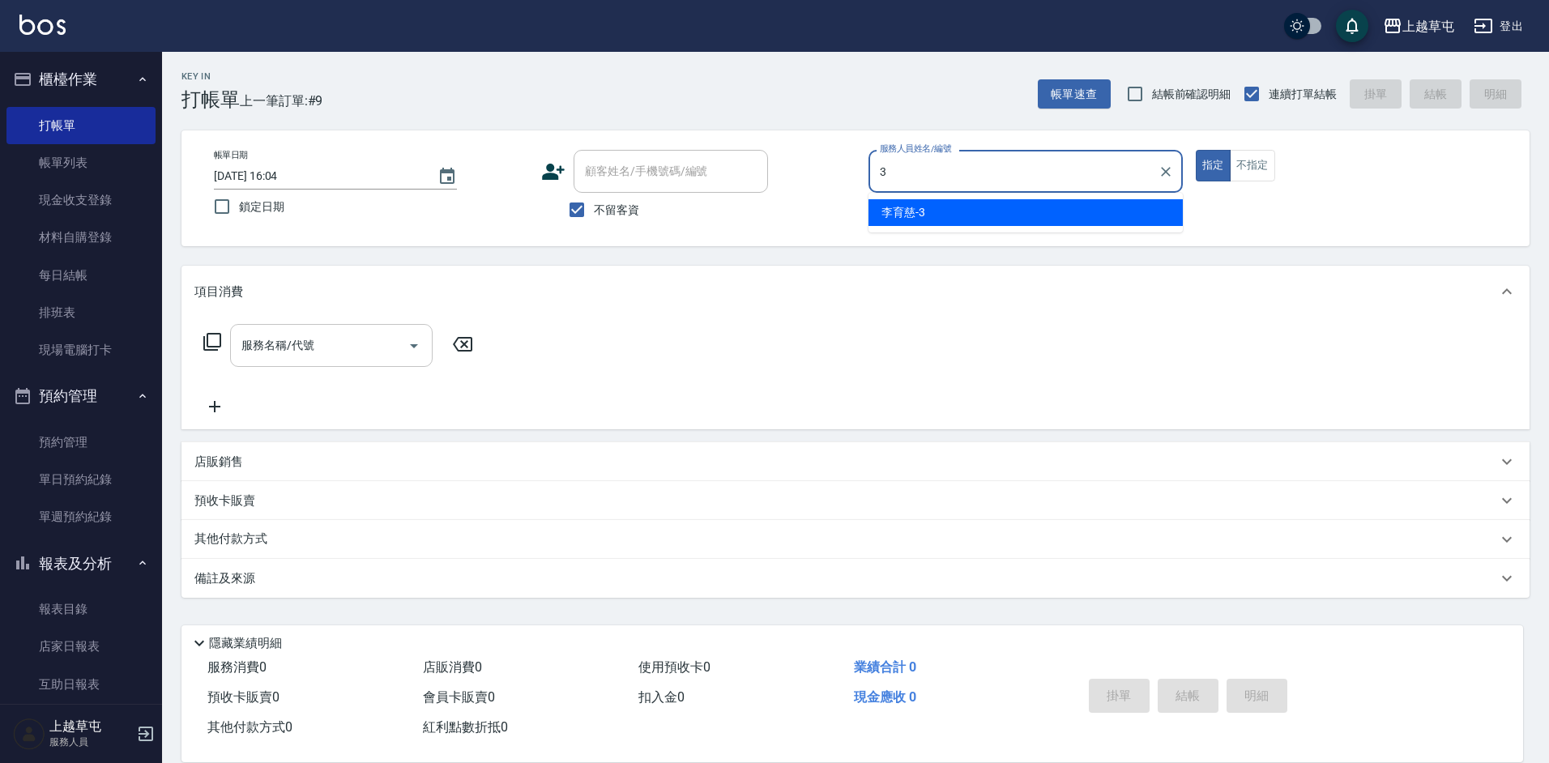
type input "[PERSON_NAME]-3"
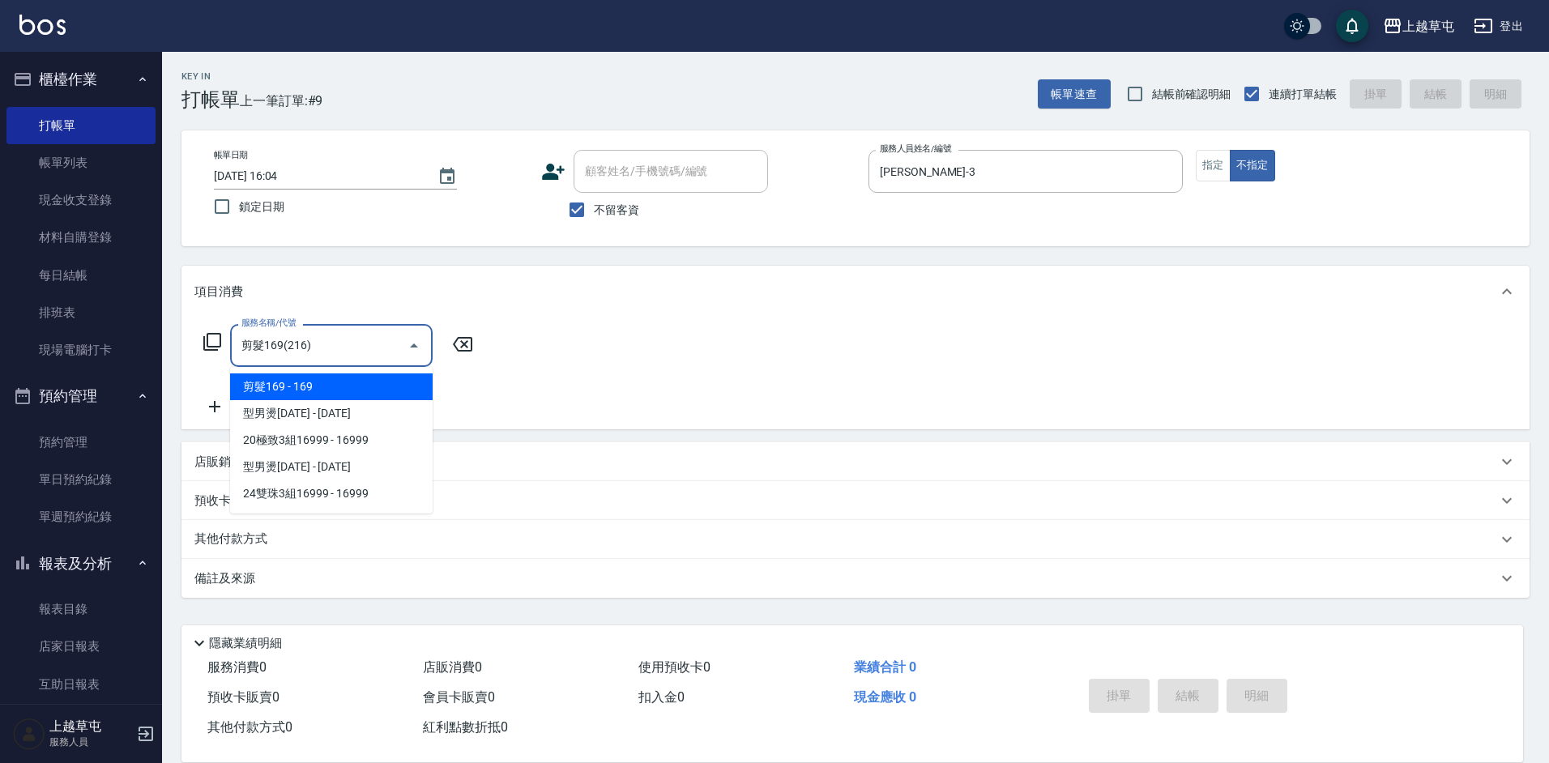
type input "剪髮169(216)"
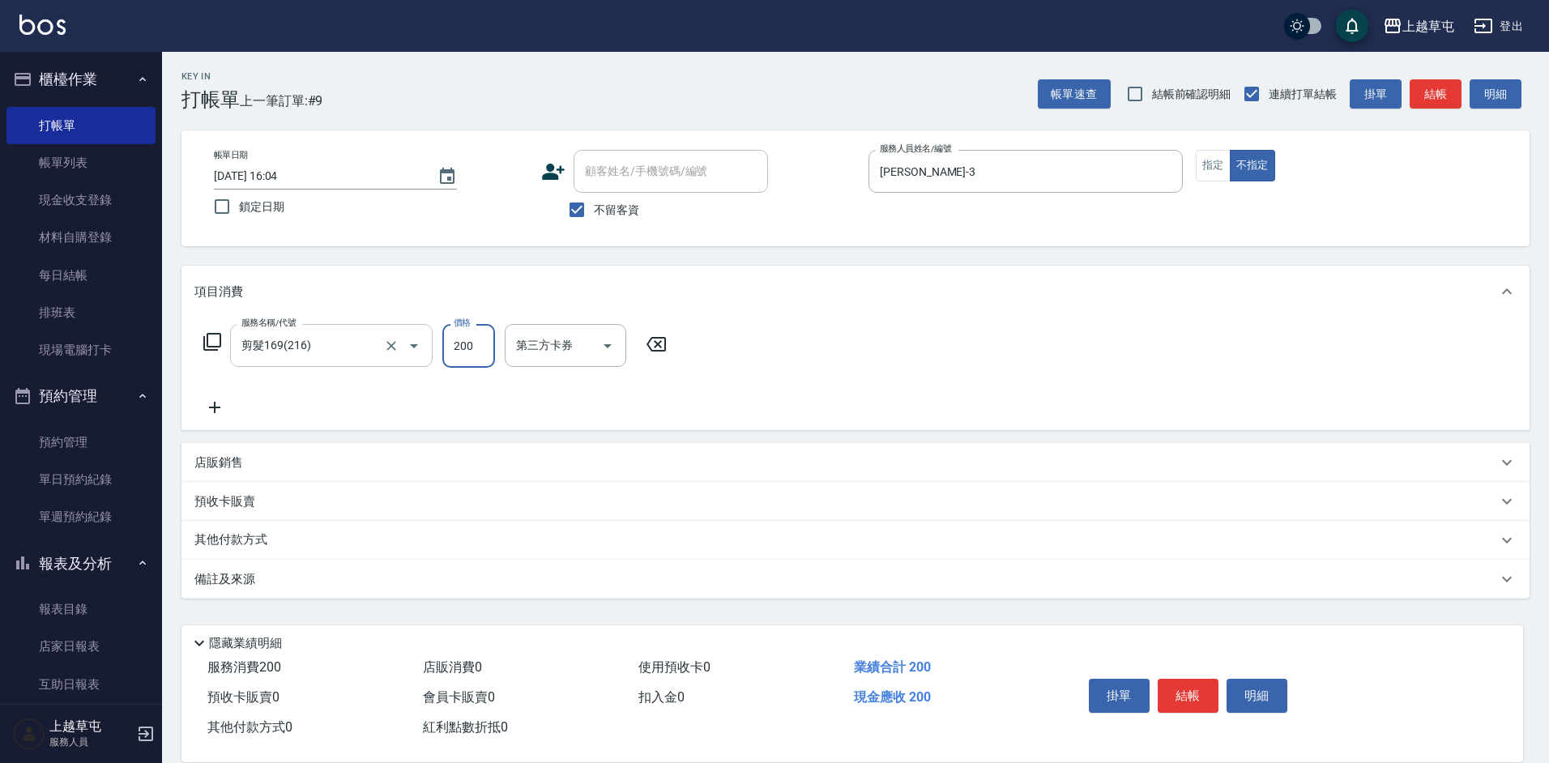
type input "200"
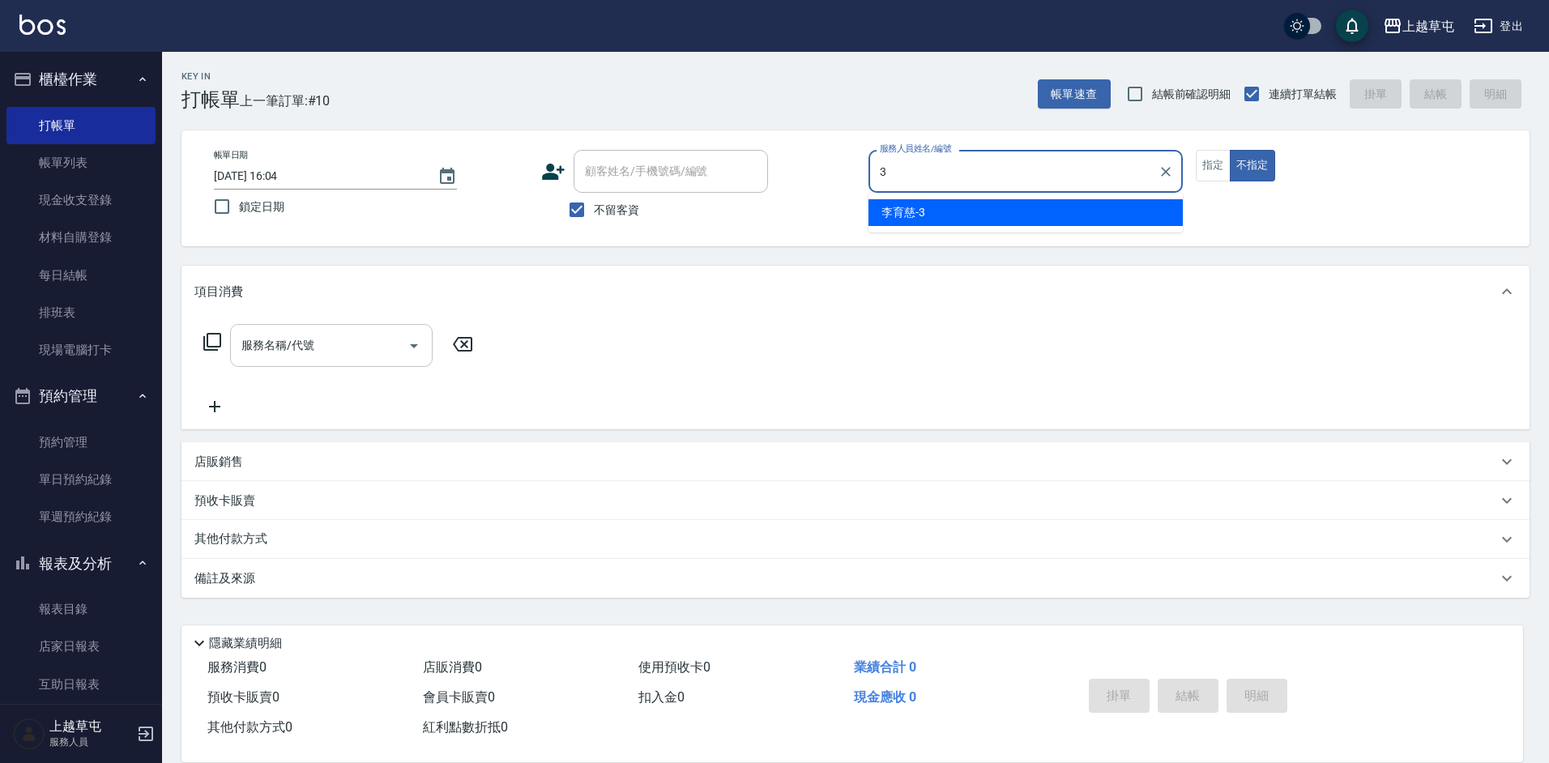
type input "[PERSON_NAME]-3"
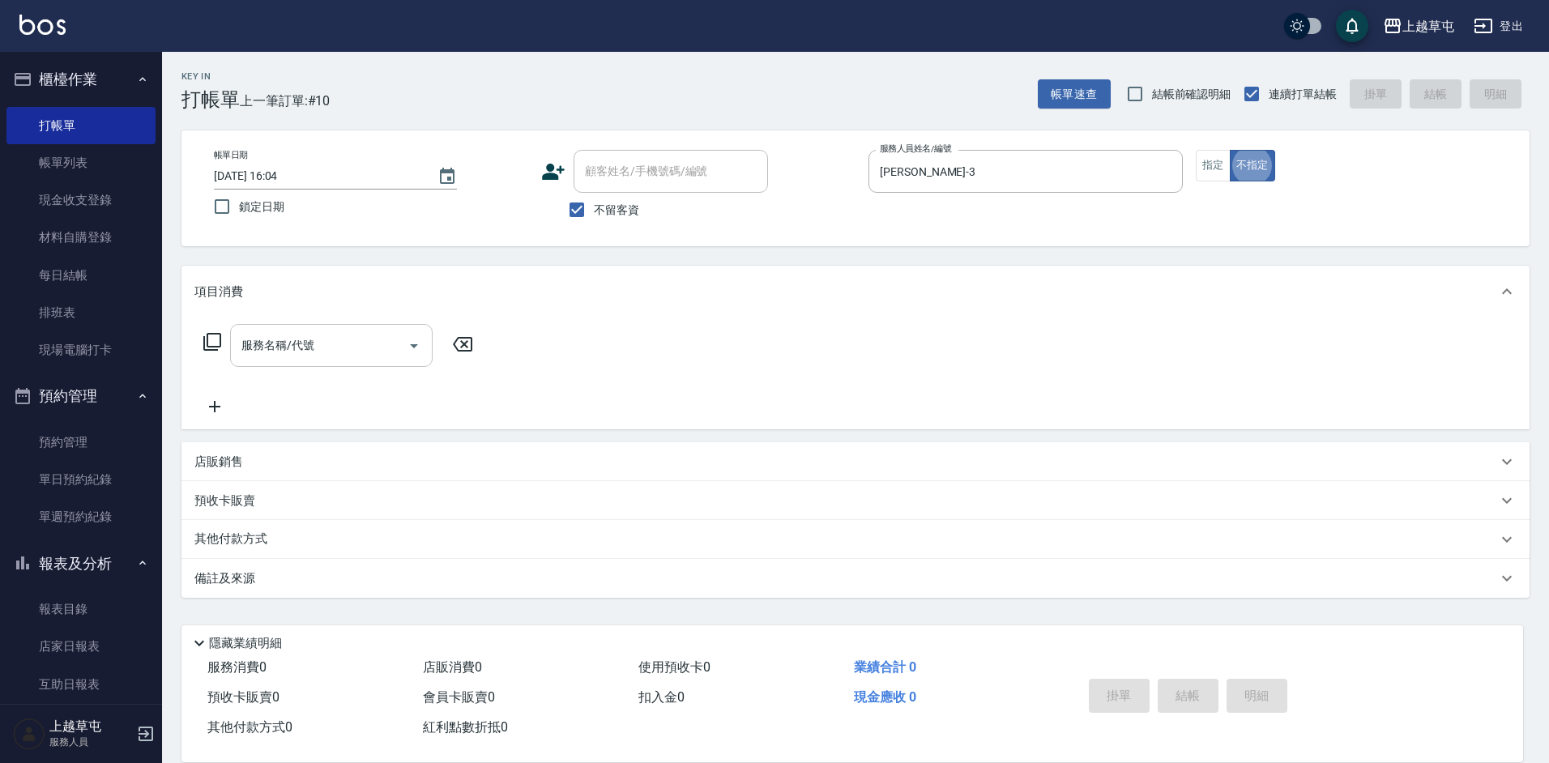
type button "false"
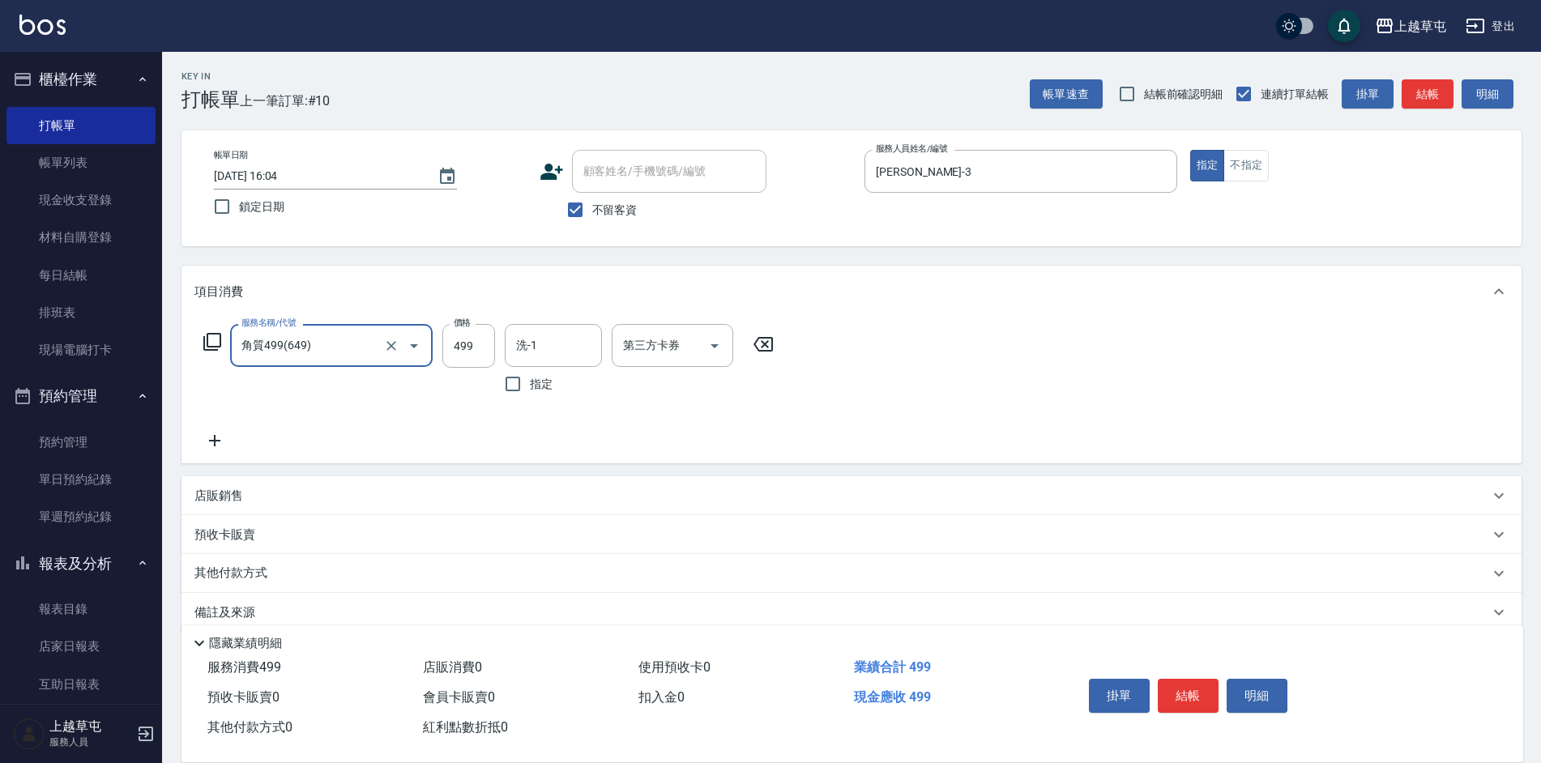
type input "角質499(649)"
type input "[PERSON_NAME]-39"
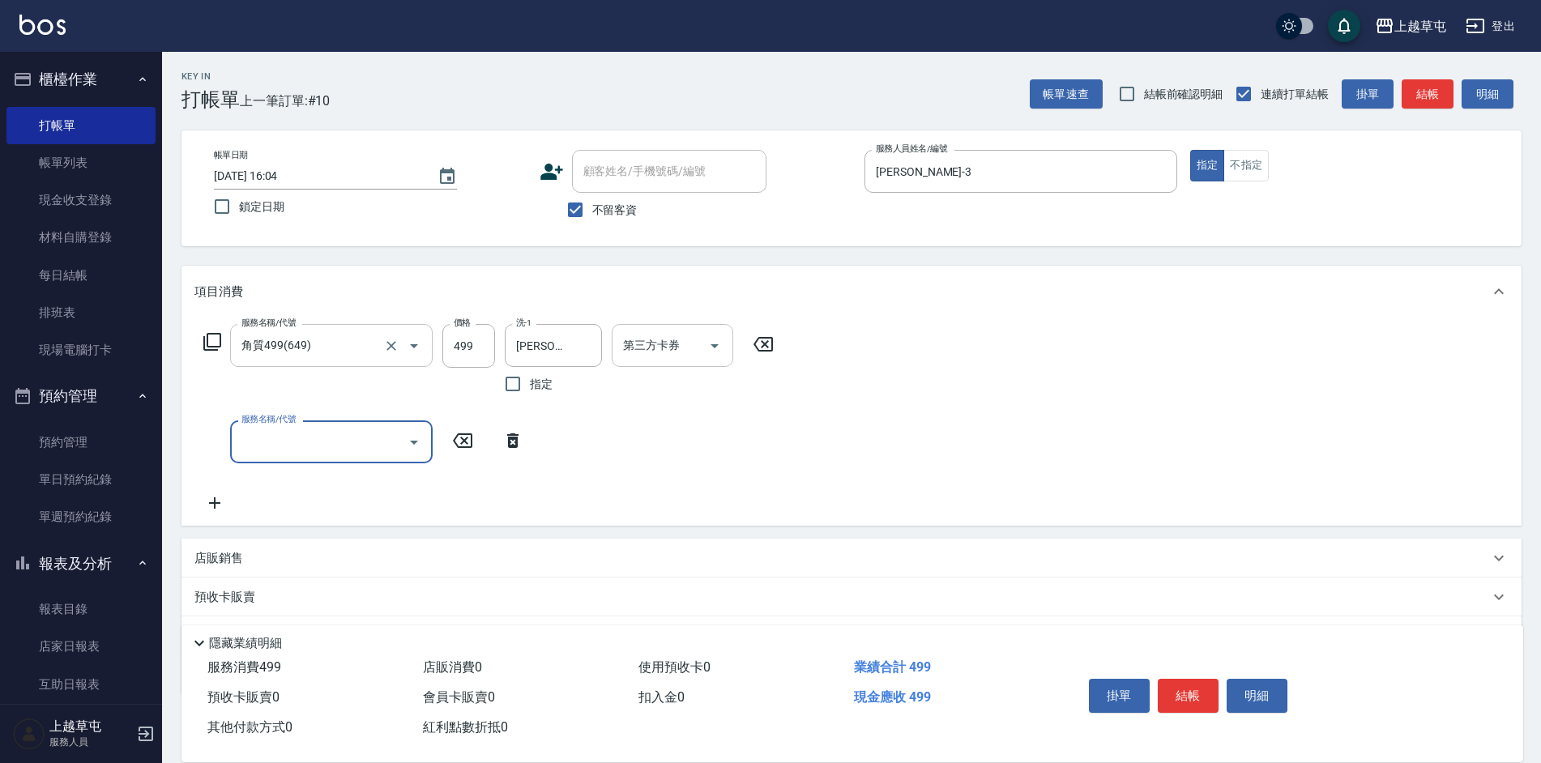
click at [668, 344] on div "第三方卡券 第三方卡券" at bounding box center [673, 345] width 122 height 43
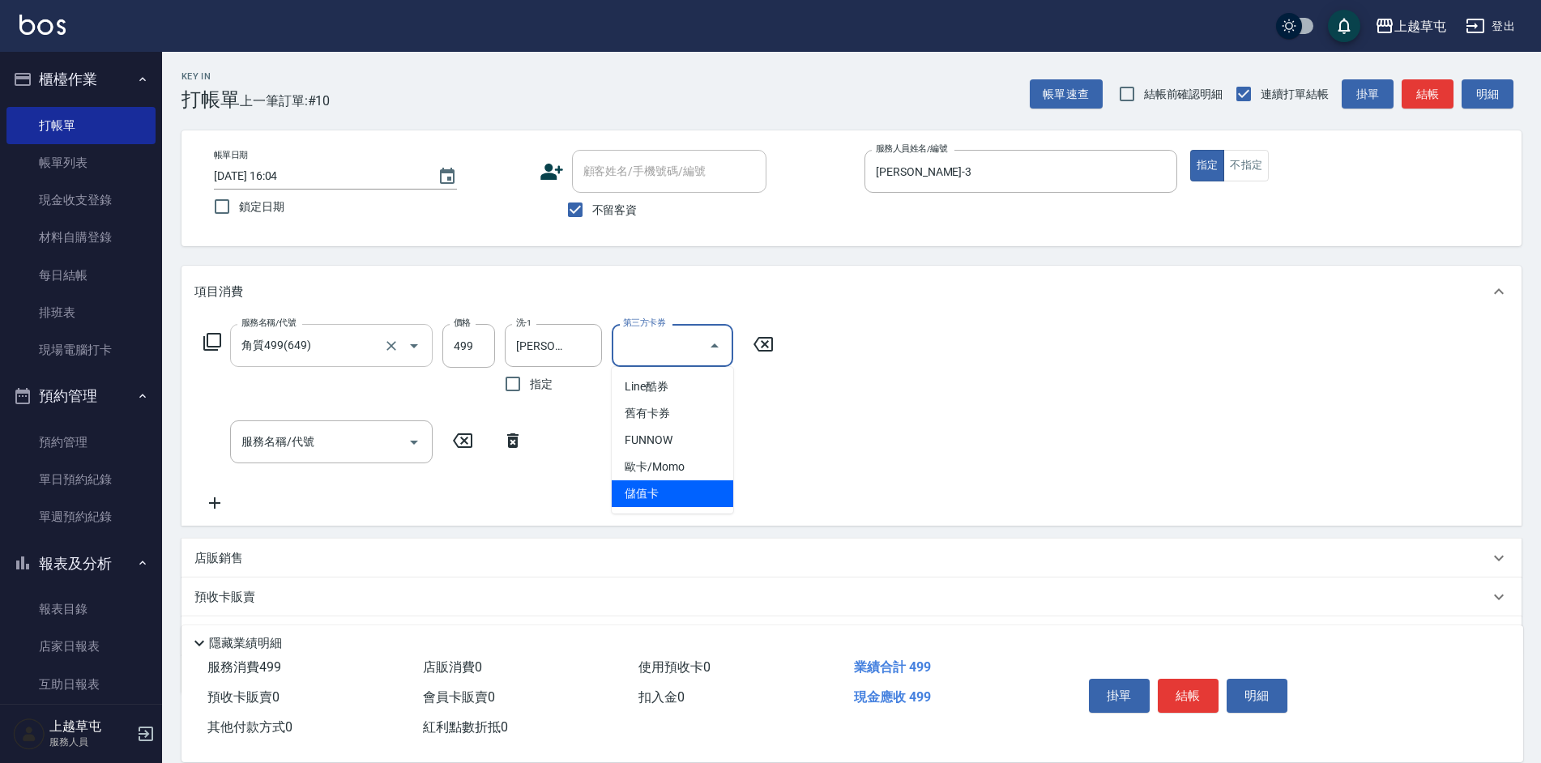
click at [668, 489] on span "儲值卡" at bounding box center [673, 493] width 122 height 27
type input "儲值卡"
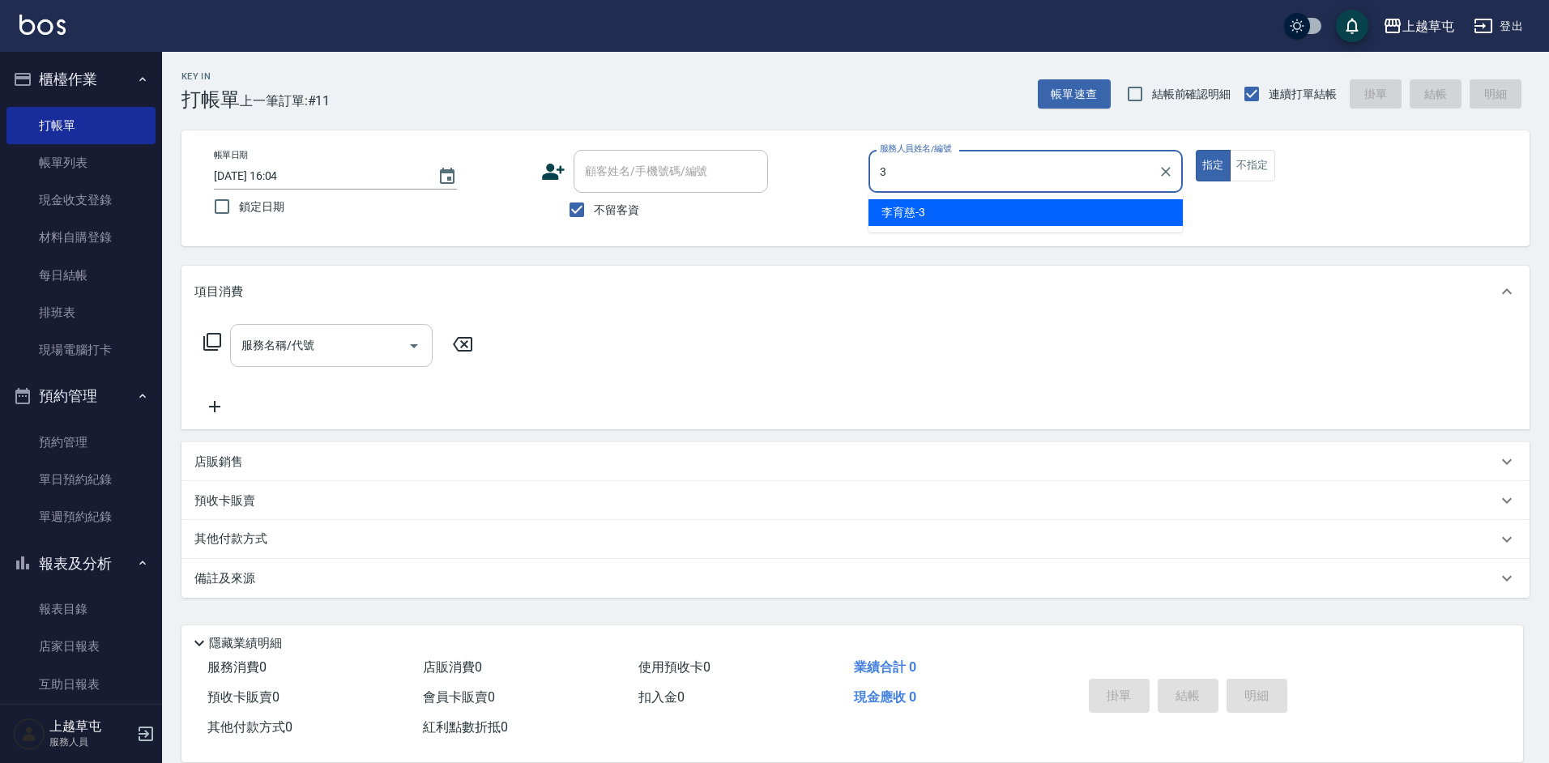
type input "[PERSON_NAME]-3"
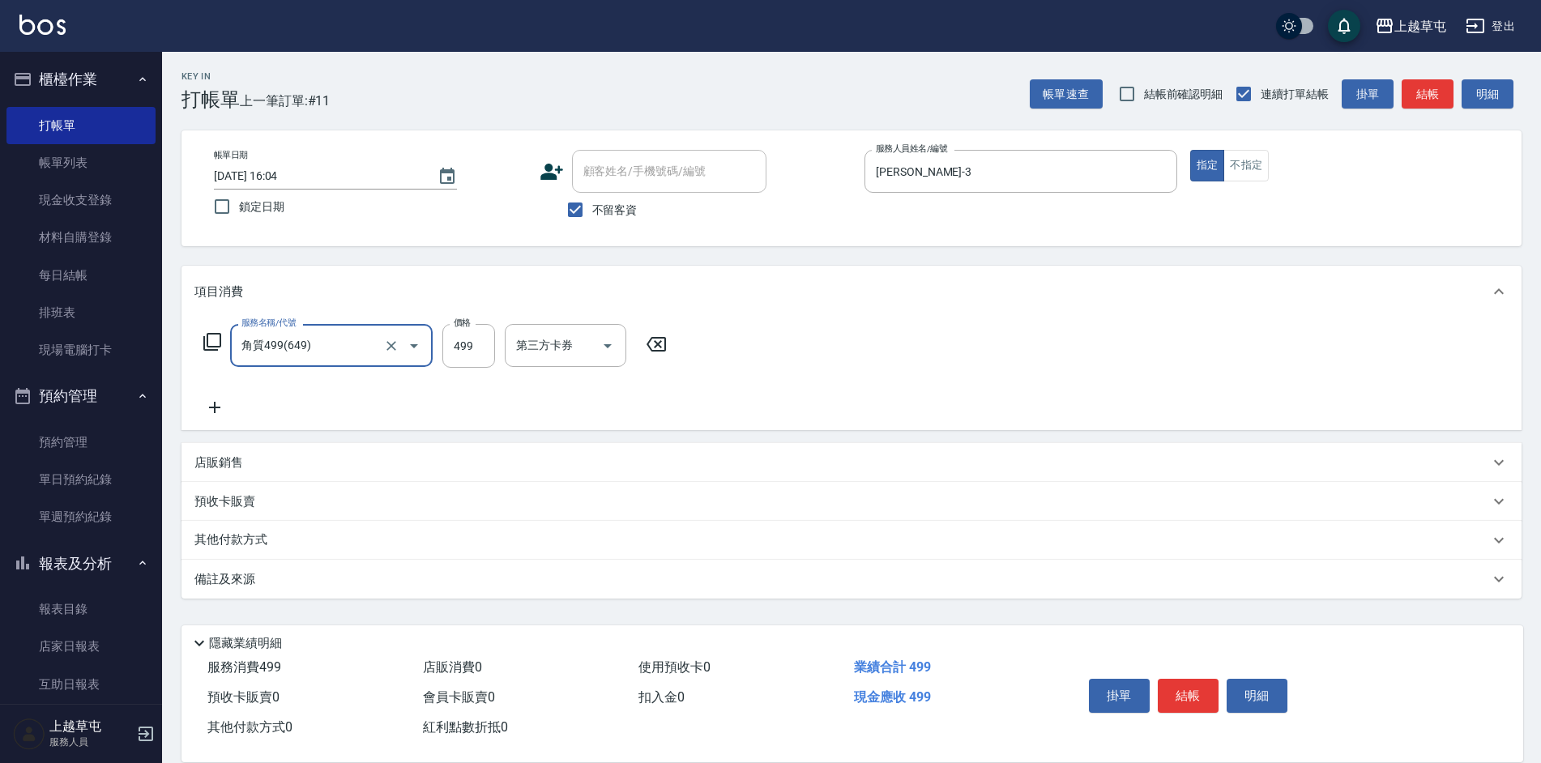
type input "角質499(649)"
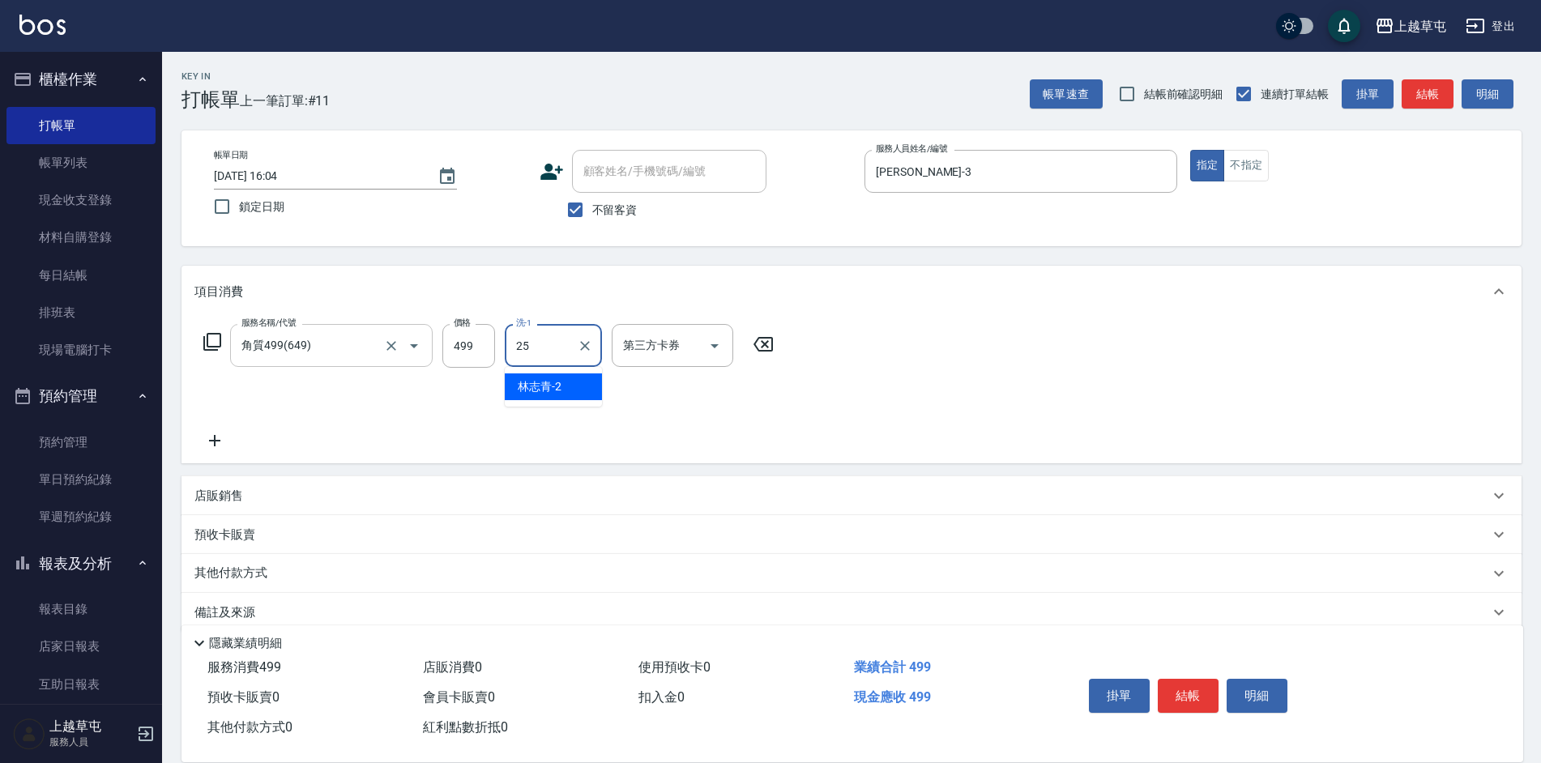
type input "[PERSON_NAME]25"
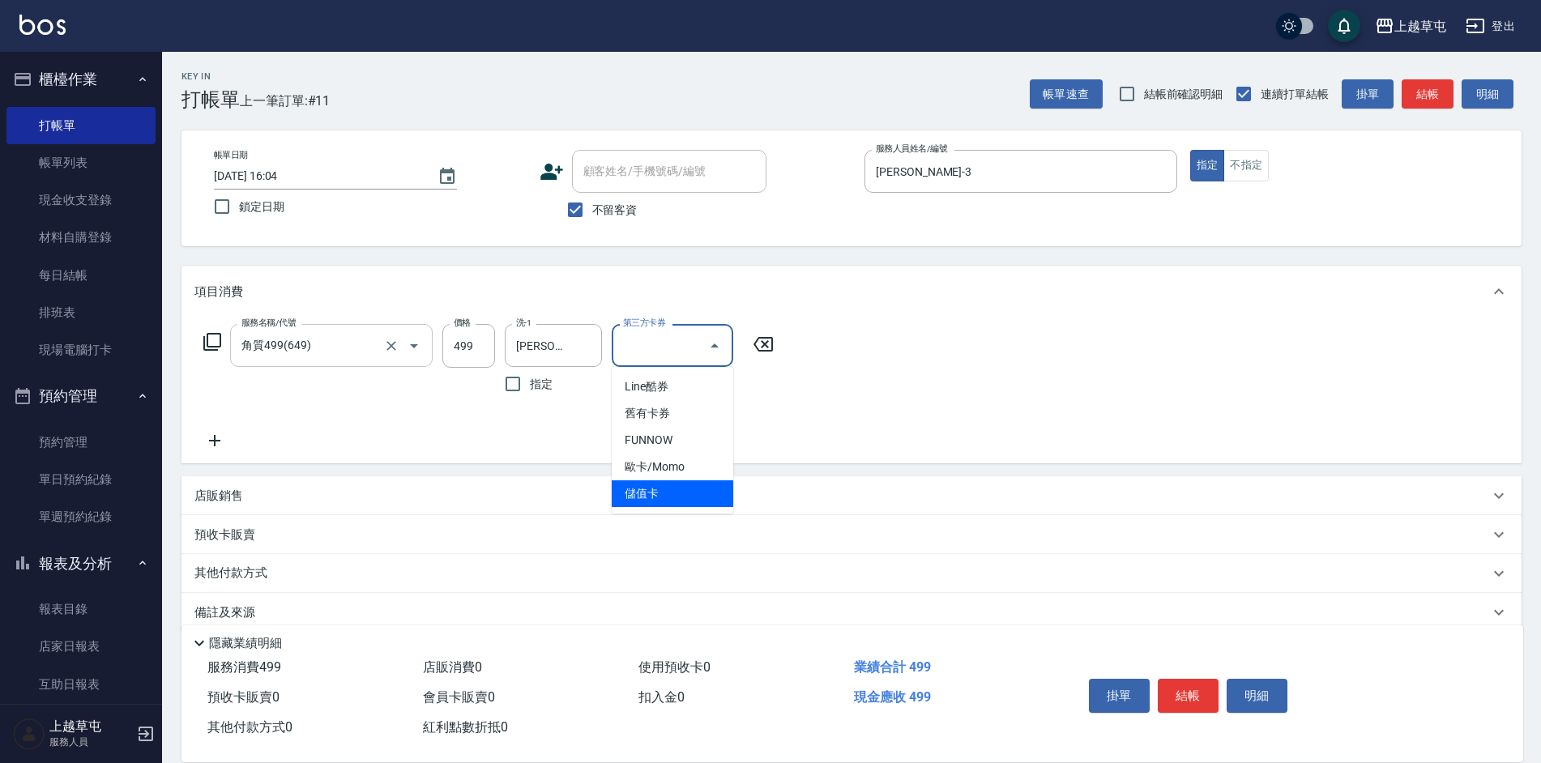
type input "儲值卡"
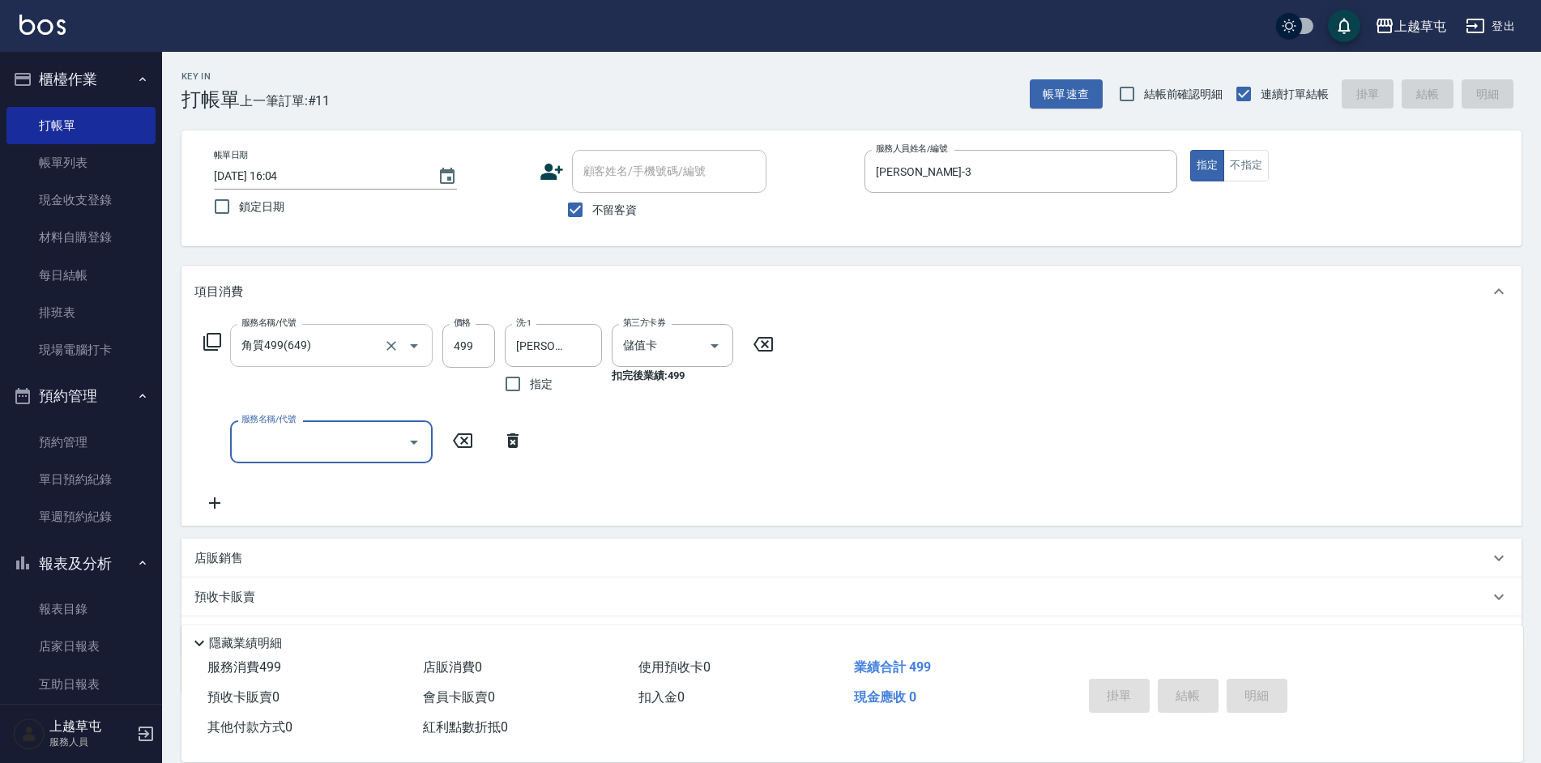
type input "[DATE] 16:05"
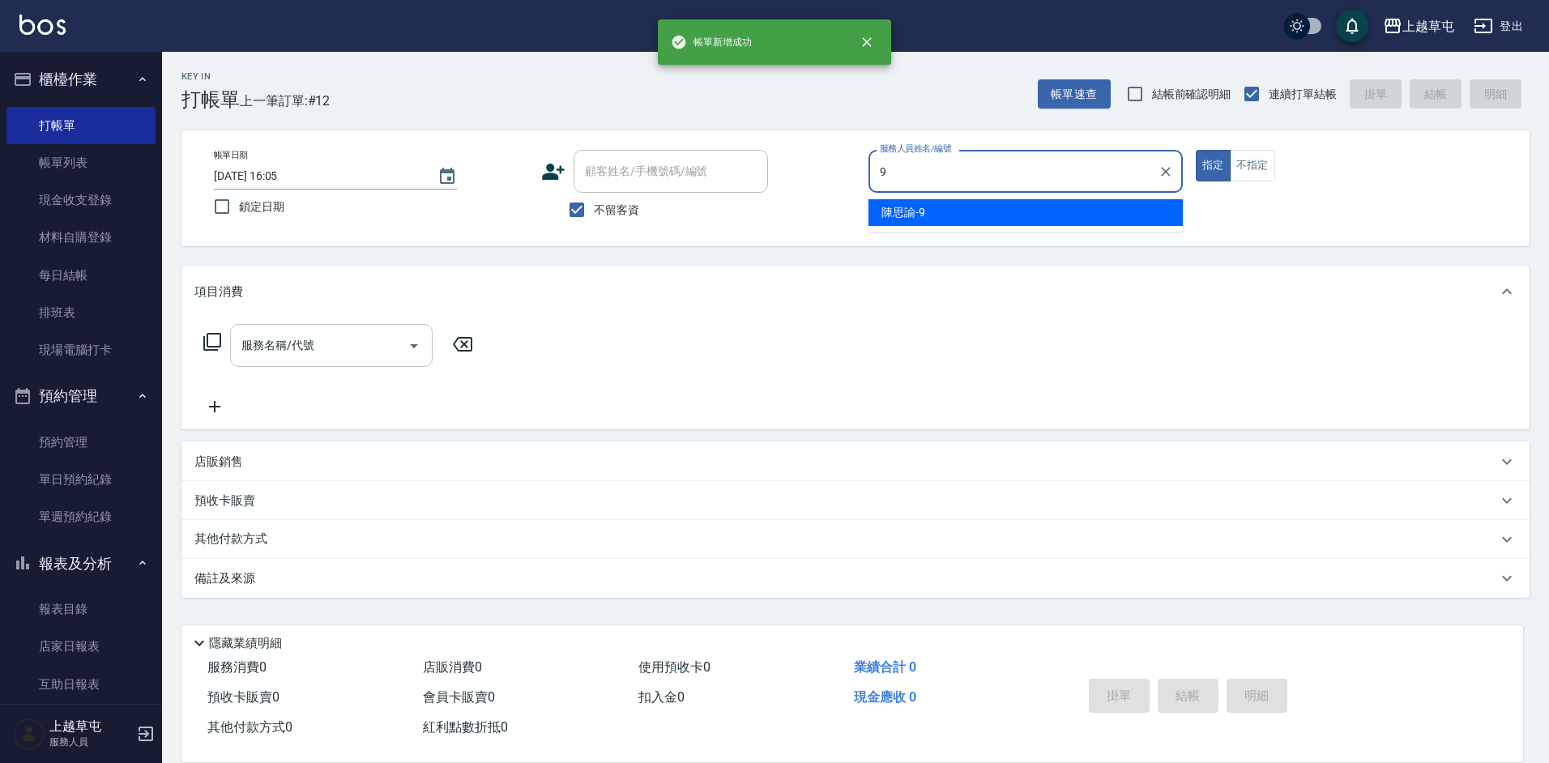
type input "[PERSON_NAME]-9"
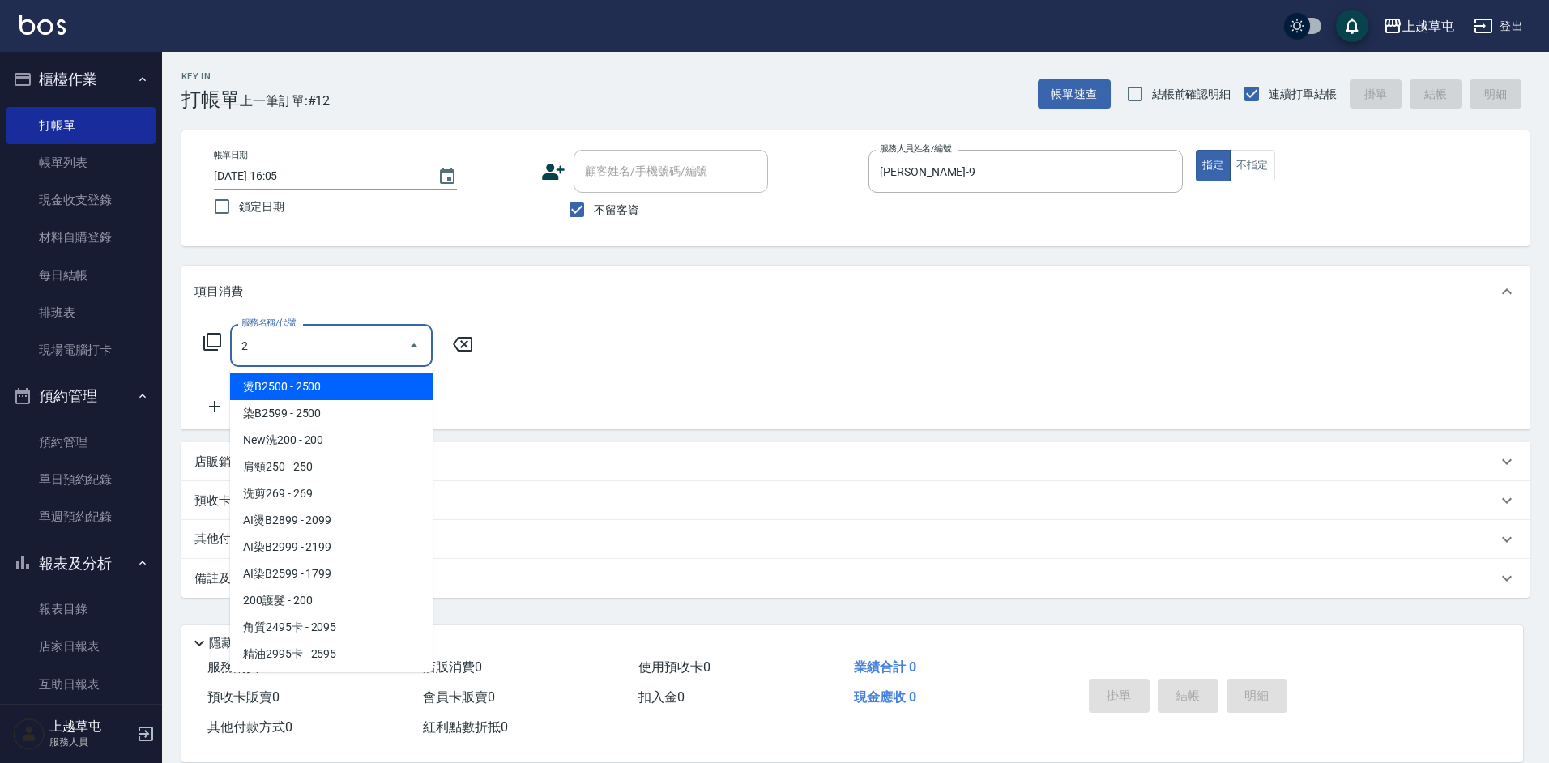
type input "2"
click at [362, 344] on input "服務名稱/代號" at bounding box center [319, 345] width 164 height 28
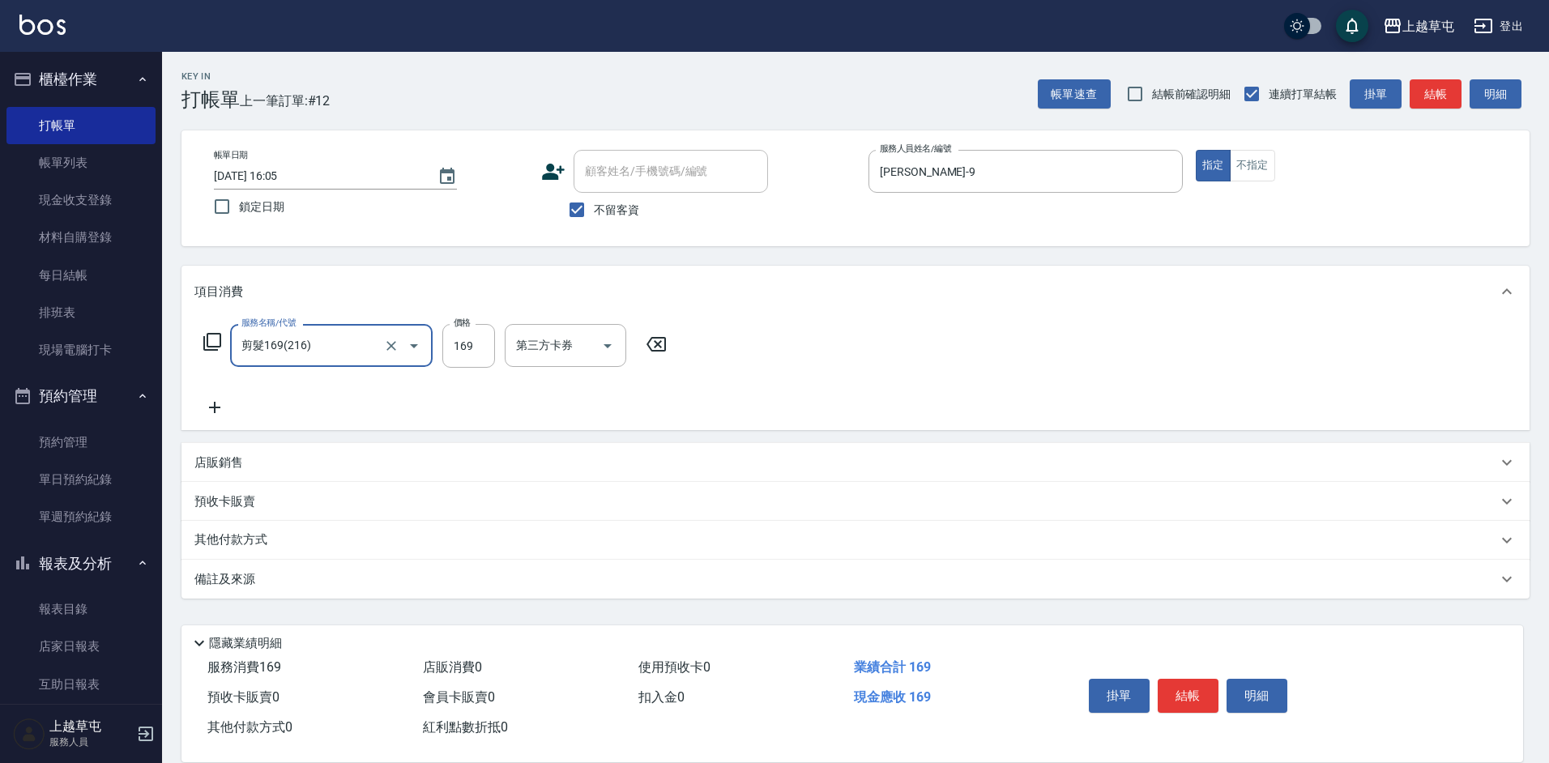
type input "剪髮169(216)"
click at [485, 352] on input "60" at bounding box center [468, 346] width 53 height 44
type input "50"
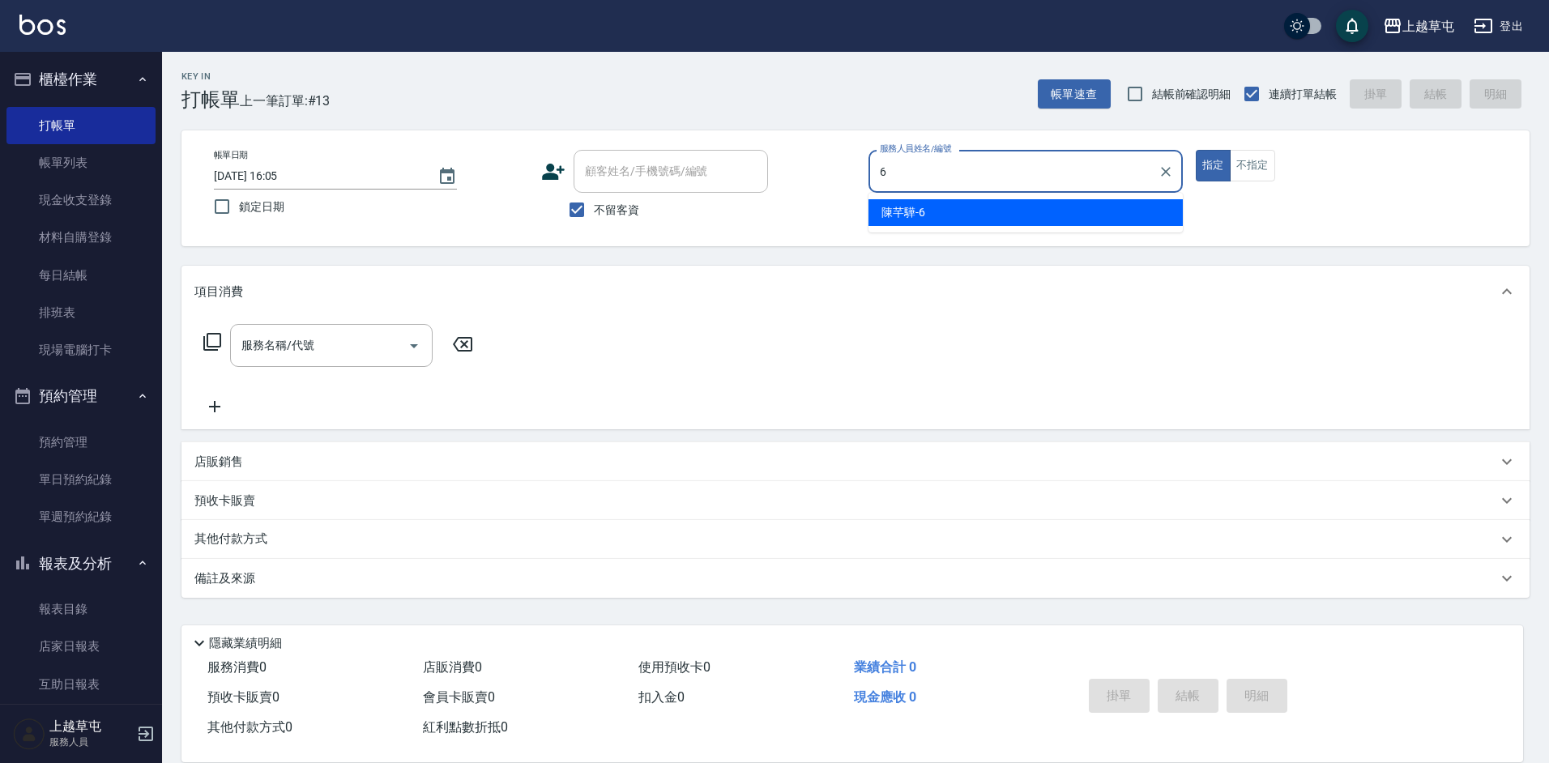
type input "[PERSON_NAME]-6"
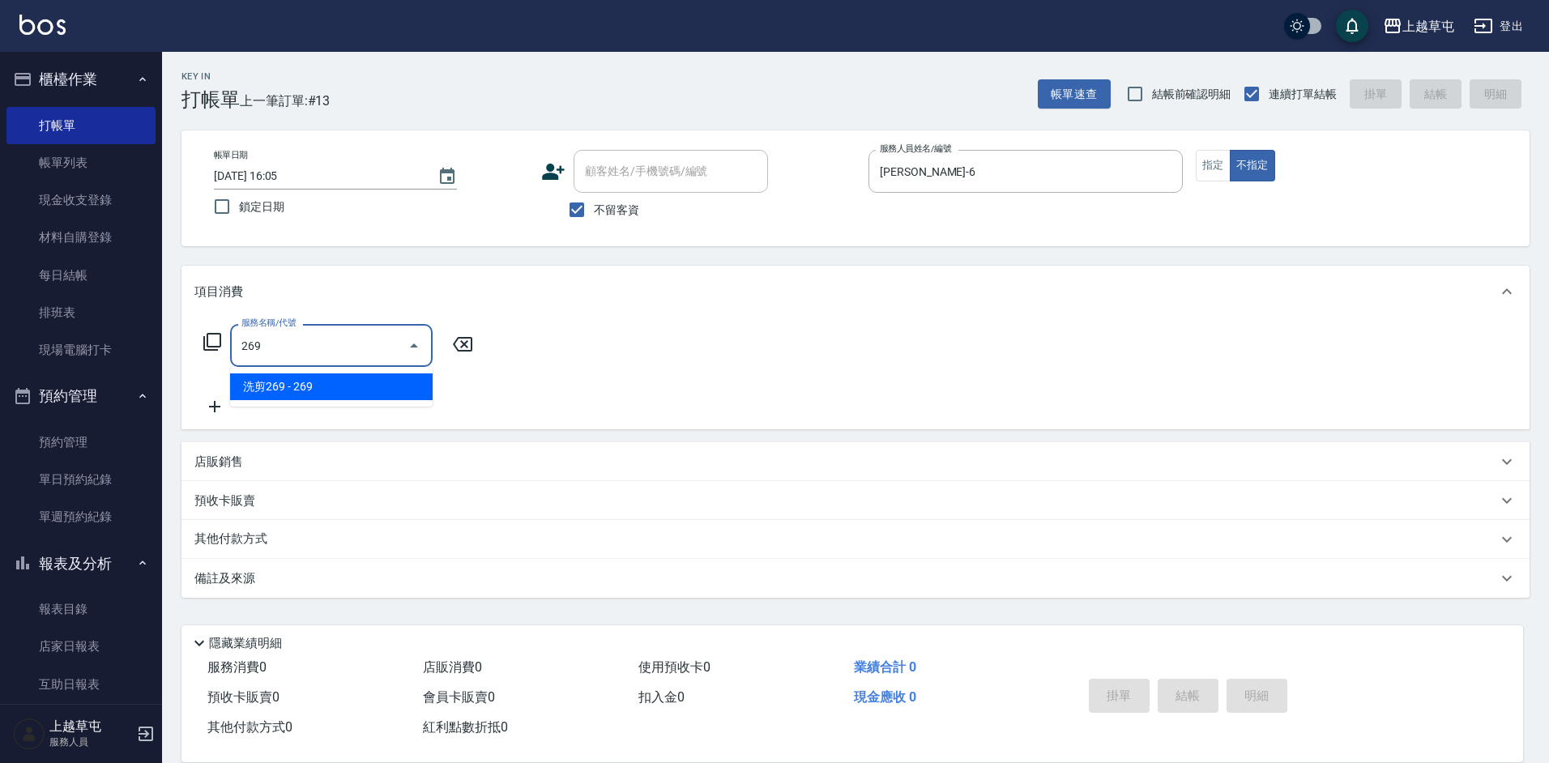
type input "洗剪269(226)"
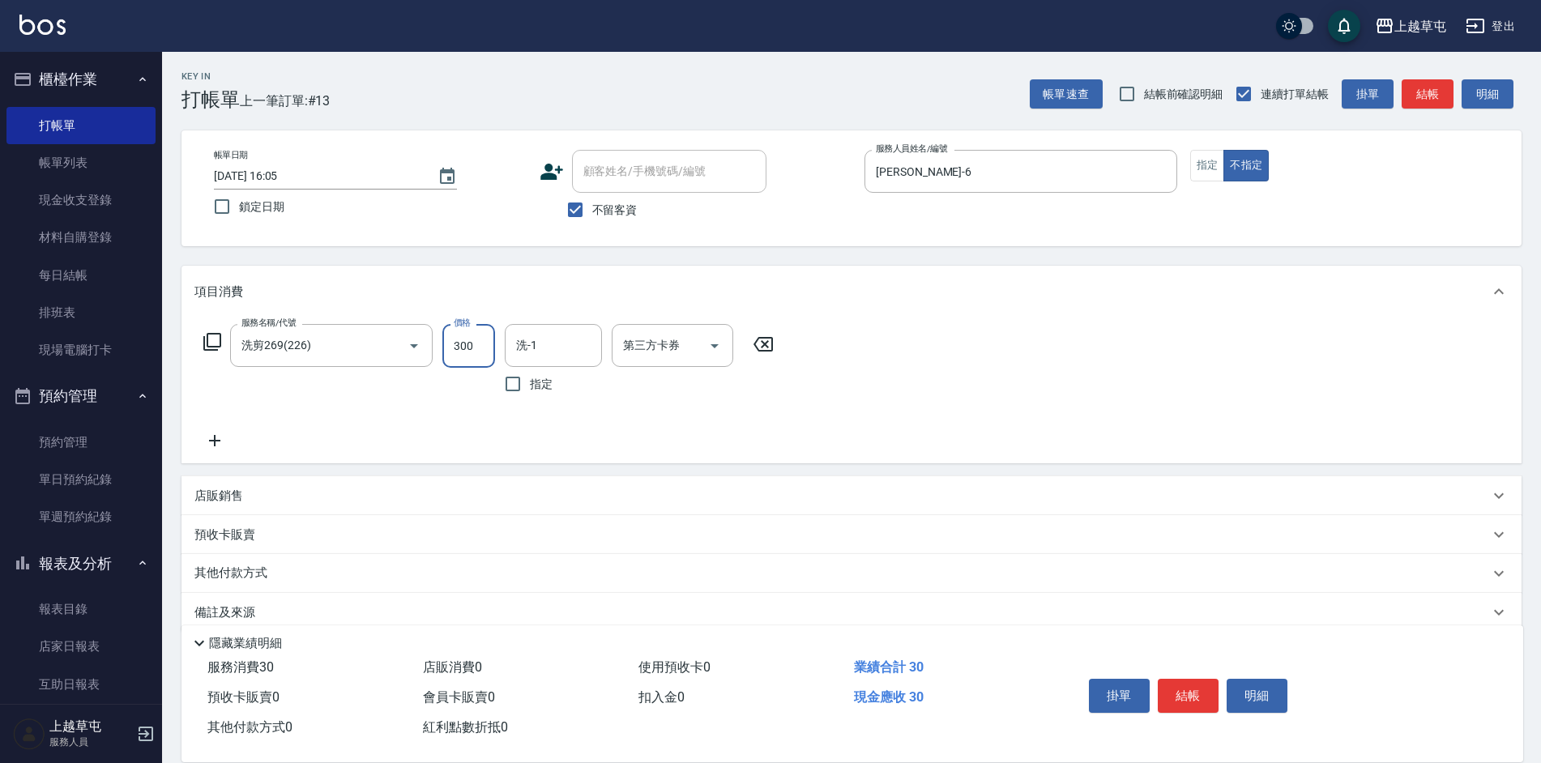
type input "300"
type input "[PERSON_NAME]-33"
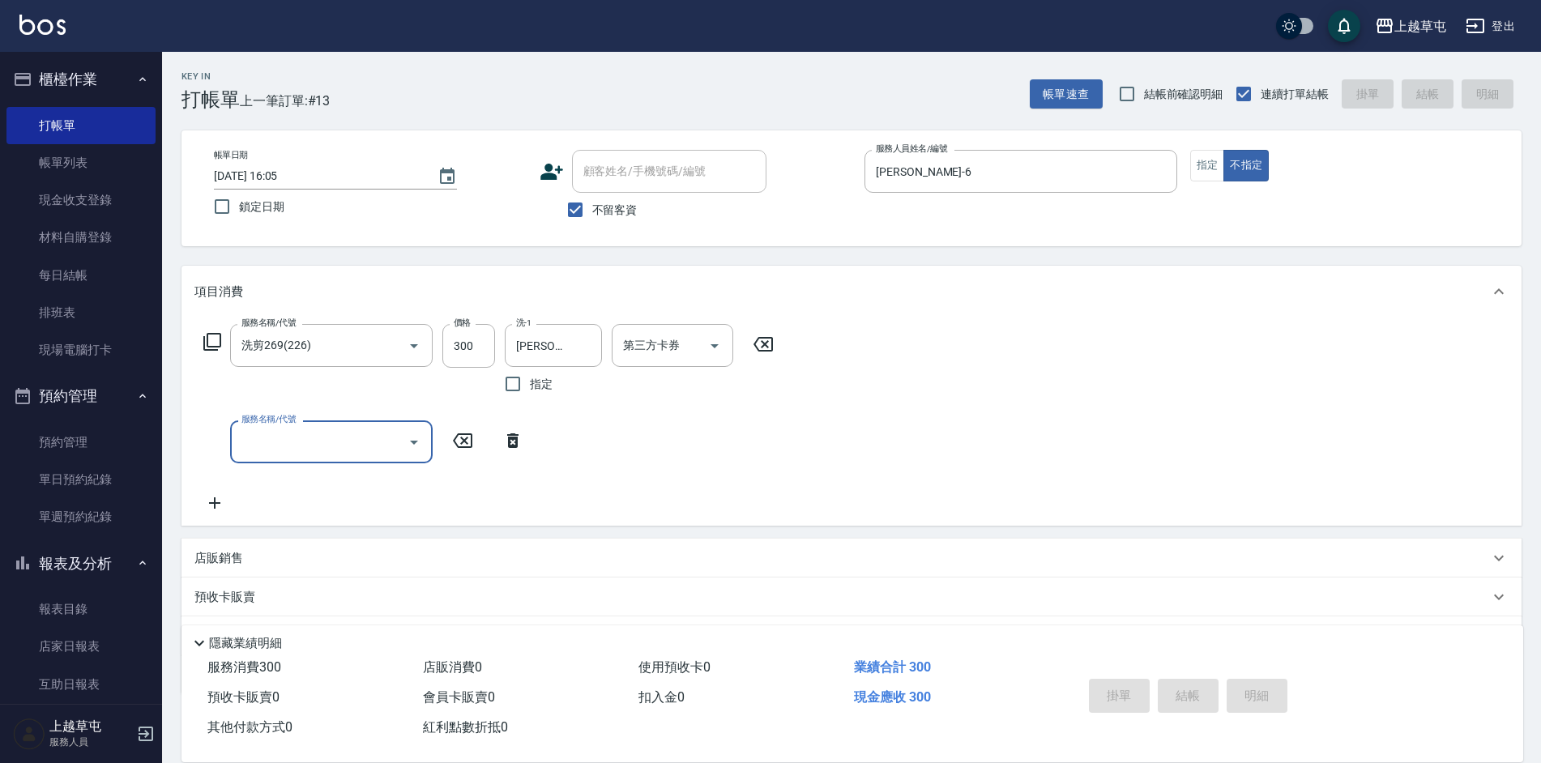
type input "[DATE] 16:07"
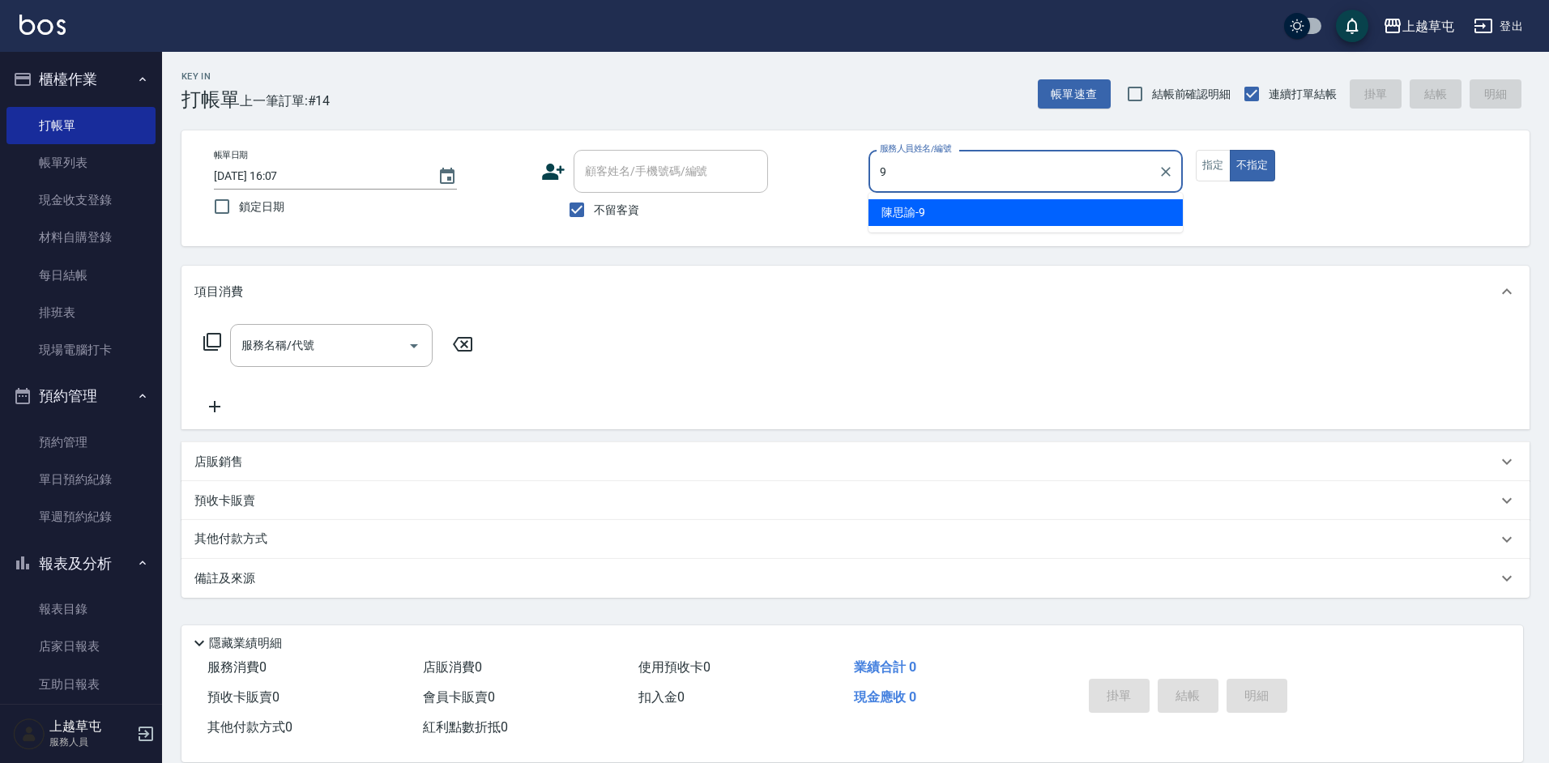
type input "[PERSON_NAME]-9"
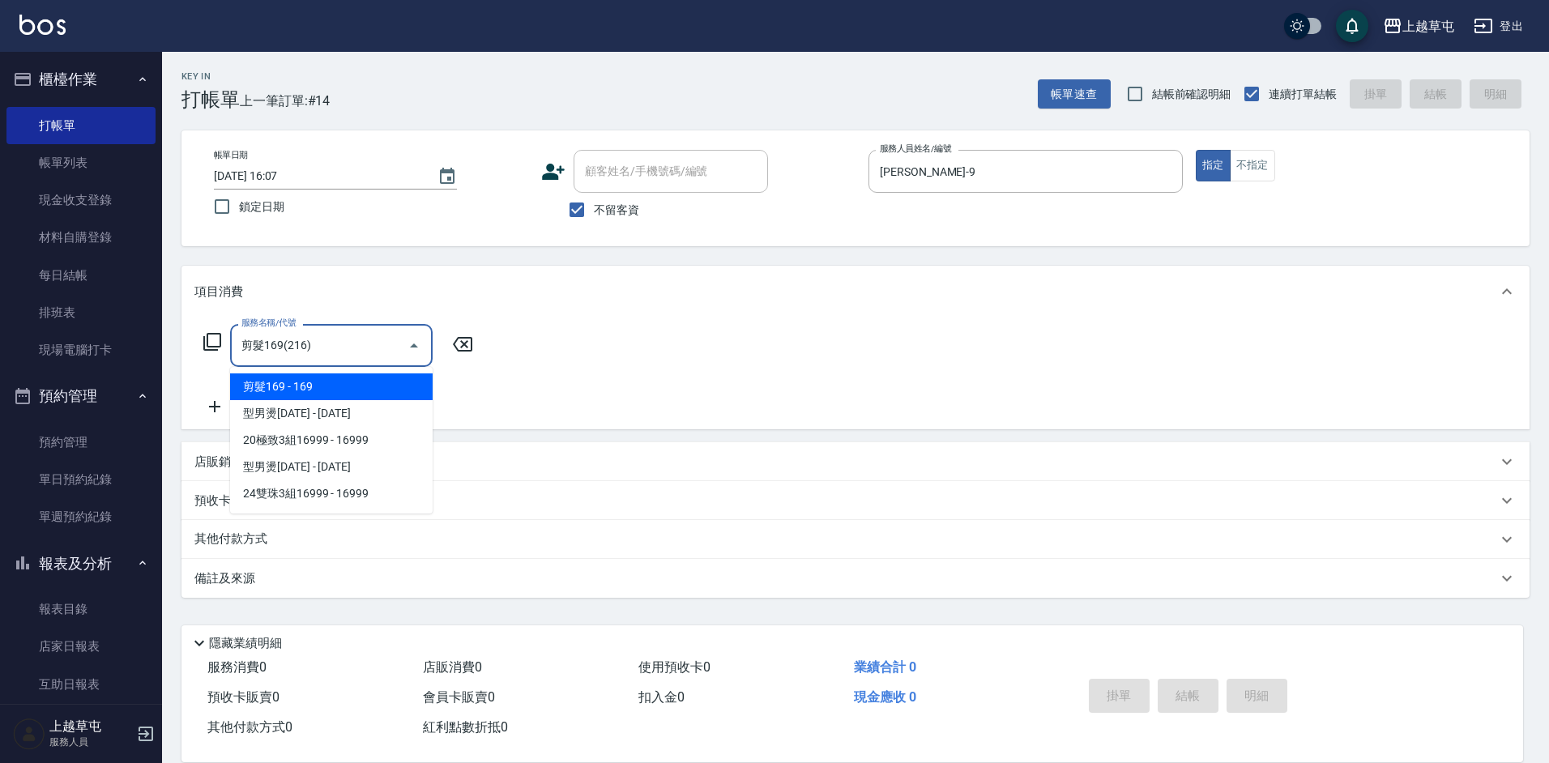
type input "剪髮169(216)"
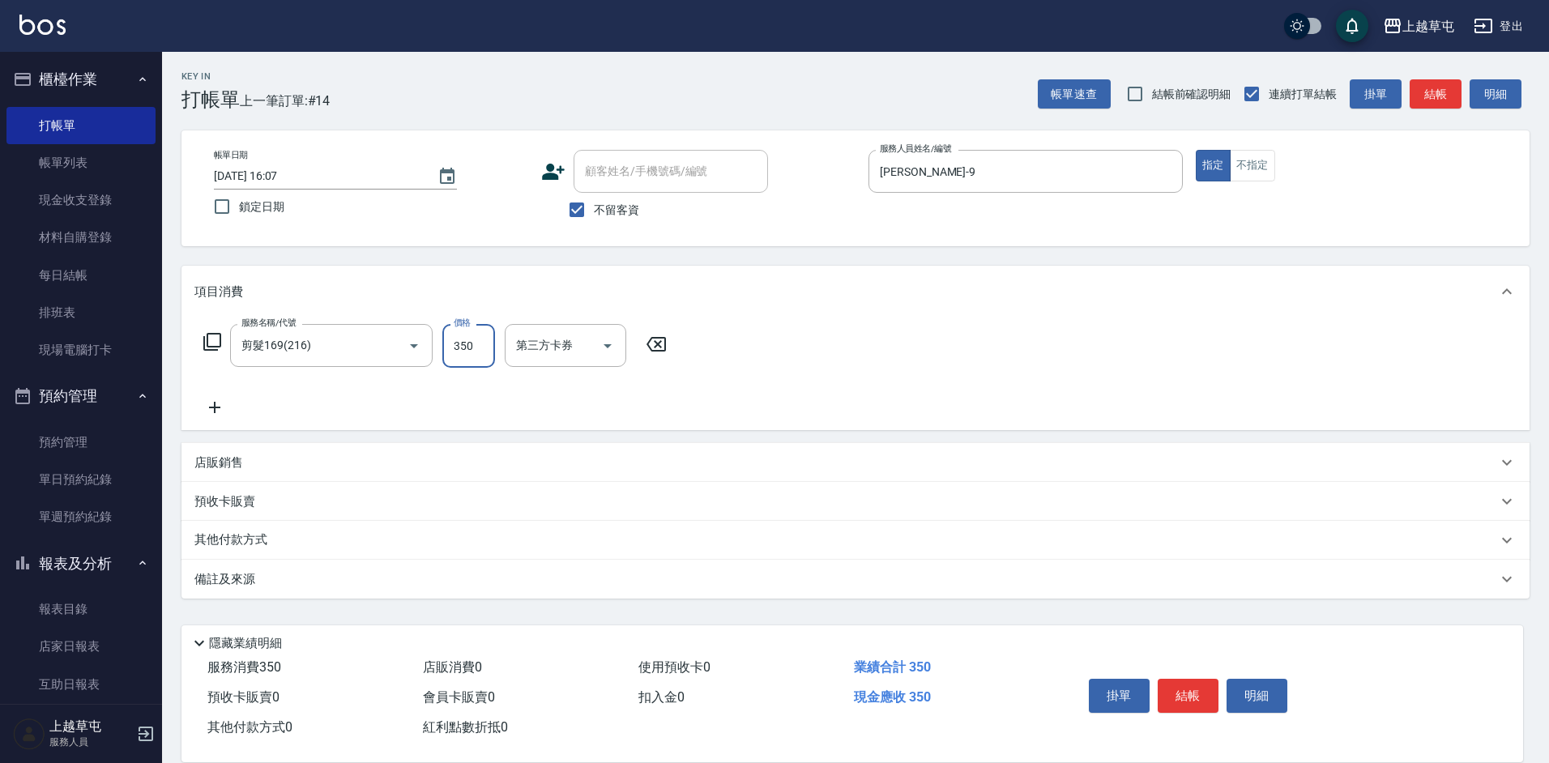
type input "350"
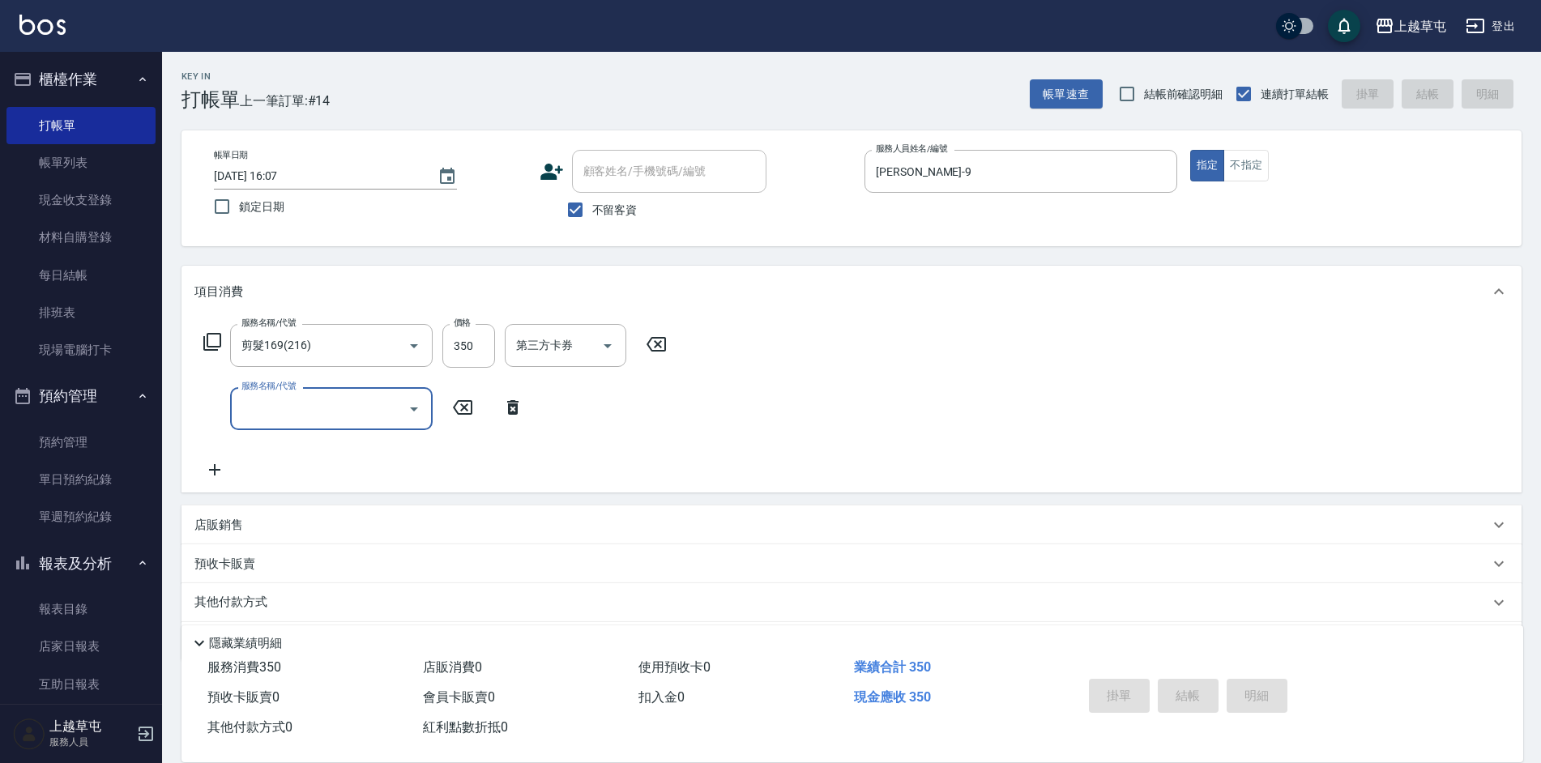
type input "[DATE] 16:09"
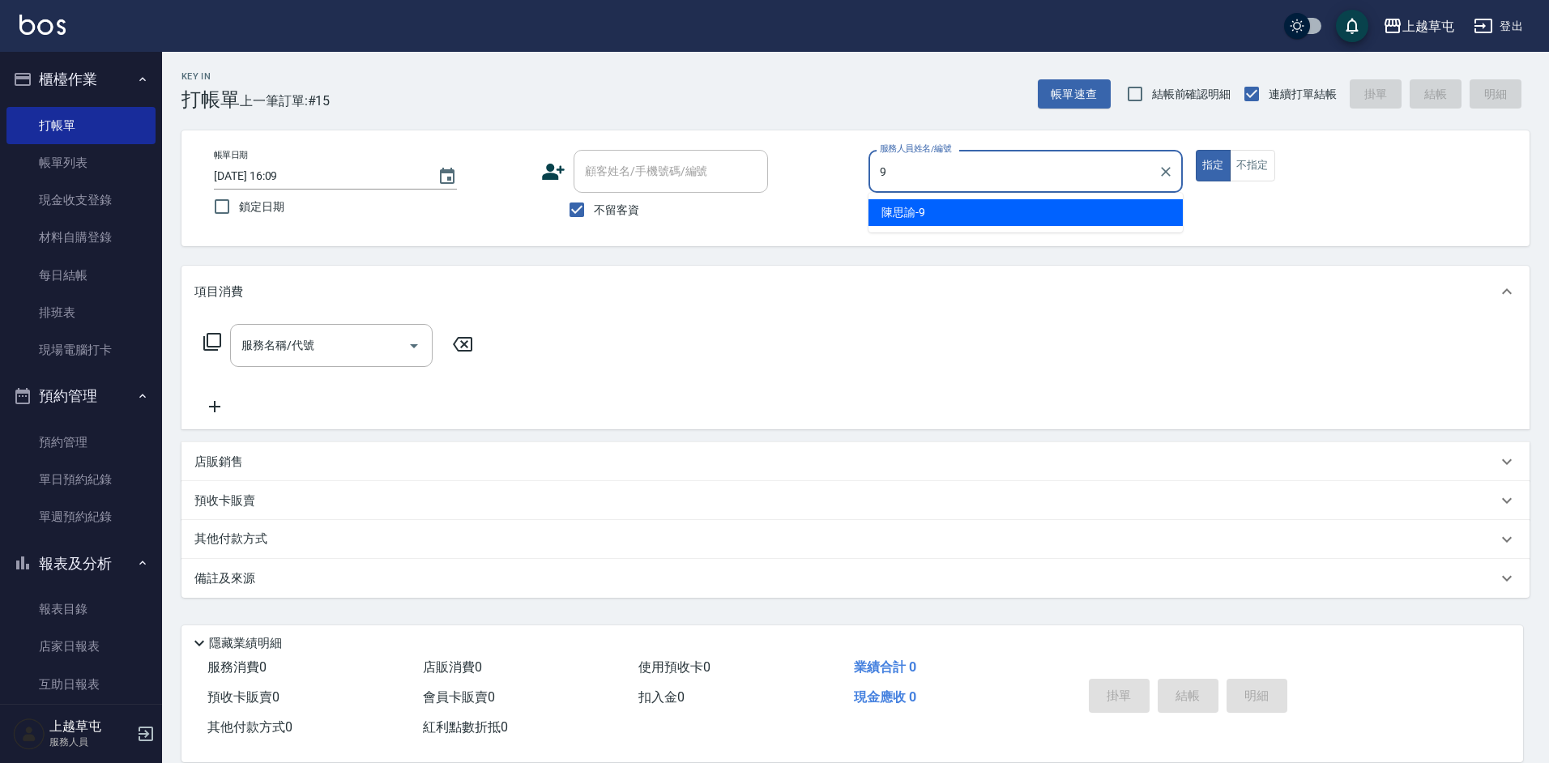
type input "[PERSON_NAME]-9"
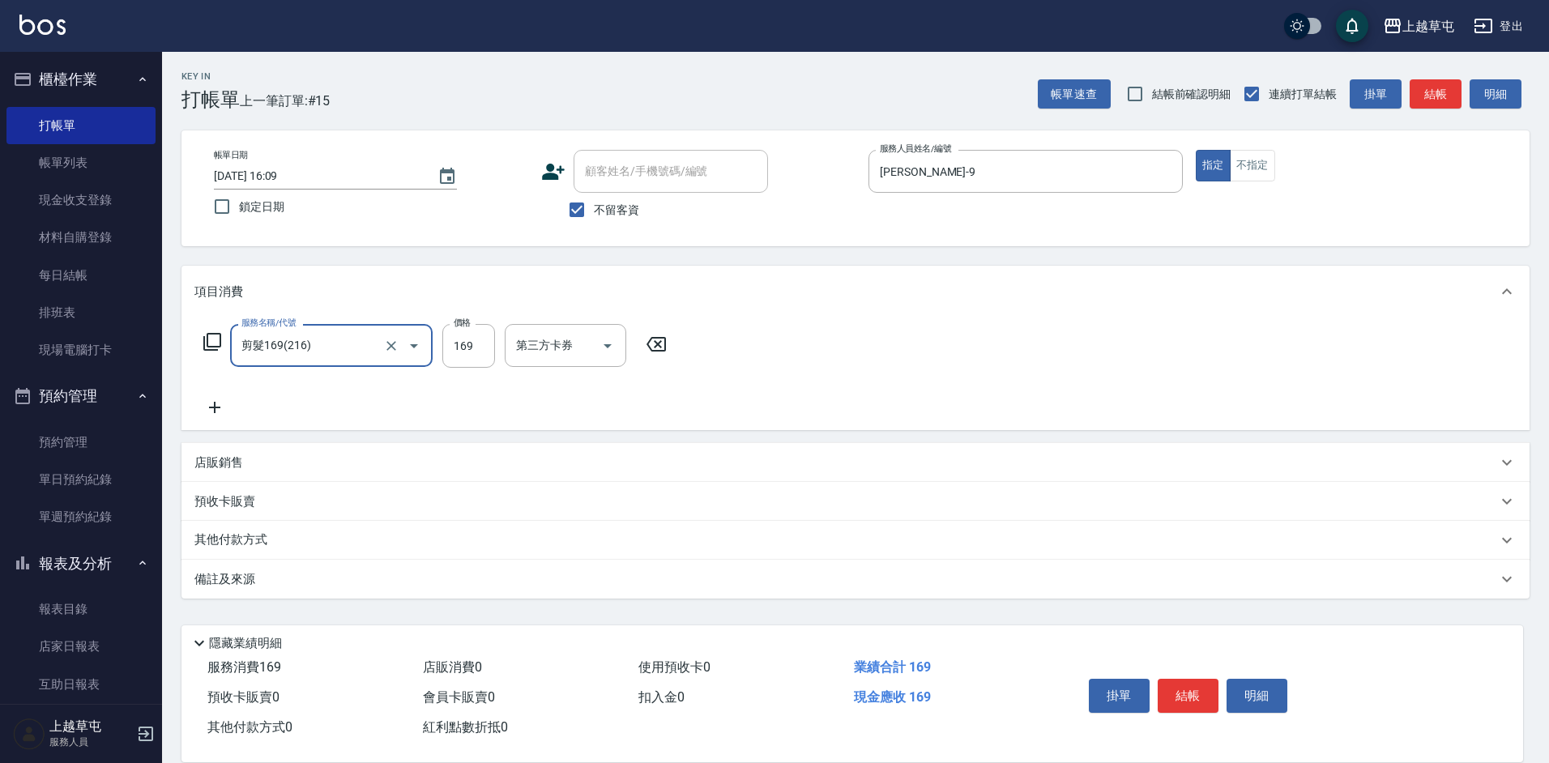
type input "剪髮169(216)"
type input "350"
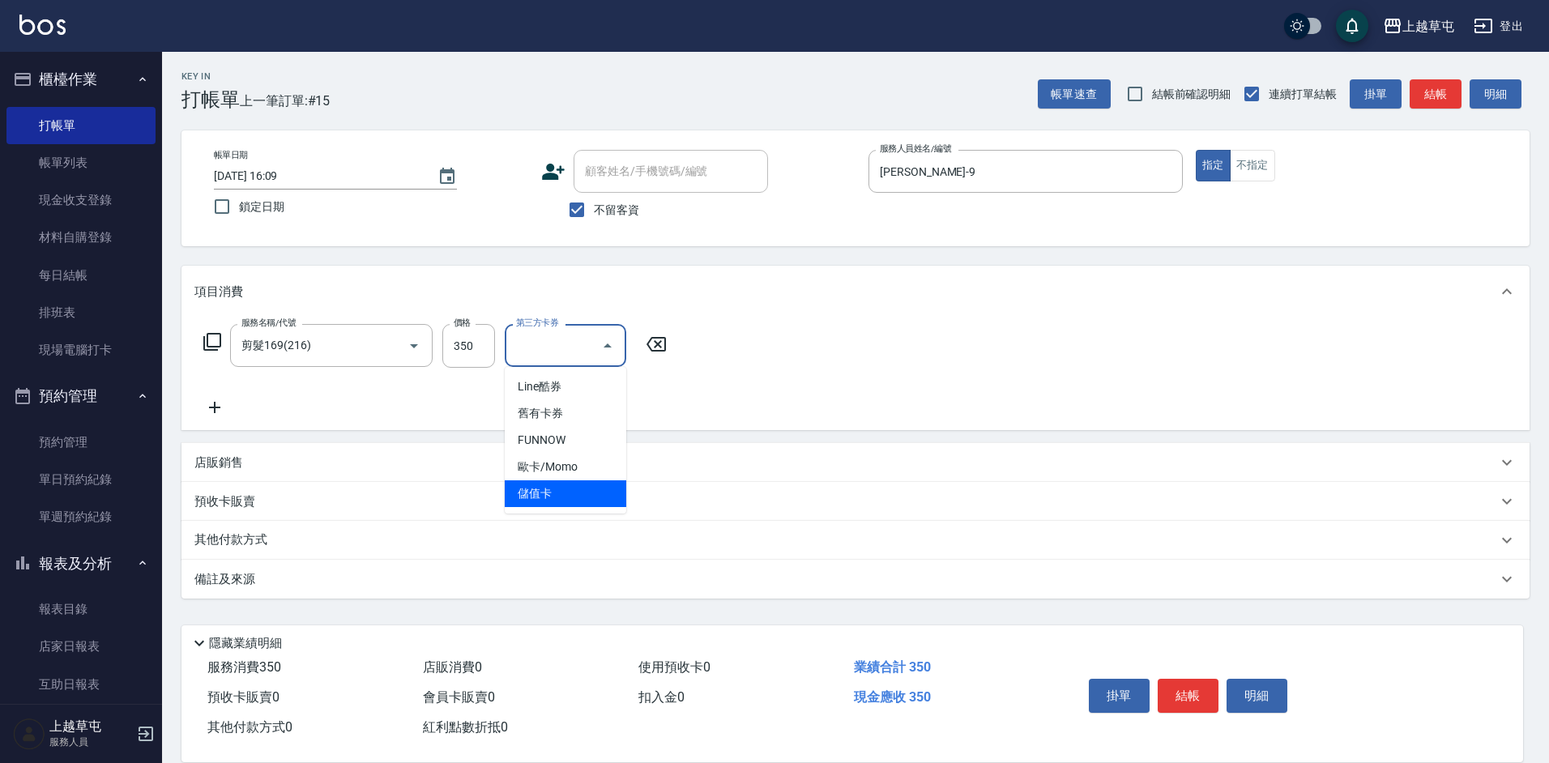
type input "儲值卡"
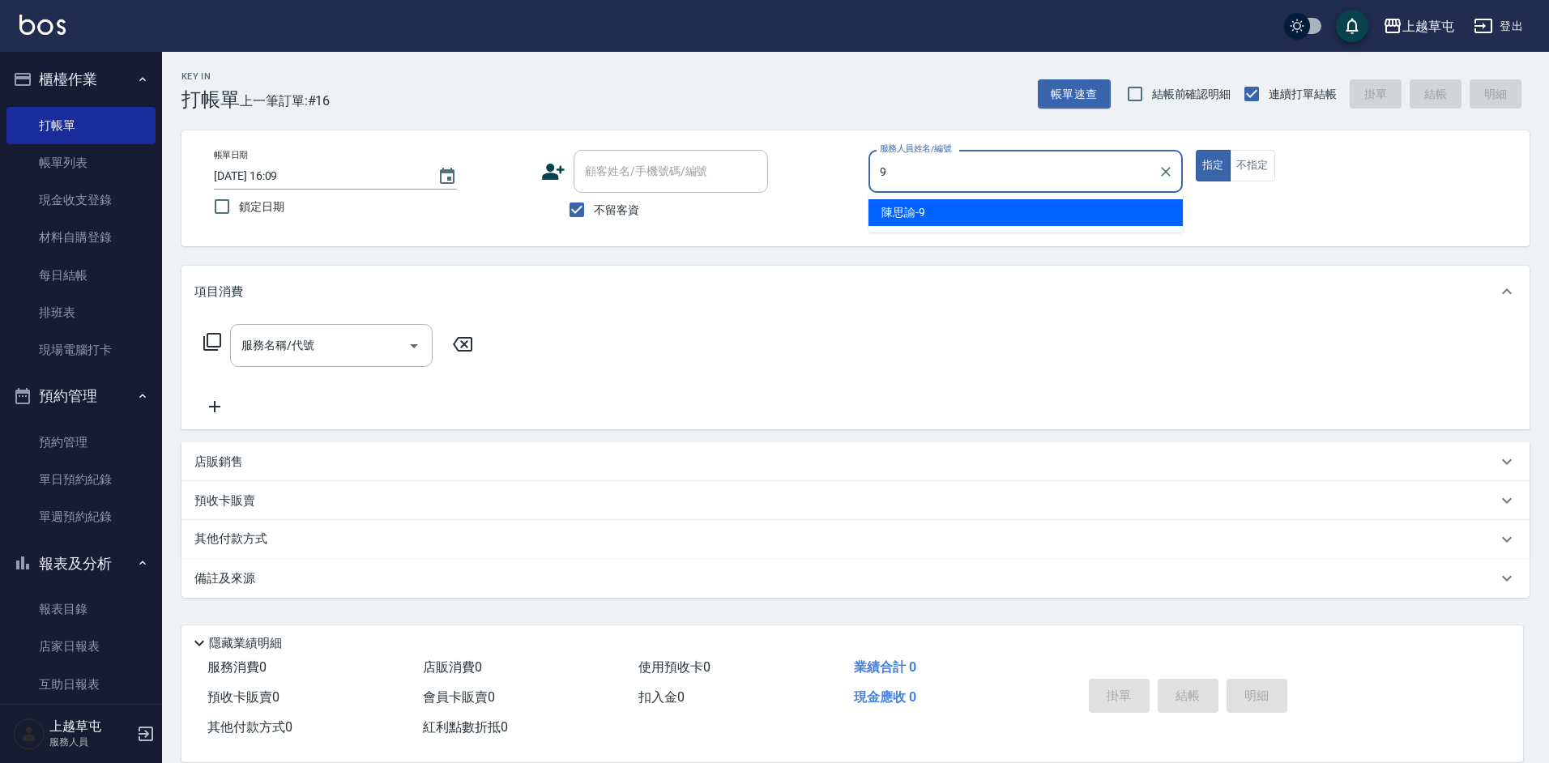
type input "[PERSON_NAME]-9"
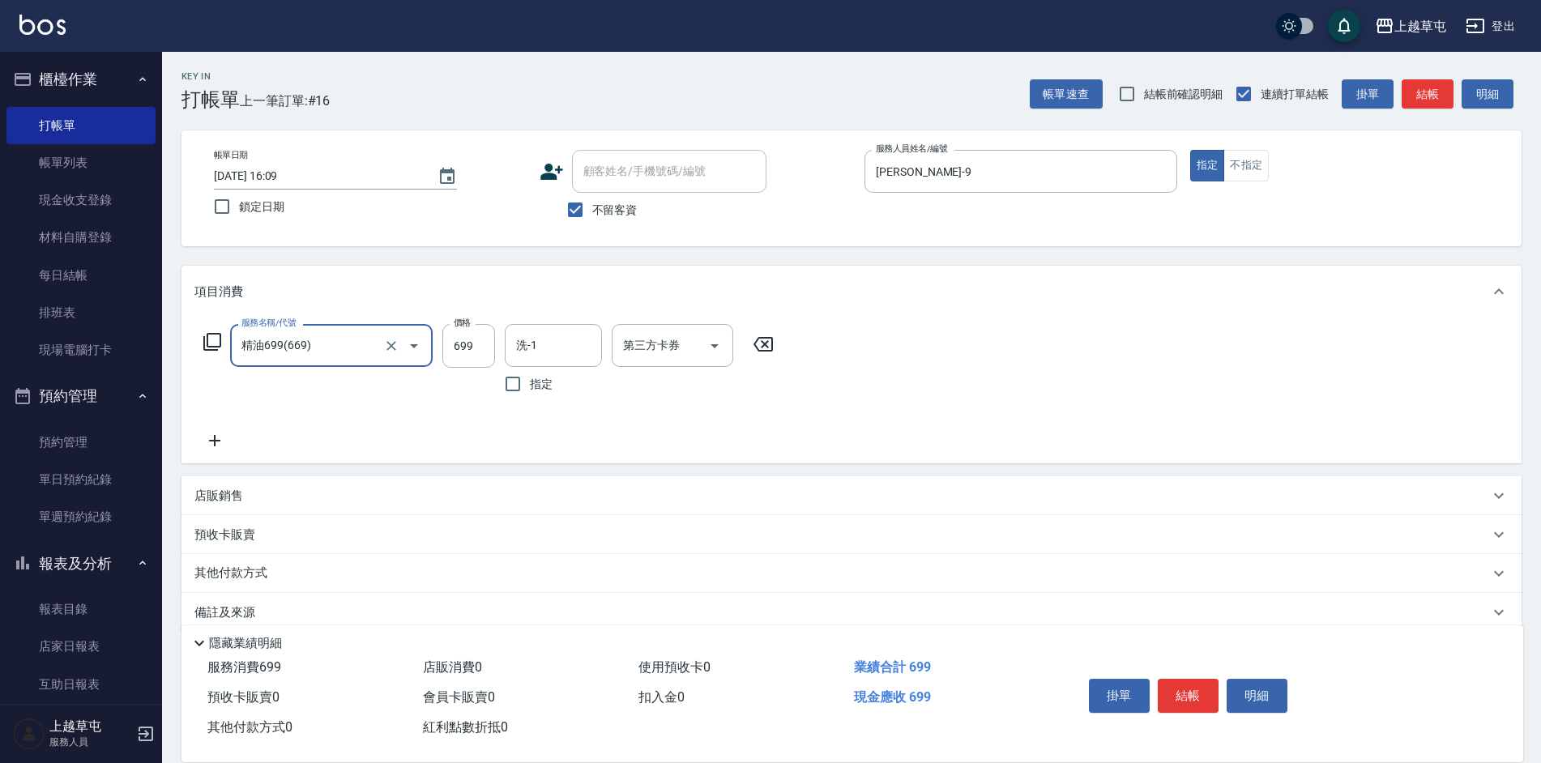
type input "精油699(669)"
type input "[PERSON_NAME]-39"
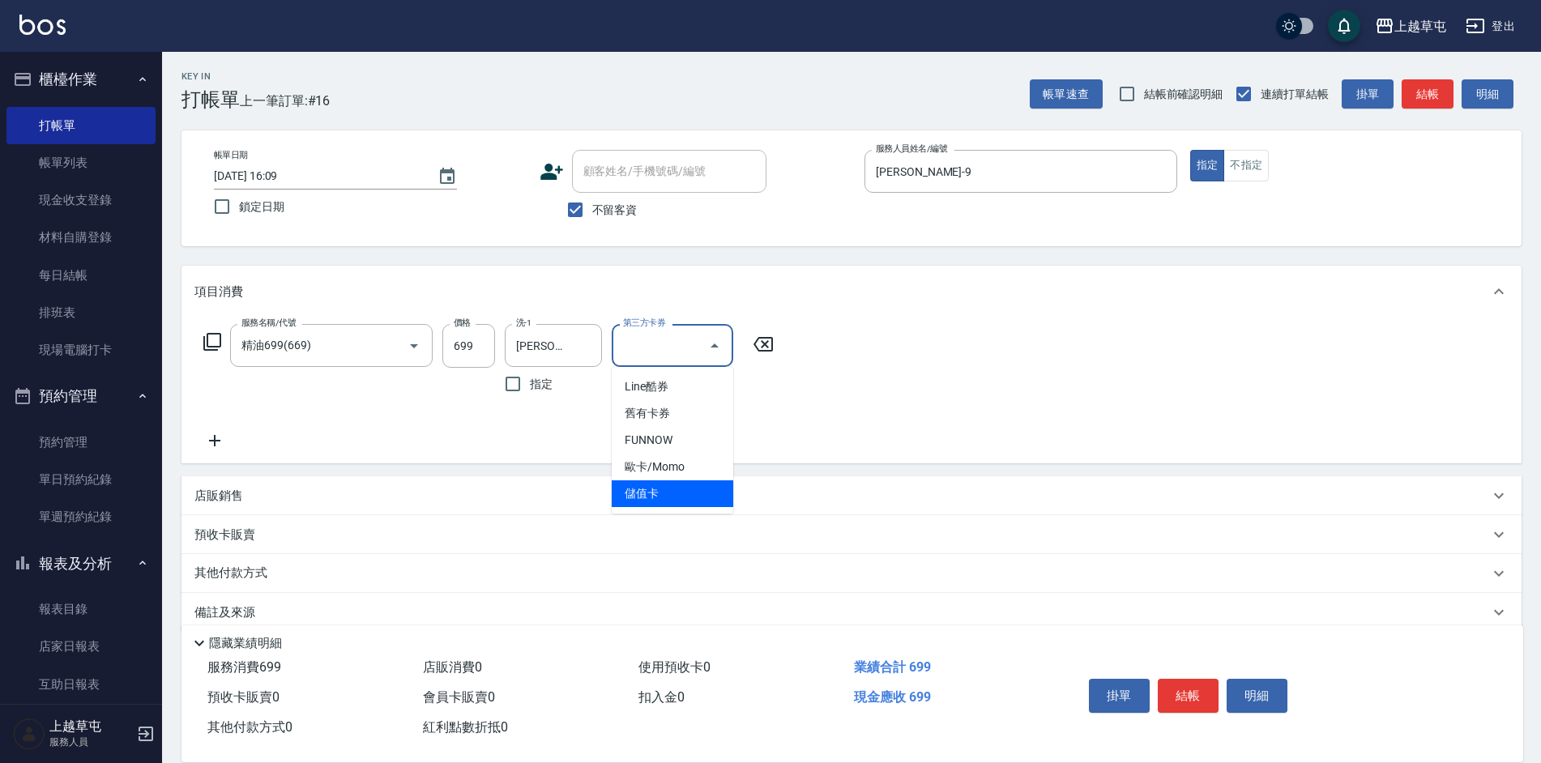
type input "儲值卡"
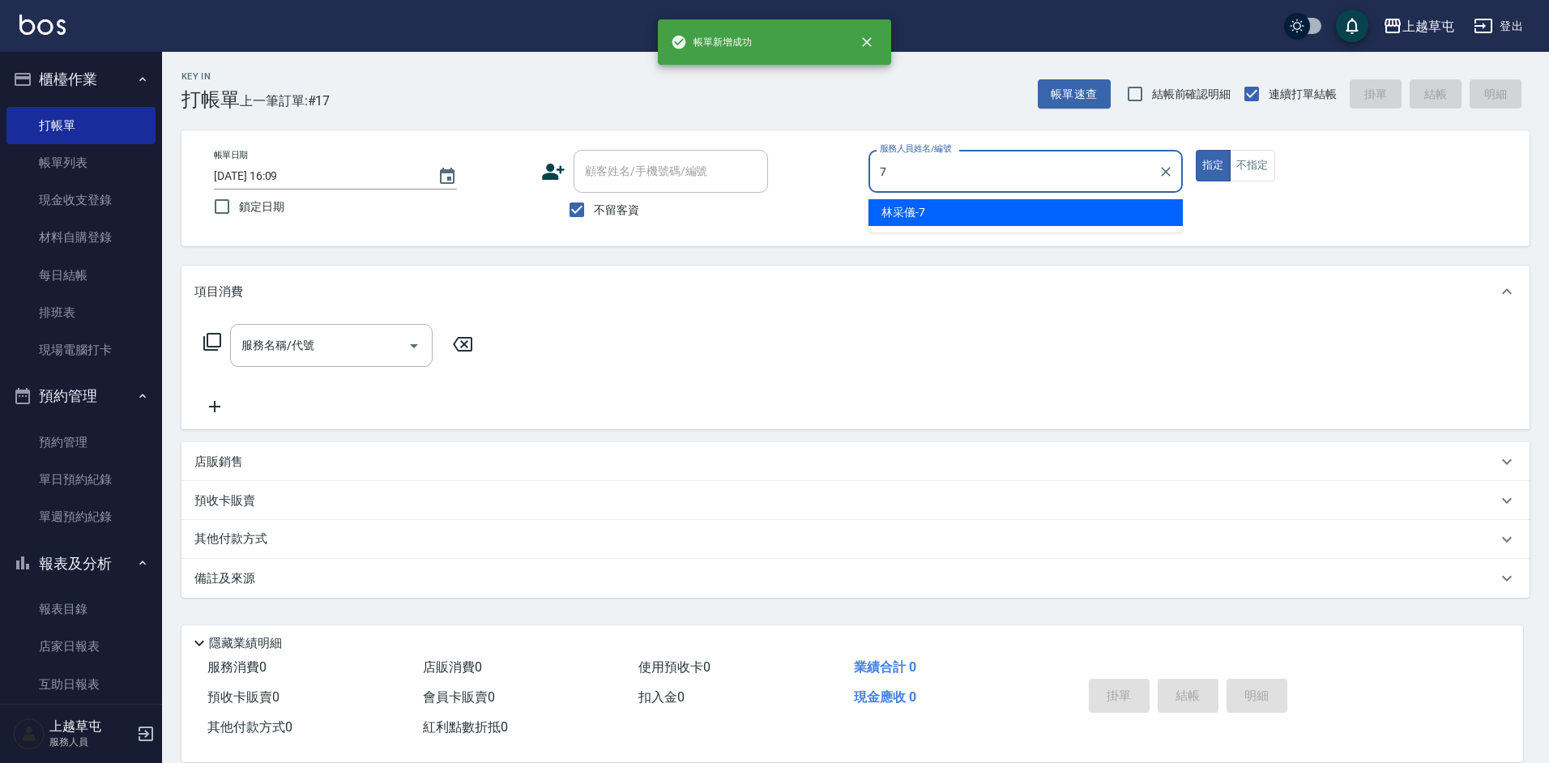
type input "[PERSON_NAME]-7"
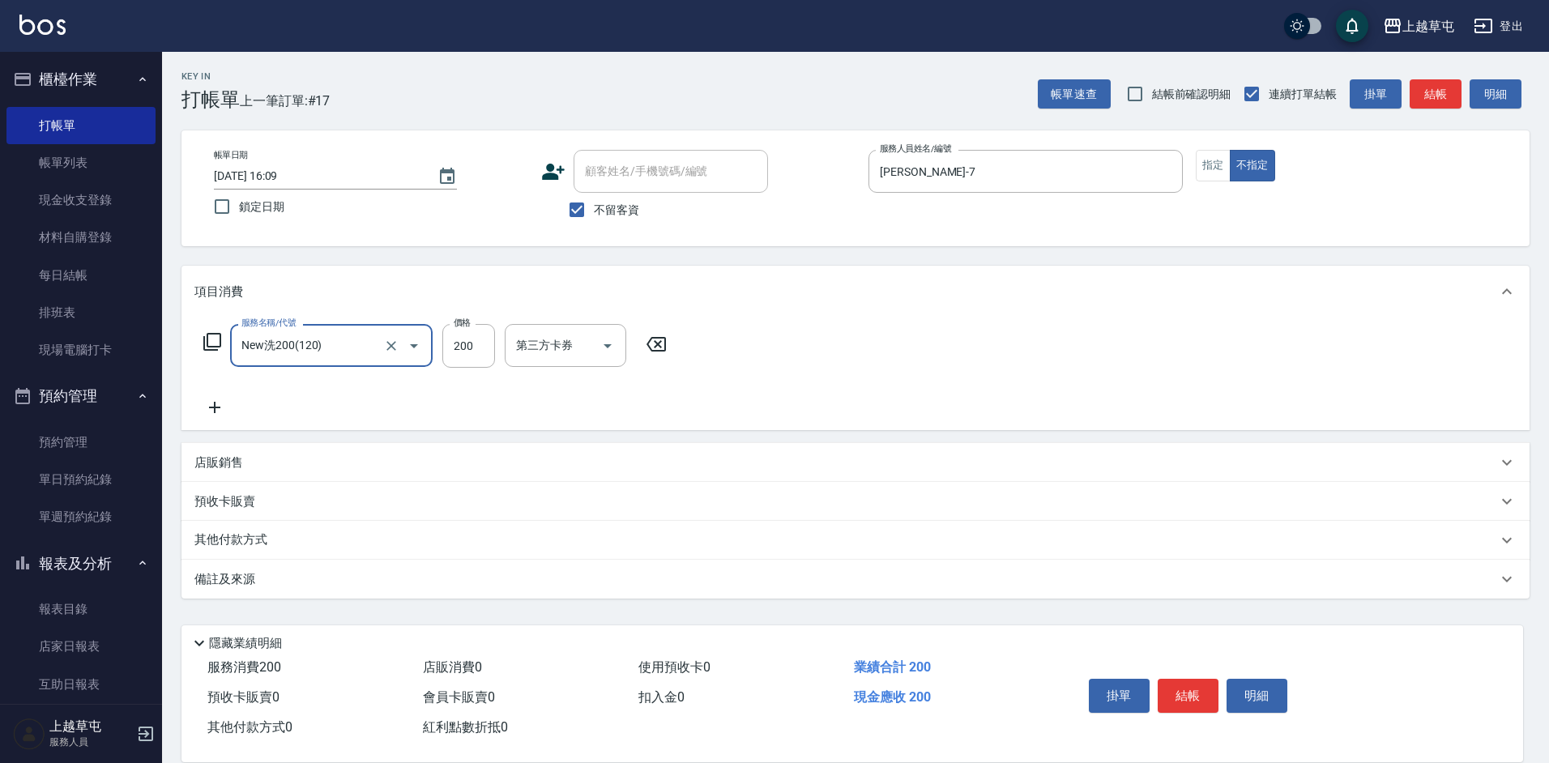
type input "New洗200(120)"
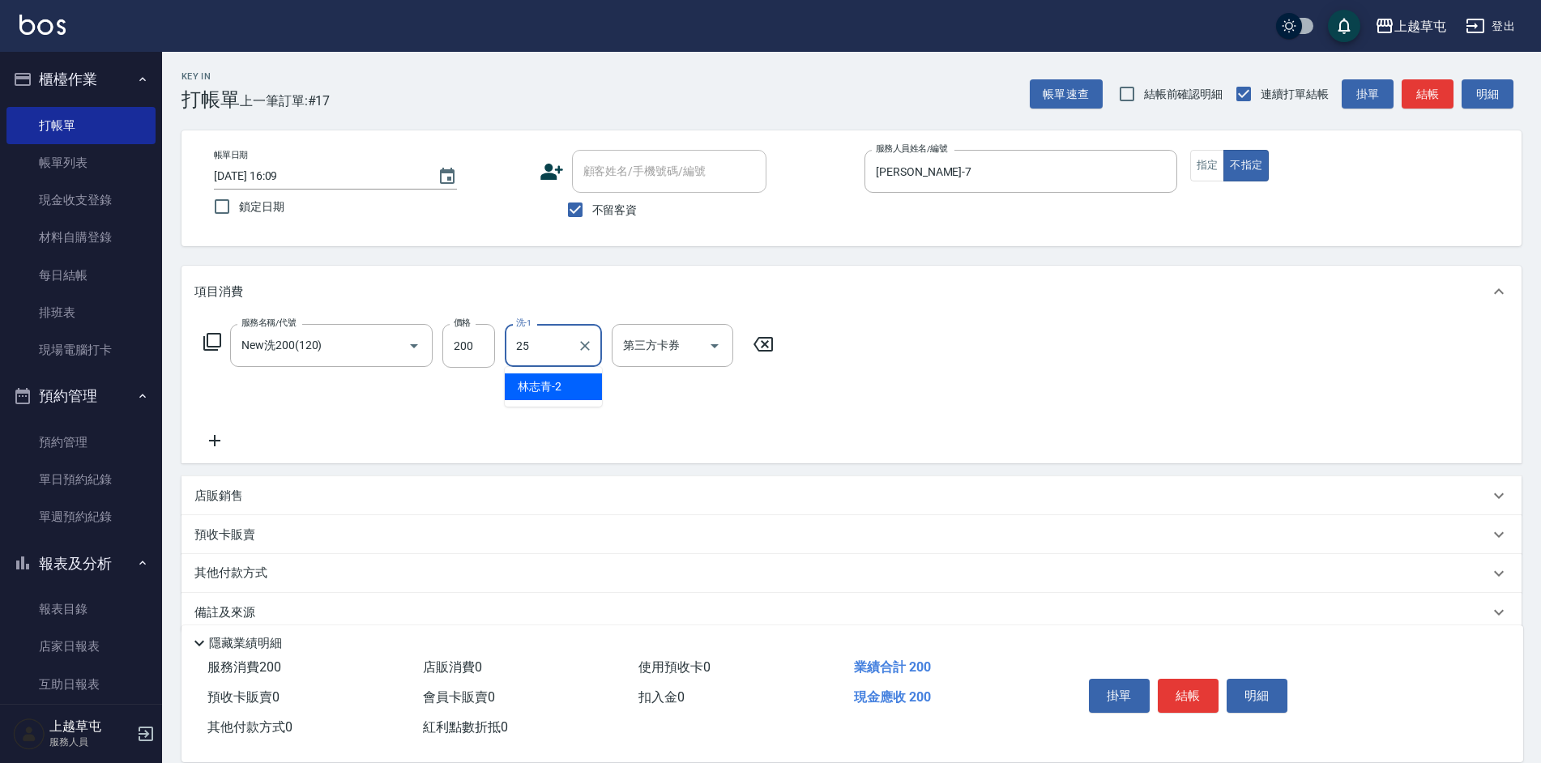
type input "[PERSON_NAME]25"
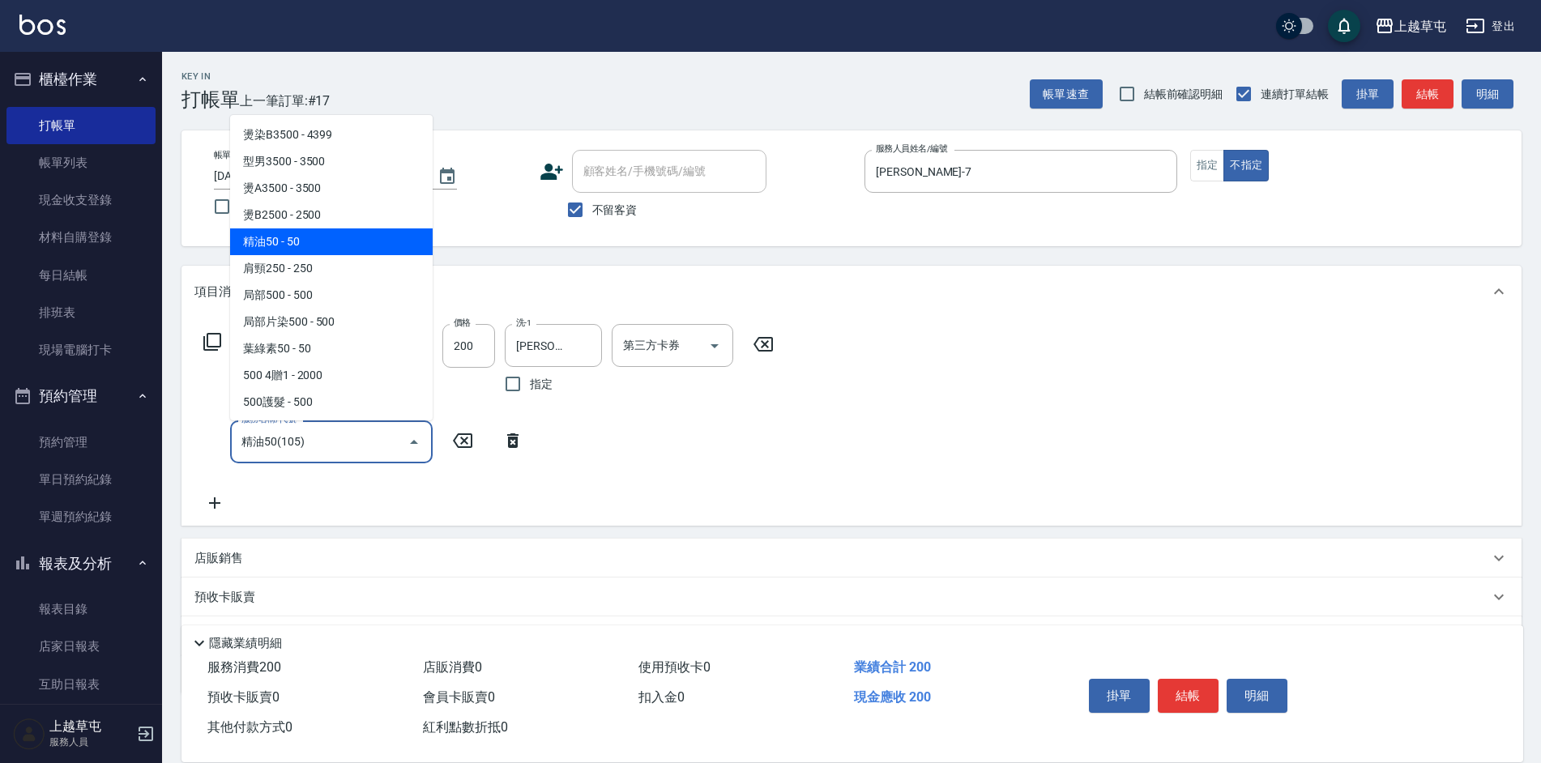
type input "精油50(105)"
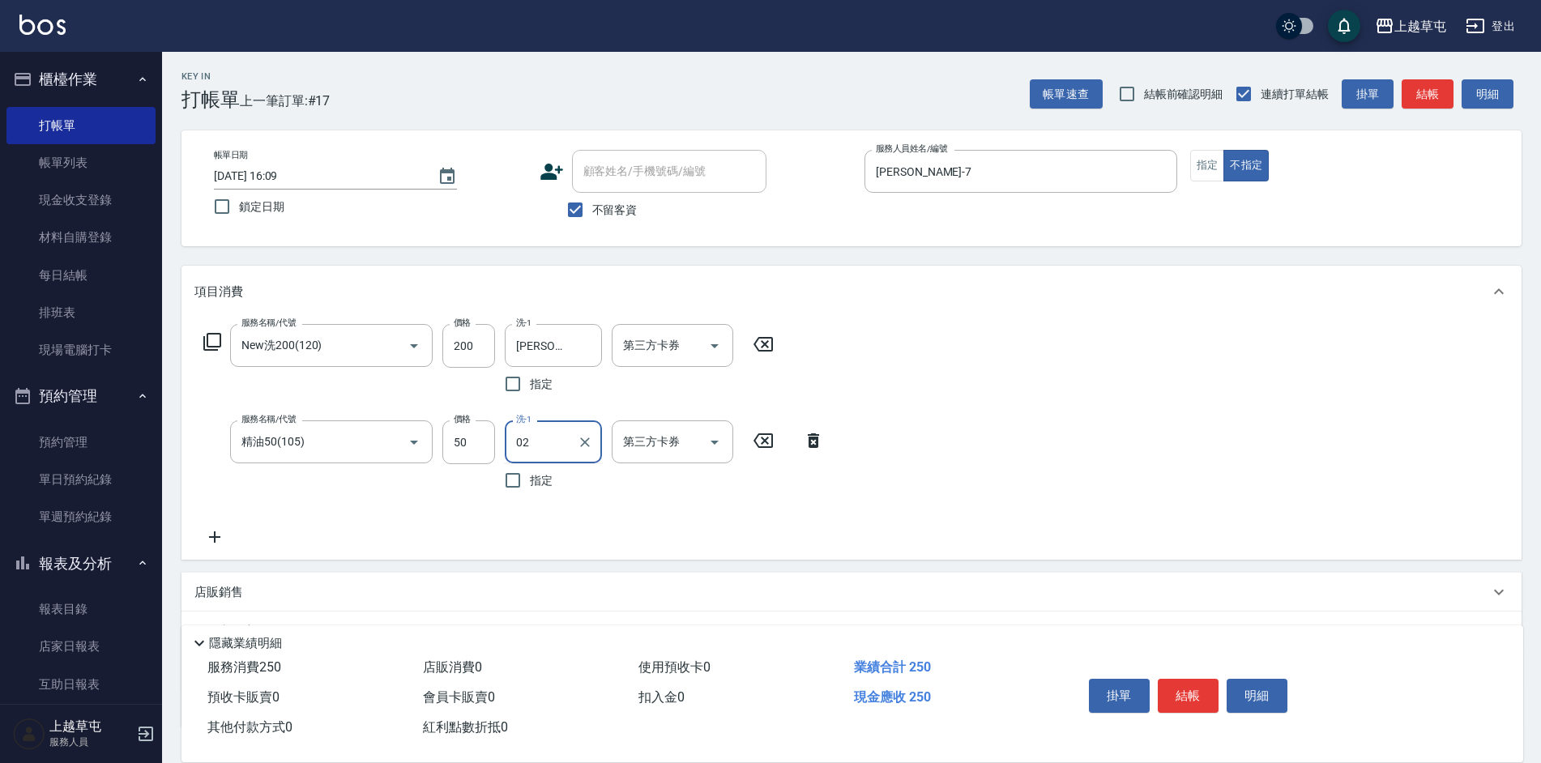
type input "0"
type input "[PERSON_NAME]25"
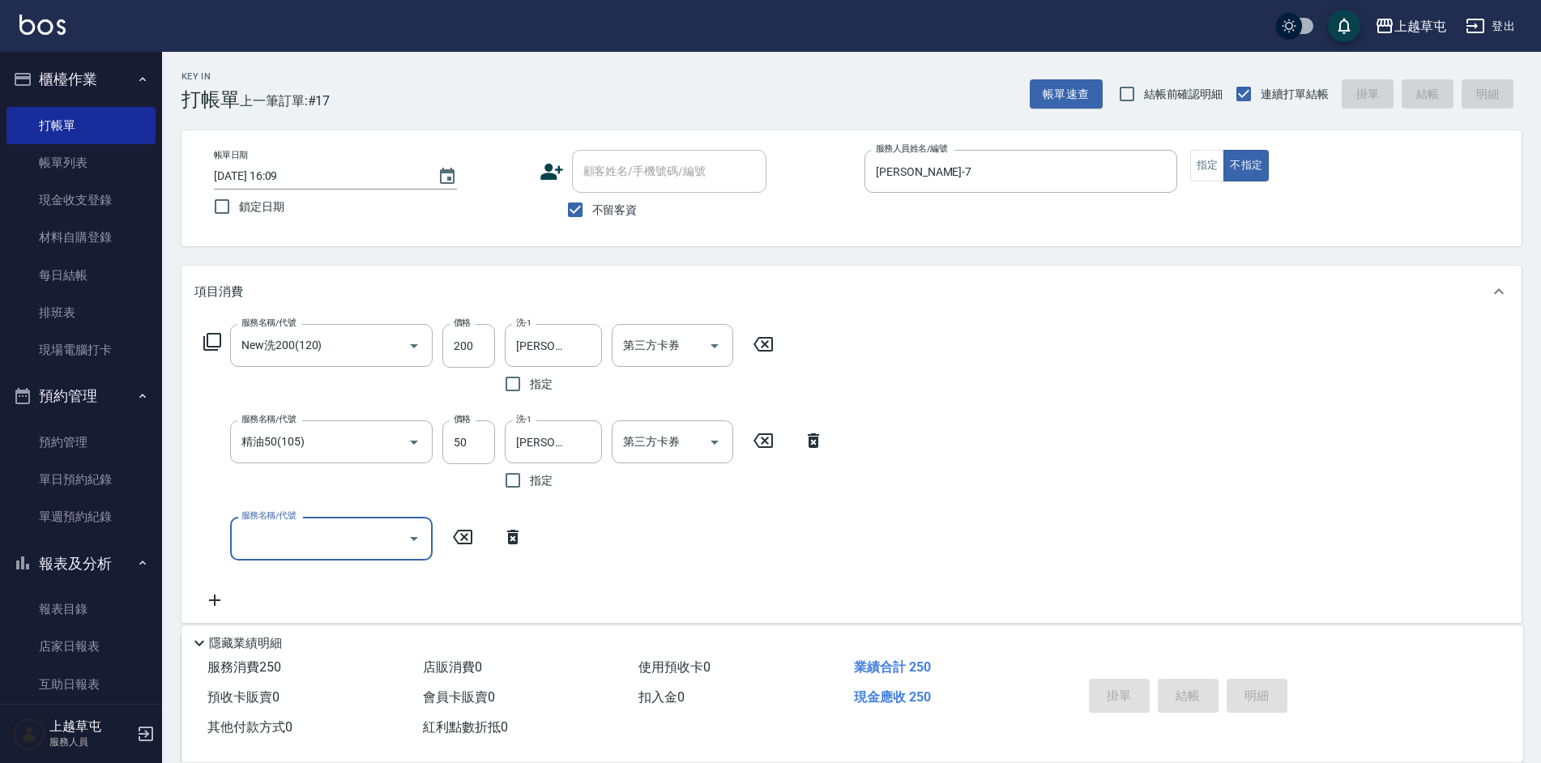
type input "[DATE] 16:10"
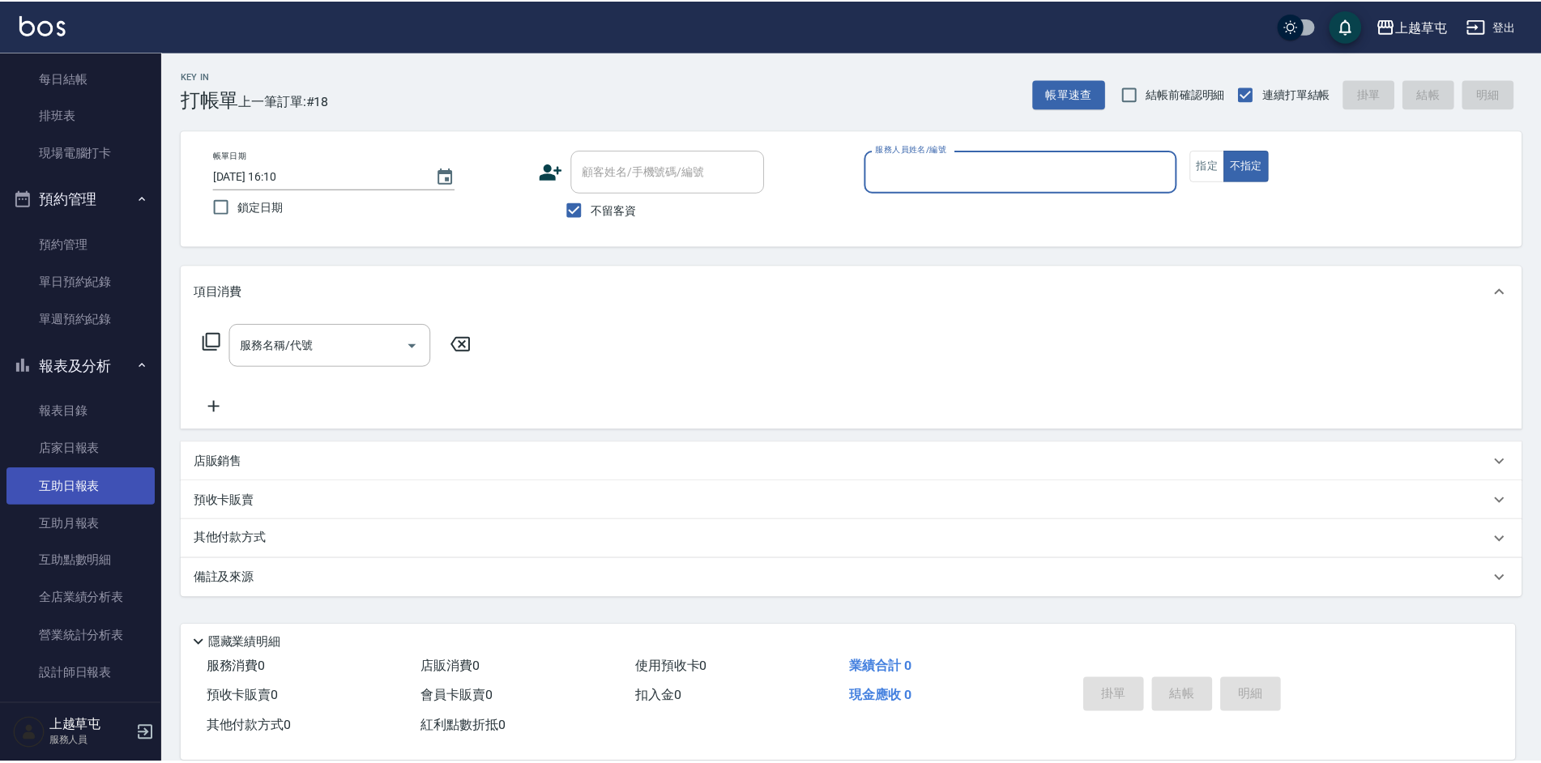
scroll to position [243, 0]
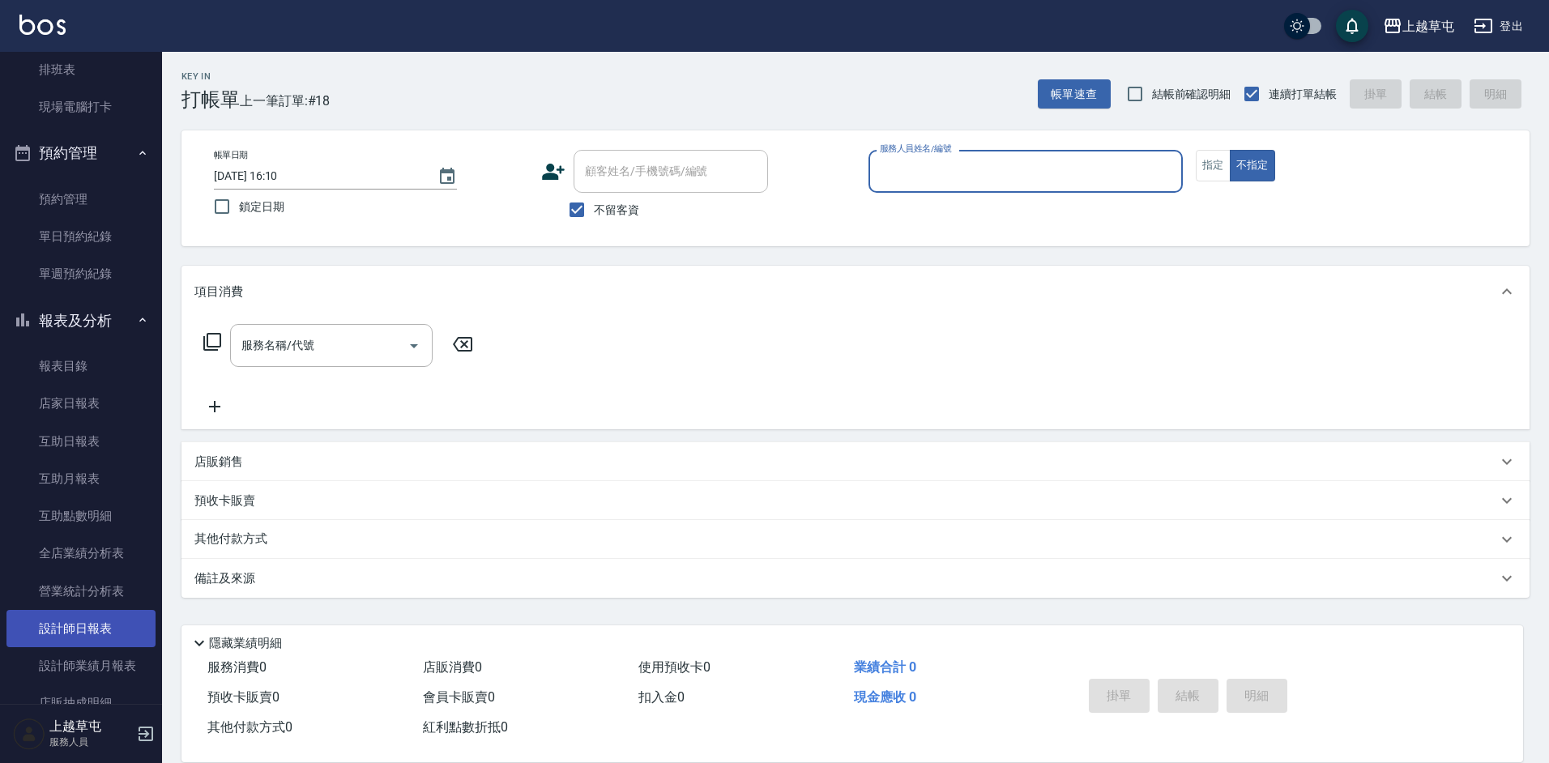
click at [91, 628] on link "設計師日報表" at bounding box center [80, 628] width 149 height 37
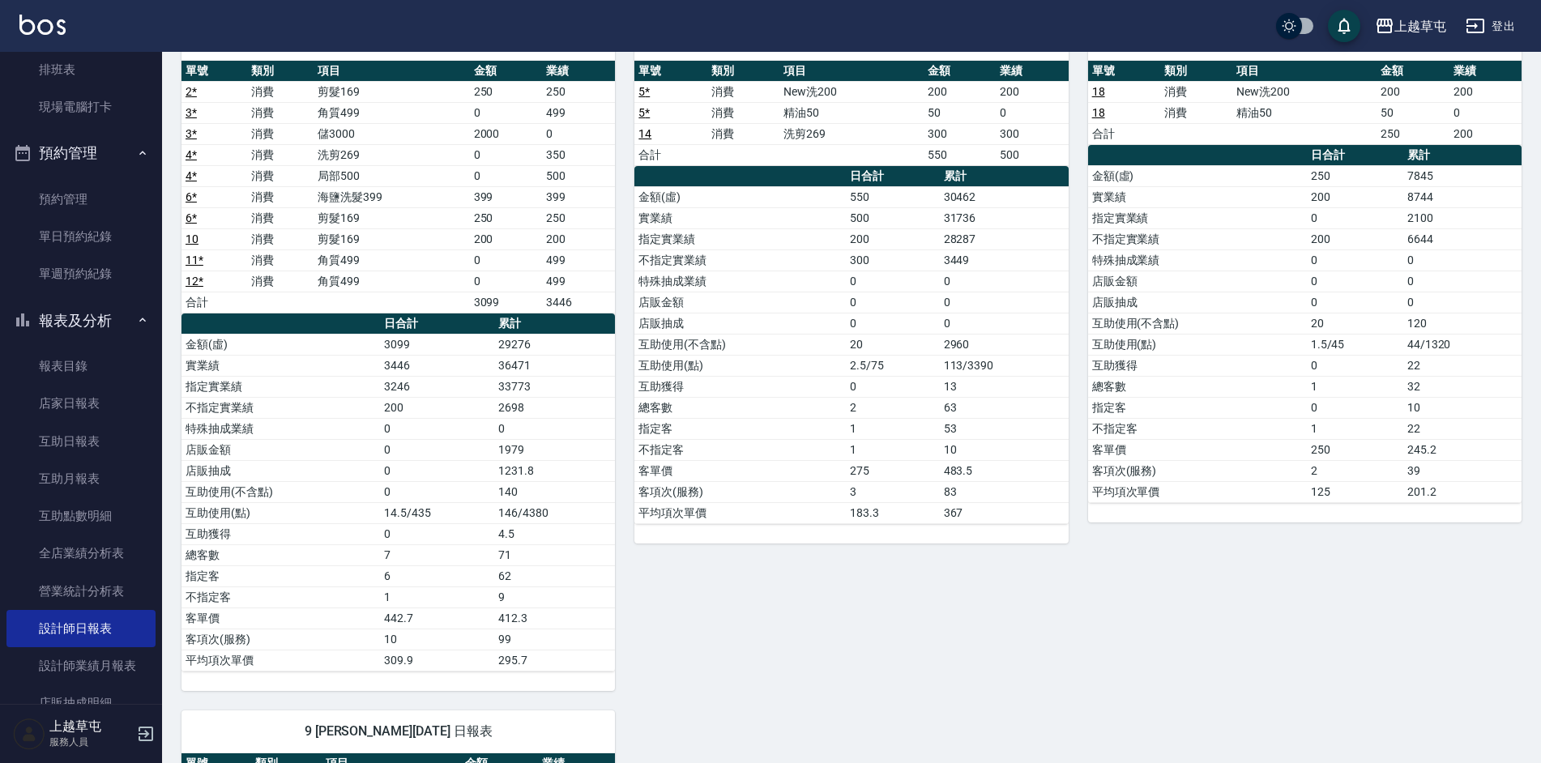
scroll to position [81, 0]
